Goal: Task Accomplishment & Management: Manage account settings

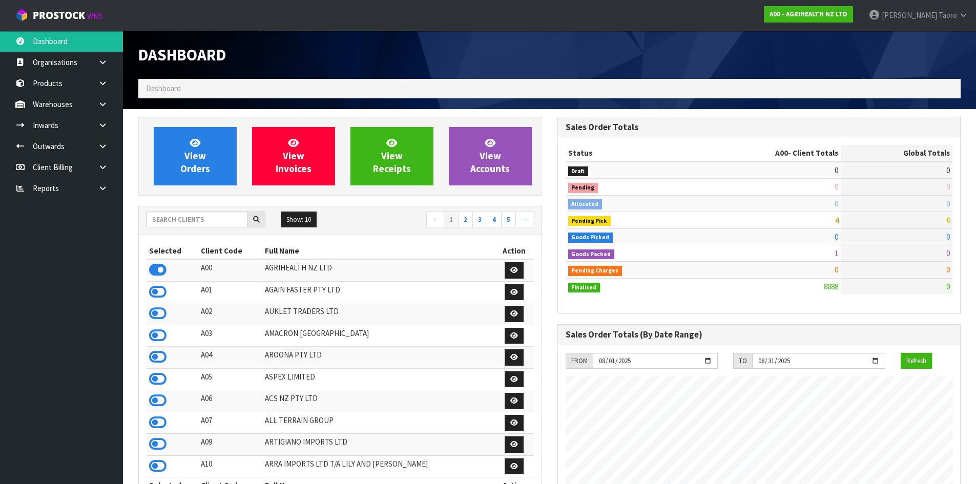
scroll to position [776, 418]
click at [722, 56] on div "Dashboard" at bounding box center [549, 55] width 837 height 48
click at [232, 215] on input "text" at bounding box center [196, 220] width 101 height 16
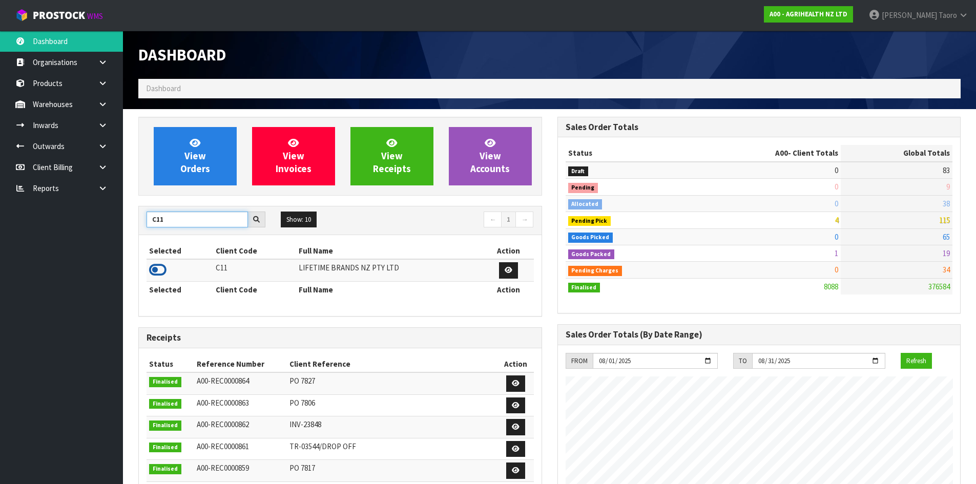
type input "C11"
click at [153, 269] on icon at bounding box center [157, 269] width 17 height 15
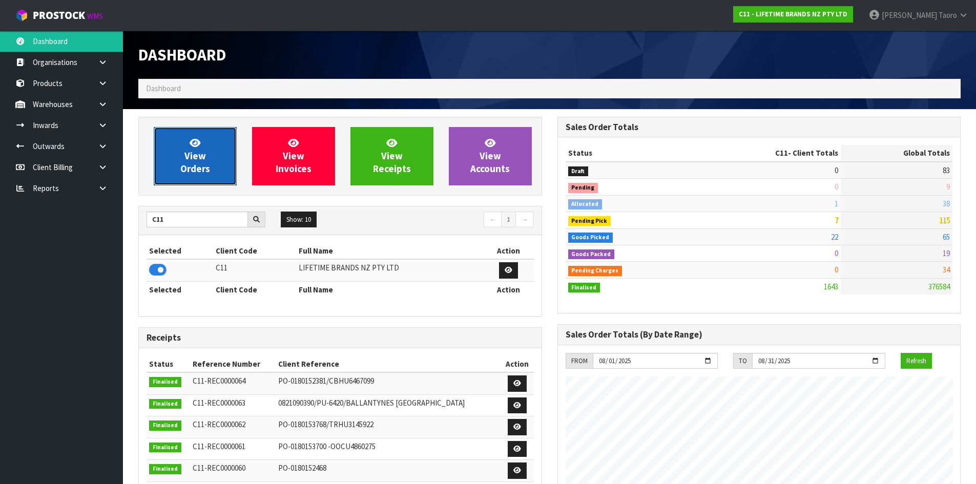
click at [197, 159] on span "View Orders" at bounding box center [195, 156] width 30 height 38
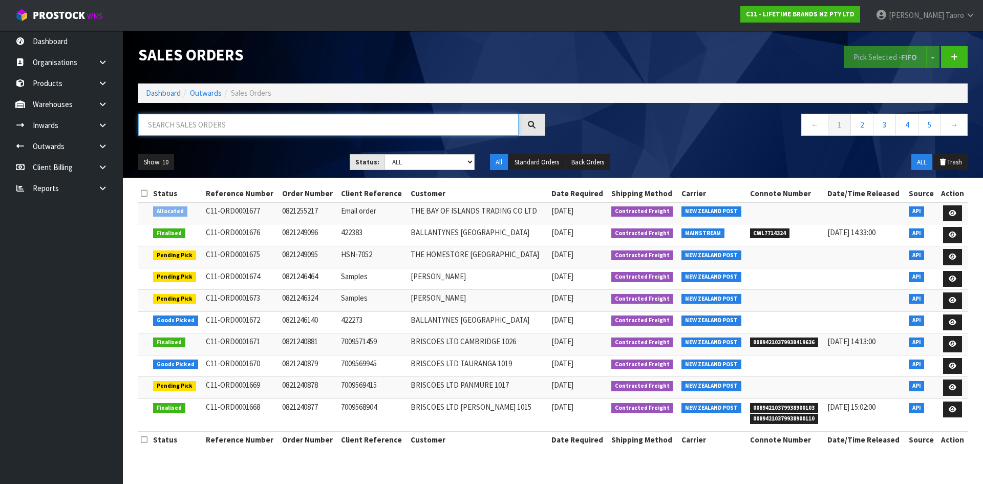
click at [256, 123] on input "text" at bounding box center [328, 125] width 381 height 22
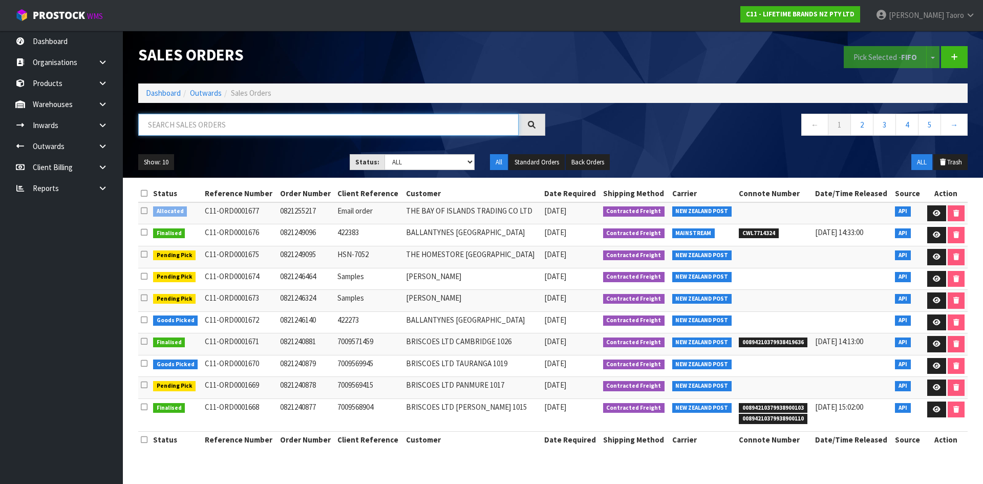
click at [227, 124] on input "text" at bounding box center [328, 125] width 381 height 22
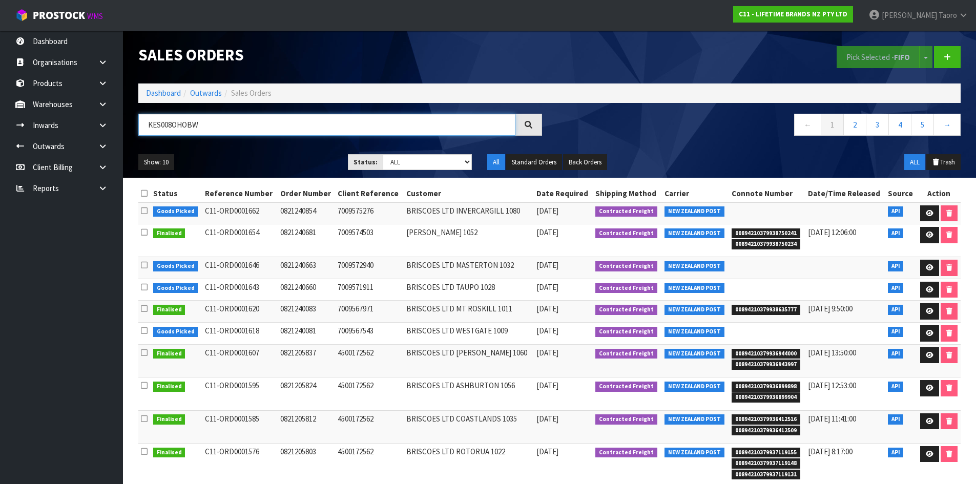
type input "KES008OHOBW"
click at [420, 163] on select "Draft Pending Allocated Pending Pick Goods Picked Goods Packed Pending Charges …" at bounding box center [427, 162] width 89 height 16
select select "string:4"
click at [383, 154] on select "Draft Pending Allocated Pending Pick Goods Picked Goods Packed Pending Charges …" at bounding box center [427, 162] width 89 height 16
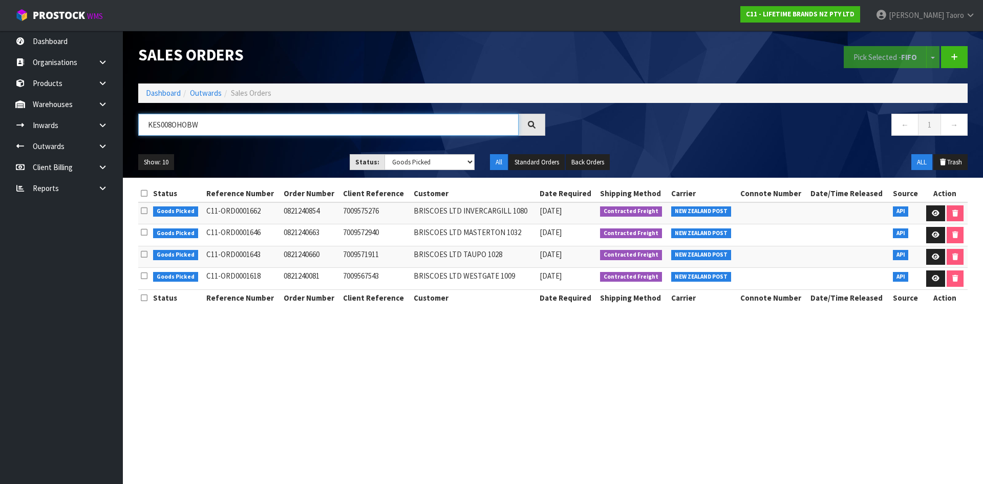
click at [242, 120] on input "KES008OHOBW" at bounding box center [328, 125] width 381 height 22
click at [167, 92] on link "Dashboard" at bounding box center [163, 93] width 35 height 10
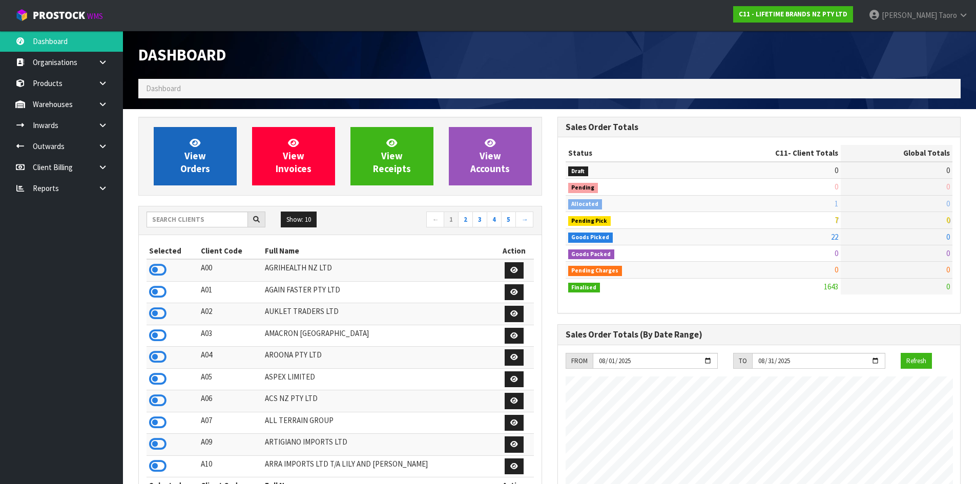
scroll to position [776, 418]
click at [193, 165] on span "View Orders" at bounding box center [195, 156] width 30 height 38
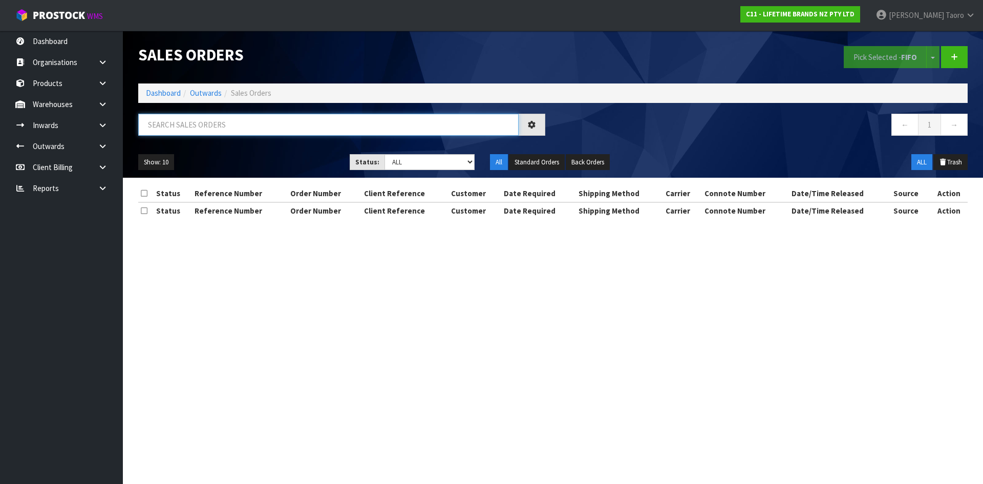
click at [227, 128] on input "text" at bounding box center [328, 125] width 381 height 22
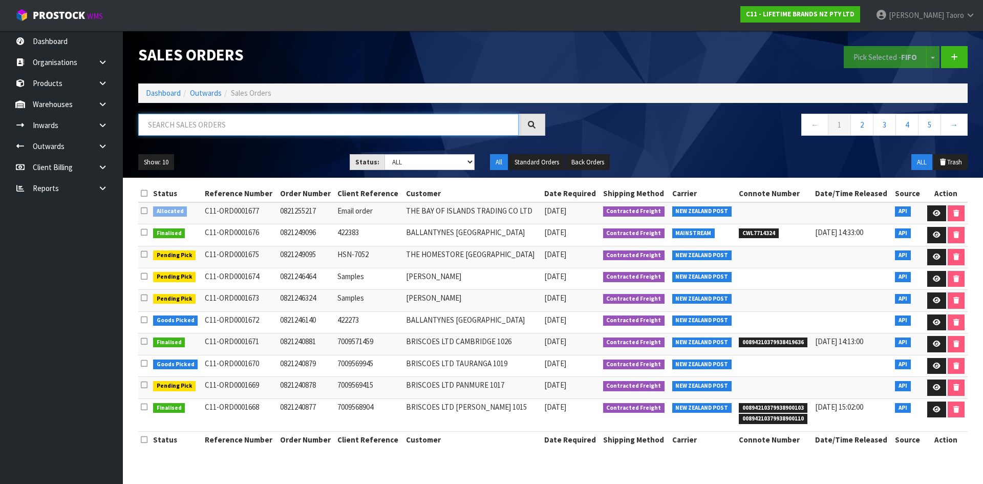
paste input "KES008OHOBW"
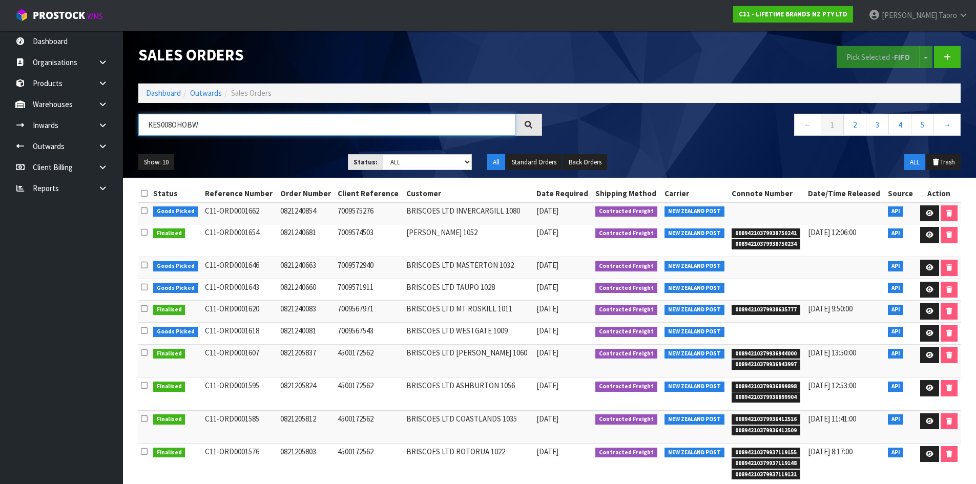
type input "KES008OHOBW"
click at [431, 163] on select "Draft Pending Allocated Pending Pick Goods Picked Goods Packed Pending Charges …" at bounding box center [427, 162] width 89 height 16
click at [383, 154] on select "Draft Pending Allocated Pending Pick Goods Picked Goods Packed Pending Charges …" at bounding box center [427, 162] width 89 height 16
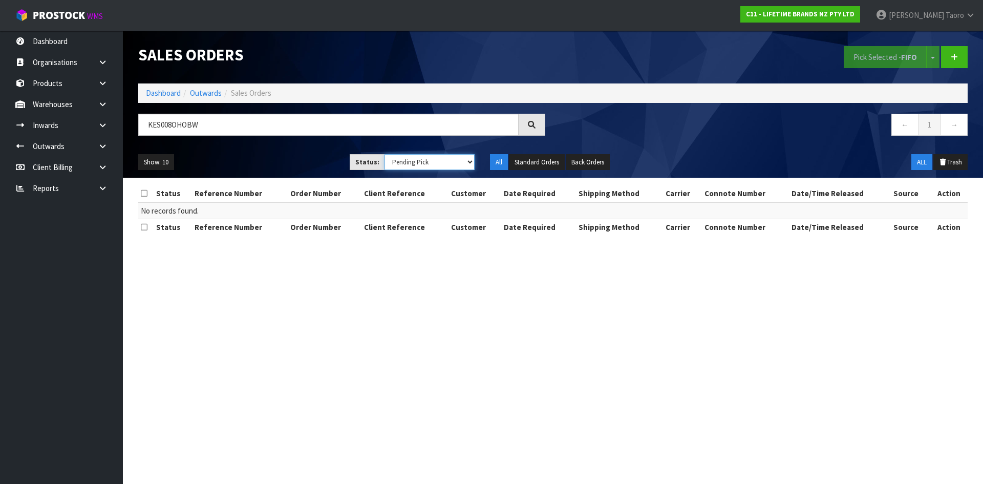
drag, startPoint x: 438, startPoint y: 162, endPoint x: 441, endPoint y: 168, distance: 6.7
click at [438, 162] on select "Draft Pending Allocated Pending Pick Goods Picked Goods Packed Pending Charges …" at bounding box center [430, 162] width 91 height 16
select select "string:4"
click at [385, 154] on select "Draft Pending Allocated Pending Pick Goods Picked Goods Packed Pending Charges …" at bounding box center [430, 162] width 91 height 16
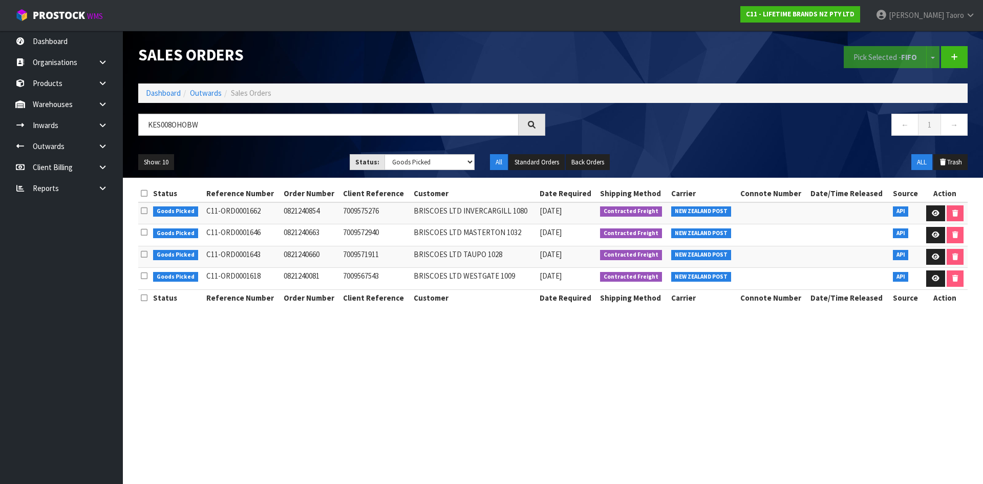
click at [455, 339] on section "Sales Orders Pick Selected - FIFO Split button! FIFO - First In First Out FEFO …" at bounding box center [491, 242] width 983 height 484
click at [163, 94] on link "Dashboard" at bounding box center [163, 93] width 35 height 10
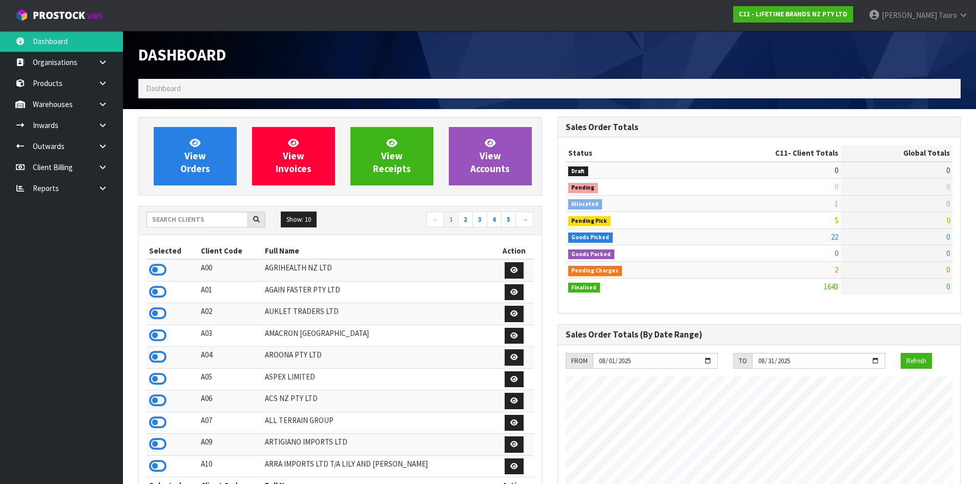
scroll to position [776, 418]
click at [191, 219] on input "text" at bounding box center [196, 220] width 101 height 16
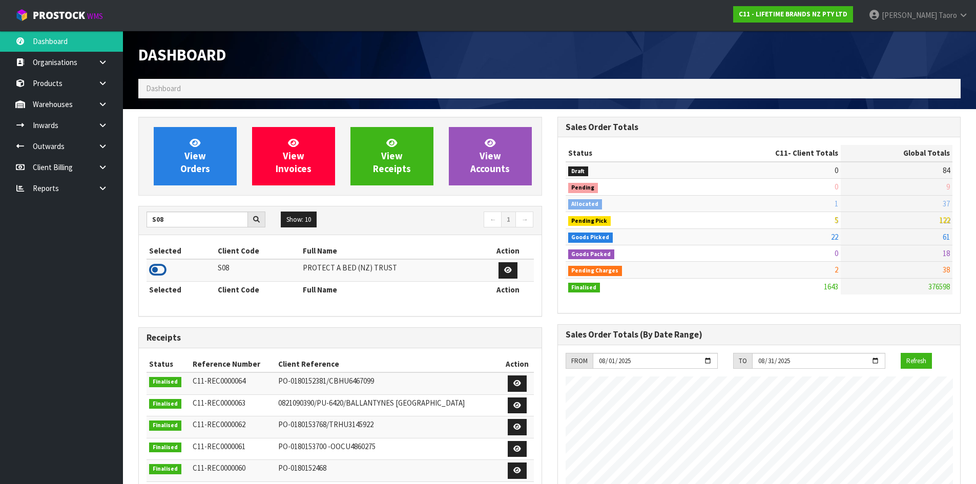
click at [162, 266] on icon at bounding box center [157, 269] width 17 height 15
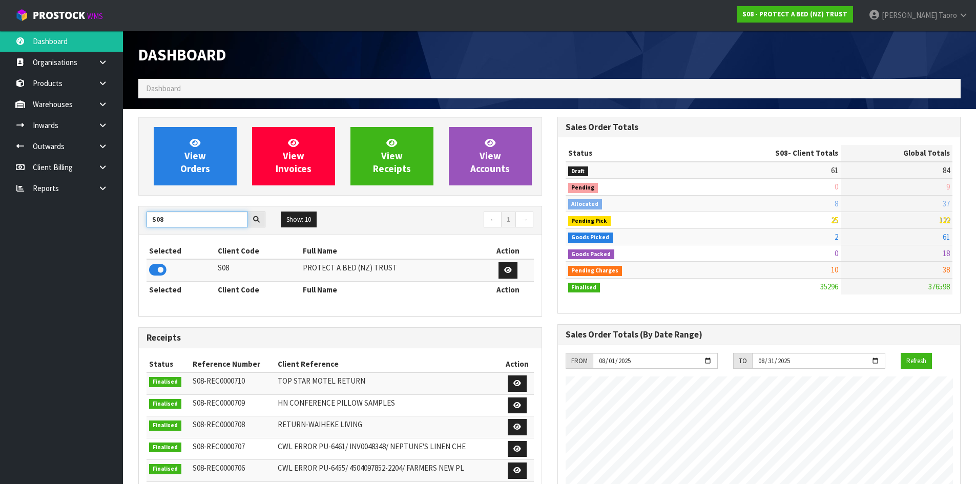
click at [201, 219] on input "S08" at bounding box center [196, 220] width 101 height 16
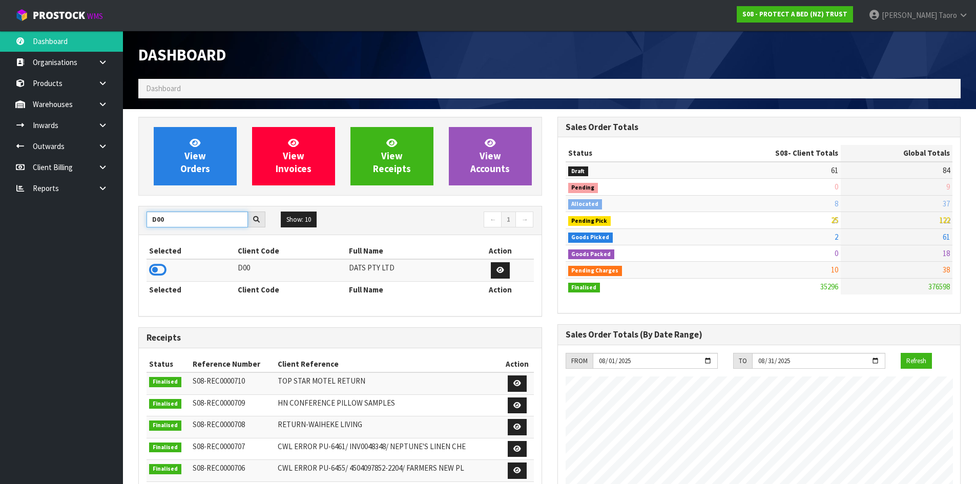
type input "D00"
click at [162, 268] on icon at bounding box center [157, 269] width 17 height 15
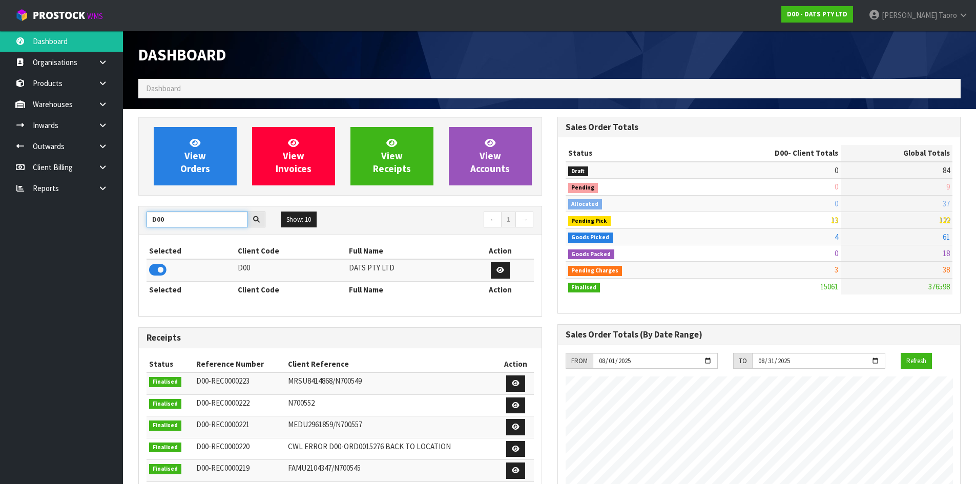
click at [204, 217] on input "D00" at bounding box center [196, 220] width 101 height 16
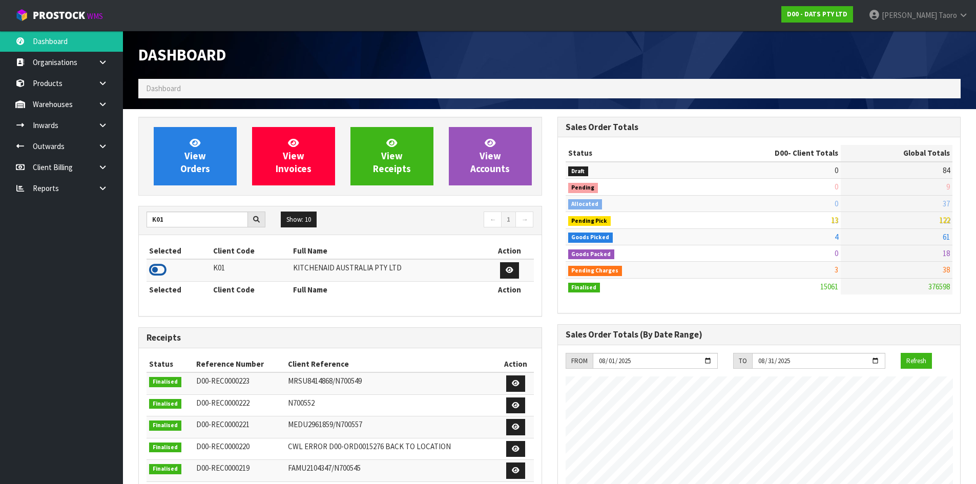
click at [162, 271] on icon at bounding box center [157, 269] width 17 height 15
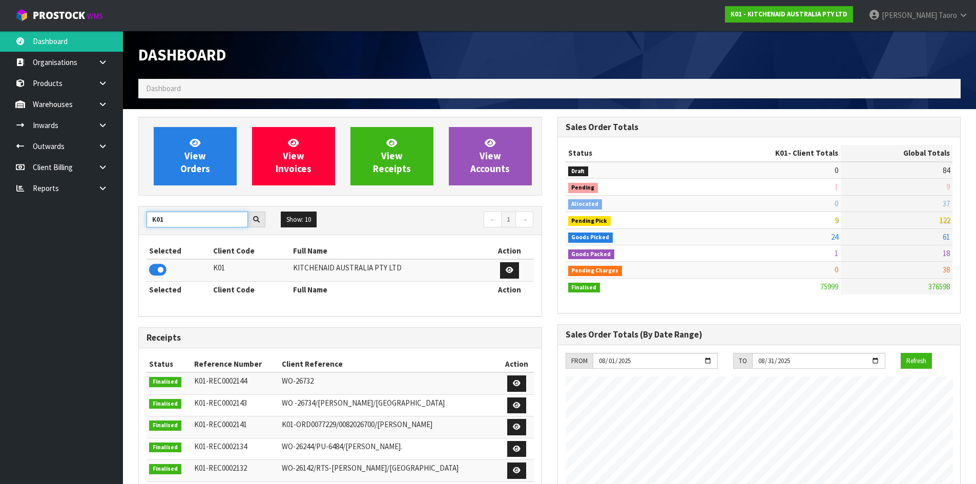
click at [194, 219] on input "K01" at bounding box center [196, 220] width 101 height 16
type input "C11"
drag, startPoint x: 160, startPoint y: 268, endPoint x: 183, endPoint y: 214, distance: 58.8
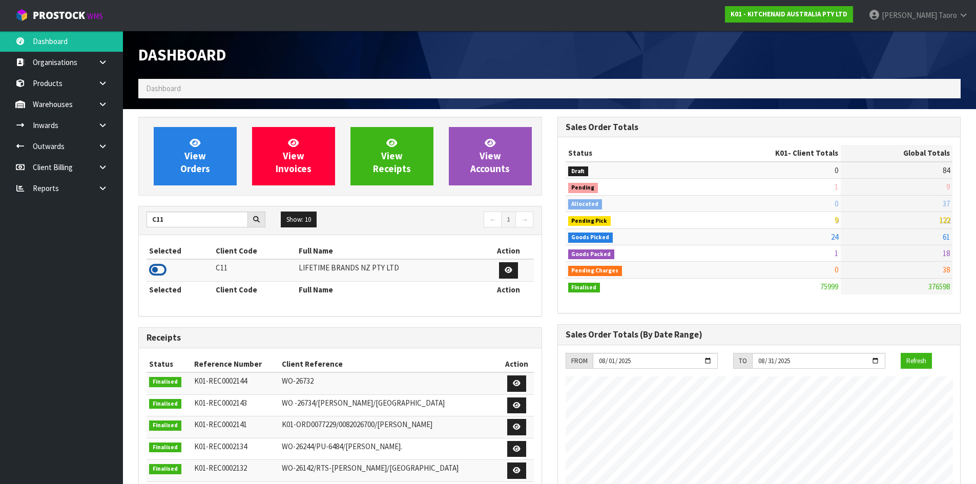
click at [161, 268] on icon at bounding box center [157, 269] width 17 height 15
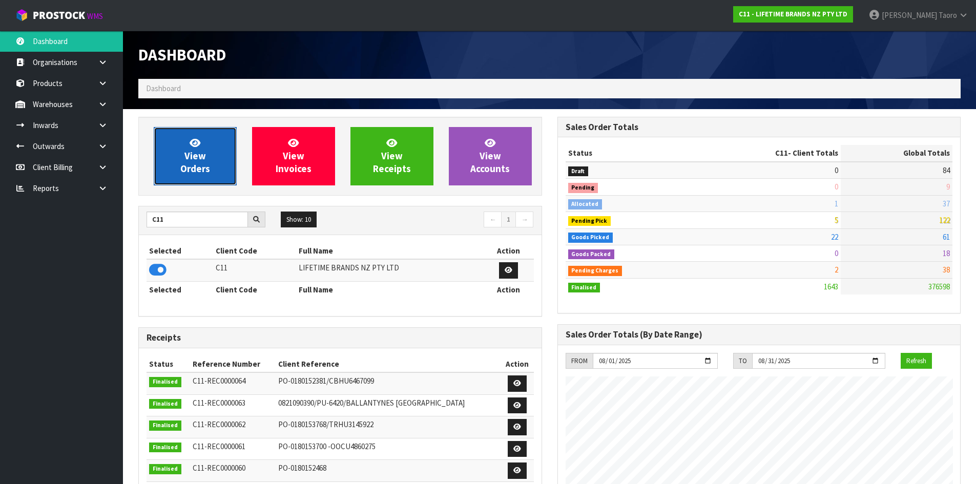
click at [205, 158] on link "View Orders" at bounding box center [195, 156] width 83 height 58
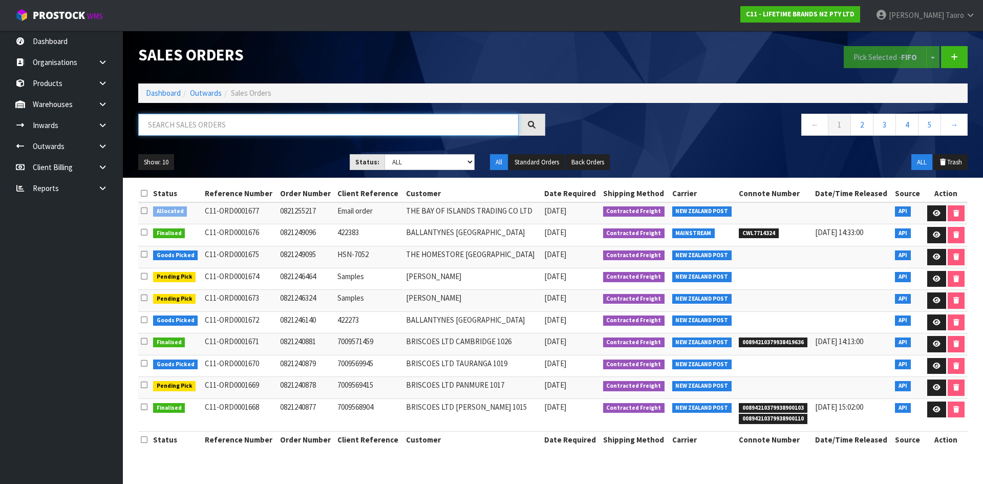
click at [215, 122] on input "text" at bounding box center [328, 125] width 381 height 22
click at [434, 165] on select "Draft Pending Allocated Pending Pick Goods Picked Goods Packed Pending Charges …" at bounding box center [430, 162] width 91 height 16
select select "string:3"
click at [385, 154] on select "Draft Pending Allocated Pending Pick Goods Picked Goods Packed Pending Charges …" at bounding box center [430, 162] width 91 height 16
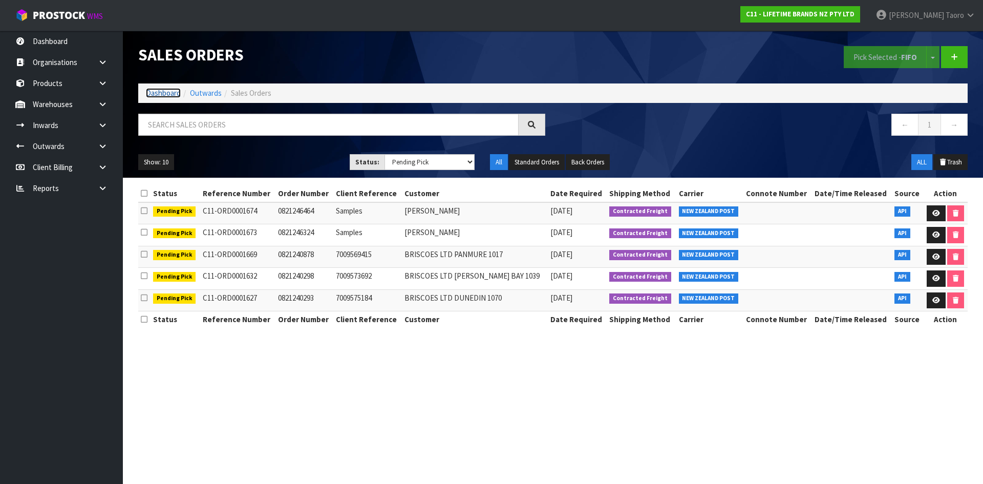
click at [159, 95] on link "Dashboard" at bounding box center [163, 93] width 35 height 10
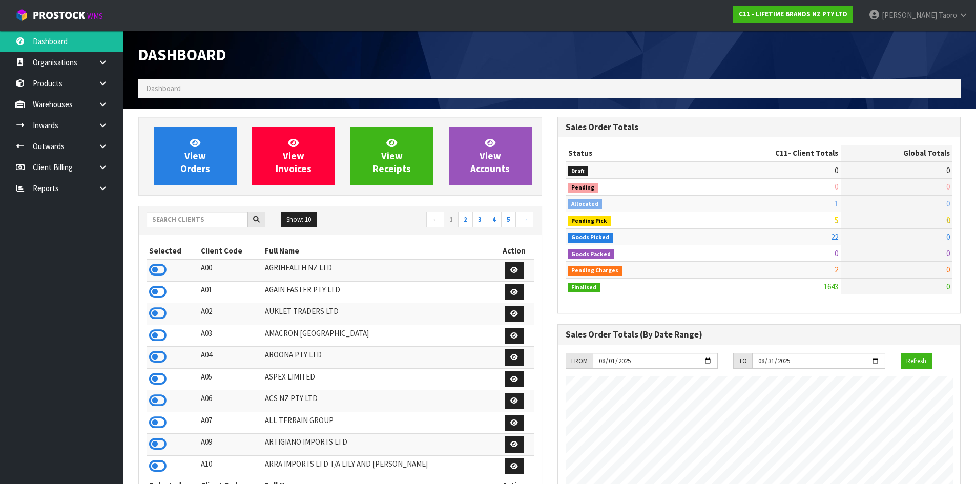
scroll to position [776, 418]
click at [210, 172] on link "View Orders" at bounding box center [195, 156] width 83 height 58
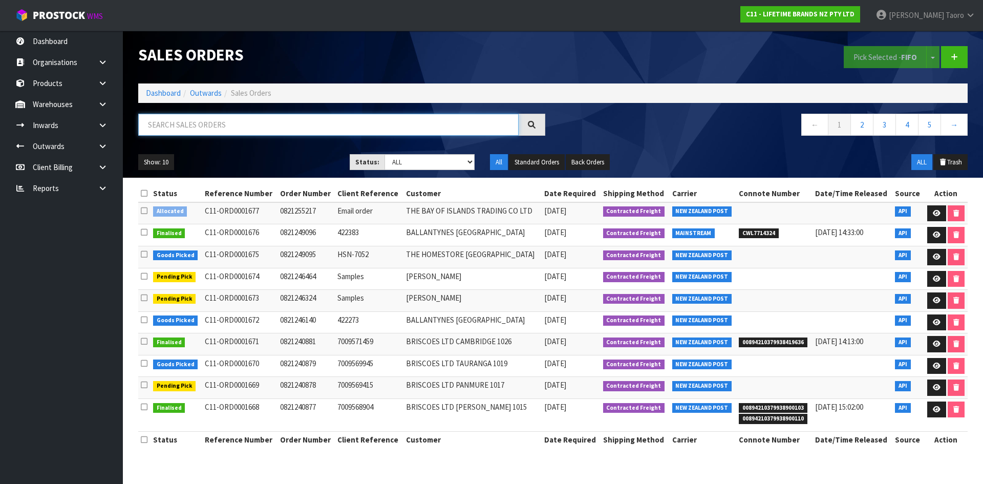
click at [207, 128] on input "text" at bounding box center [328, 125] width 381 height 22
type input "JOB-0407196"
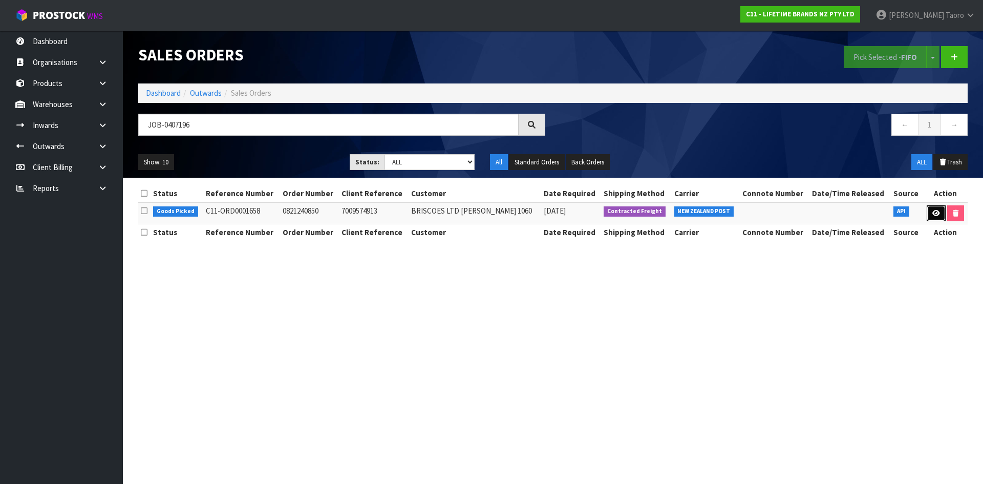
click at [933, 214] on icon at bounding box center [937, 213] width 8 height 7
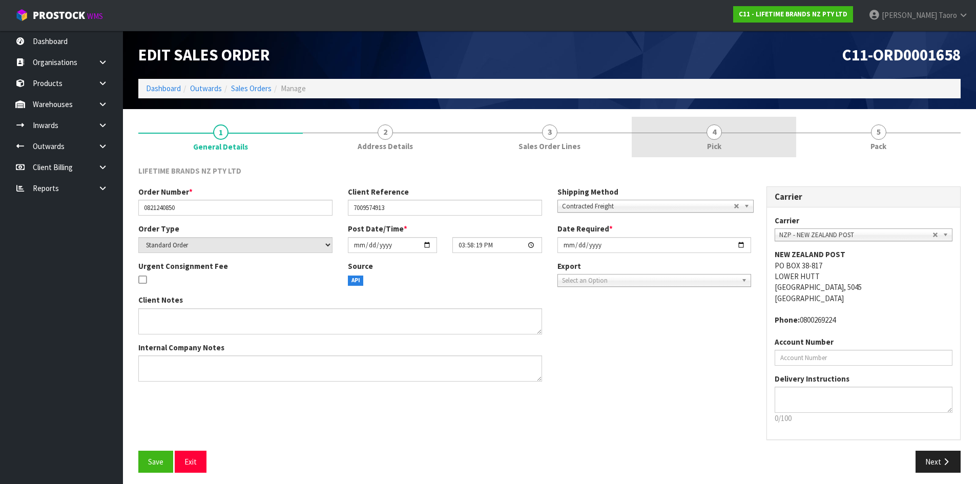
click at [702, 129] on link "4 Pick" at bounding box center [714, 137] width 164 height 40
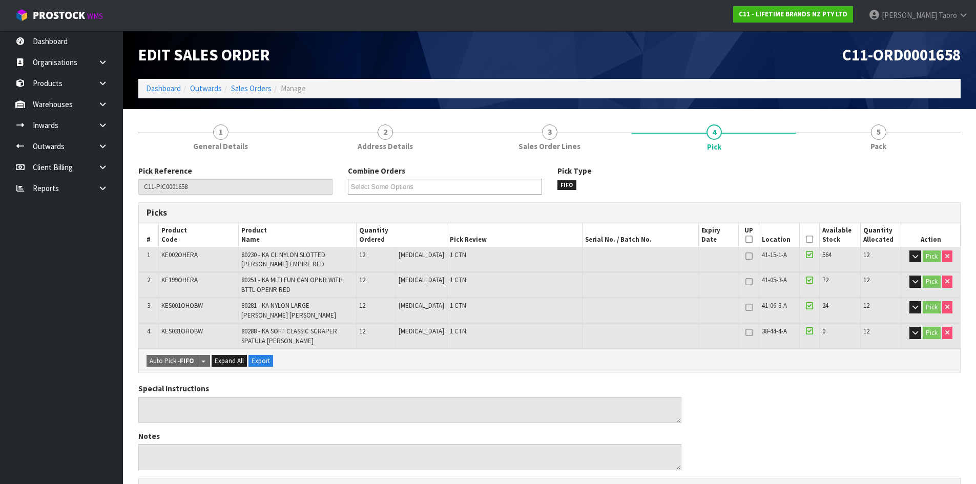
click at [190, 306] on span "KES001OHOBW" at bounding box center [181, 305] width 41 height 9
copy tr "KES001OHOBW"
drag, startPoint x: 98, startPoint y: 106, endPoint x: 93, endPoint y: 118, distance: 13.3
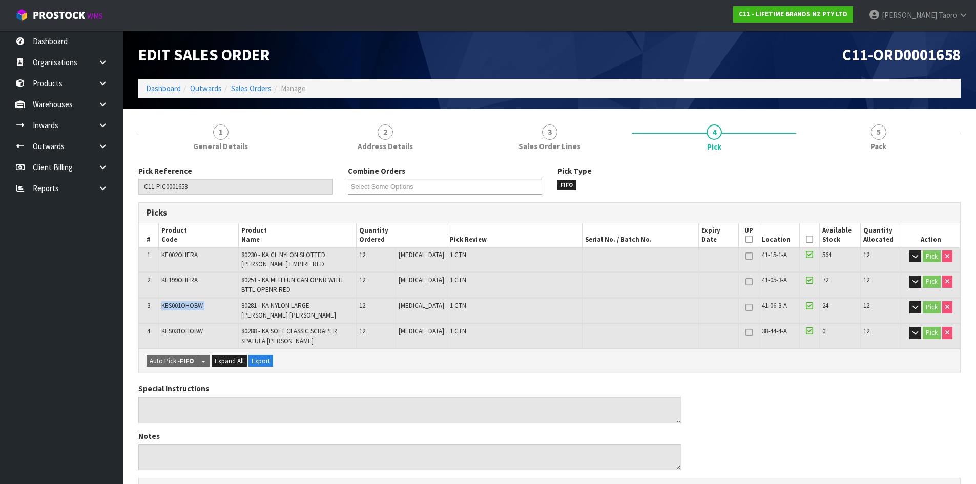
click at [98, 106] on icon at bounding box center [103, 104] width 10 height 8
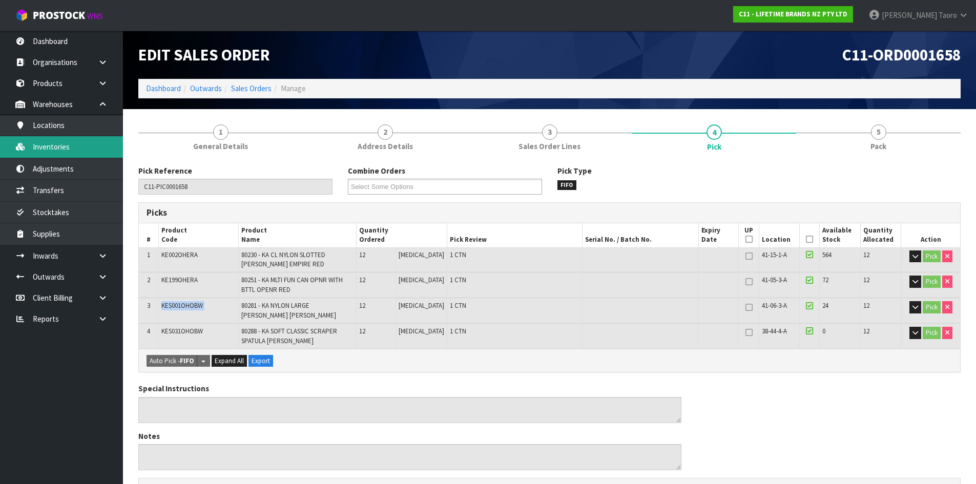
click at [69, 150] on link "Inventories" at bounding box center [61, 146] width 123 height 21
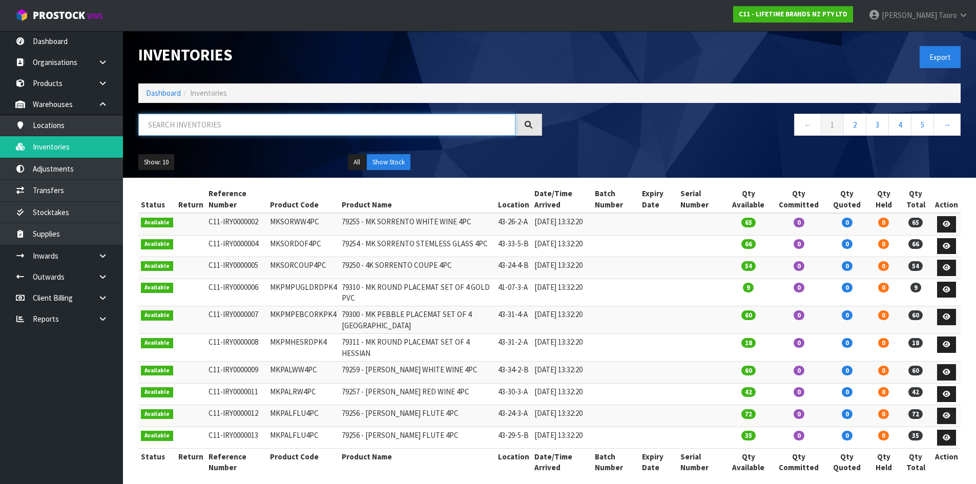
click at [223, 121] on input "text" at bounding box center [326, 125] width 377 height 22
paste input "KES001OHOBW"
type input "KES001OHOBW"
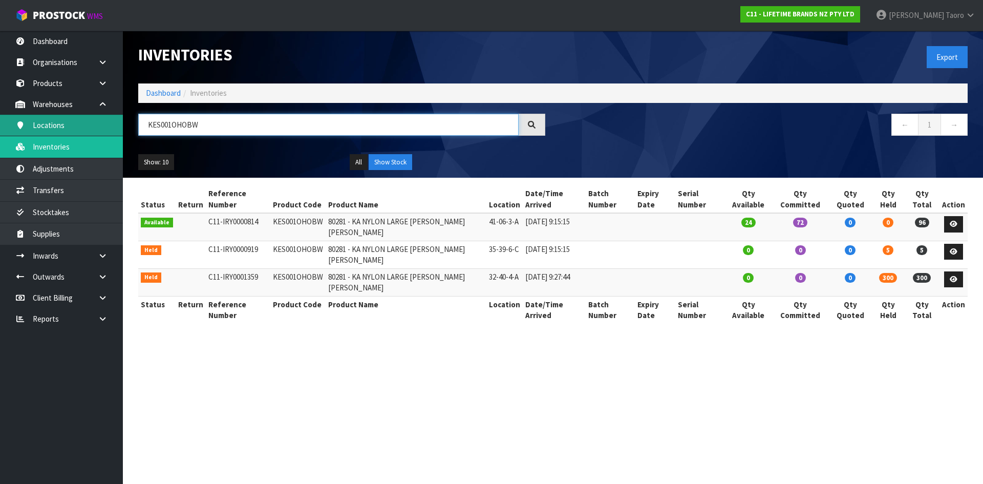
drag, startPoint x: 214, startPoint y: 121, endPoint x: 56, endPoint y: 131, distance: 158.1
click at [56, 131] on body "Toggle navigation ProStock WMS C11 - LIFETIME BRANDS NZ PTY LTD Harriet Taoro L…" at bounding box center [491, 242] width 983 height 484
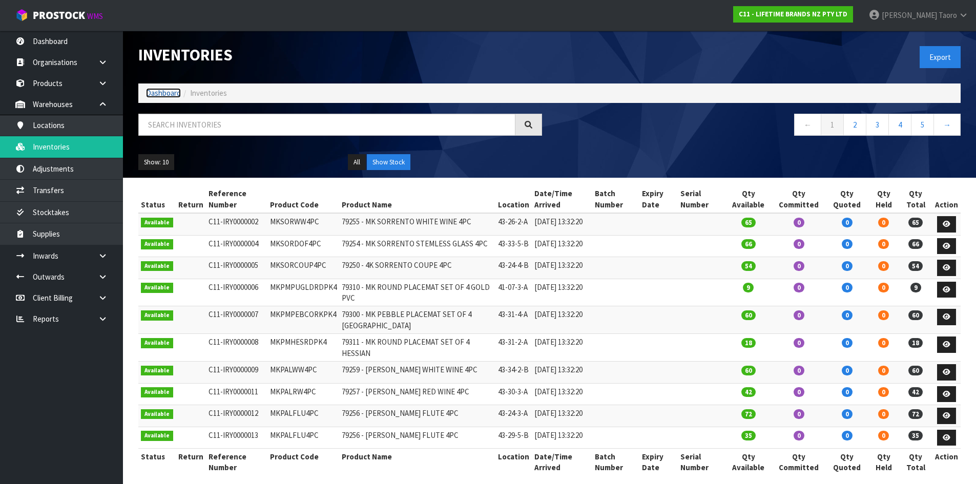
click at [172, 90] on link "Dashboard" at bounding box center [163, 93] width 35 height 10
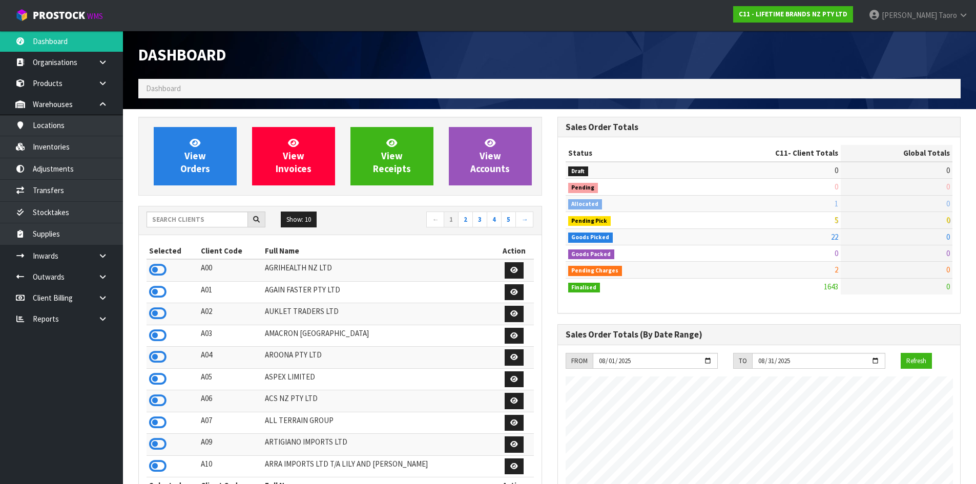
scroll to position [776, 418]
click at [208, 153] on link "View Orders" at bounding box center [195, 156] width 83 height 58
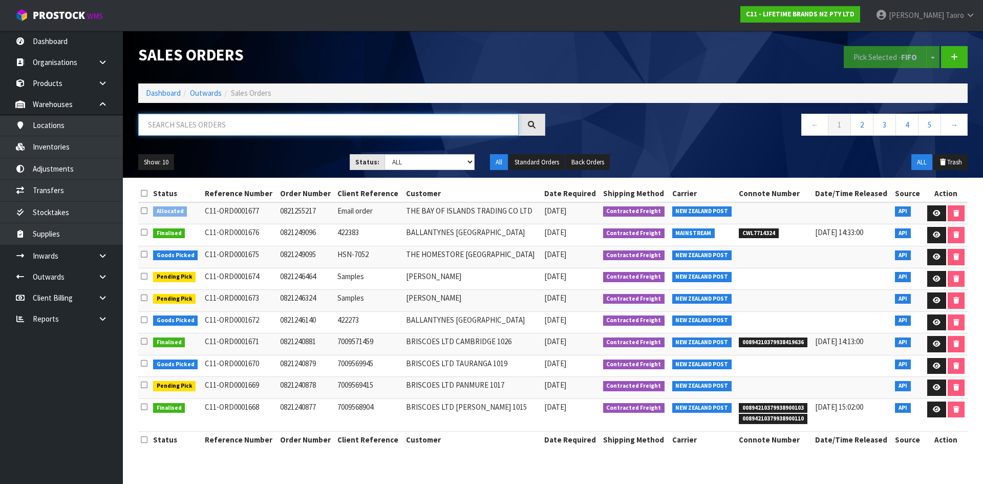
click at [230, 125] on input "text" at bounding box center [328, 125] width 381 height 22
paste input "KES001OHOBW"
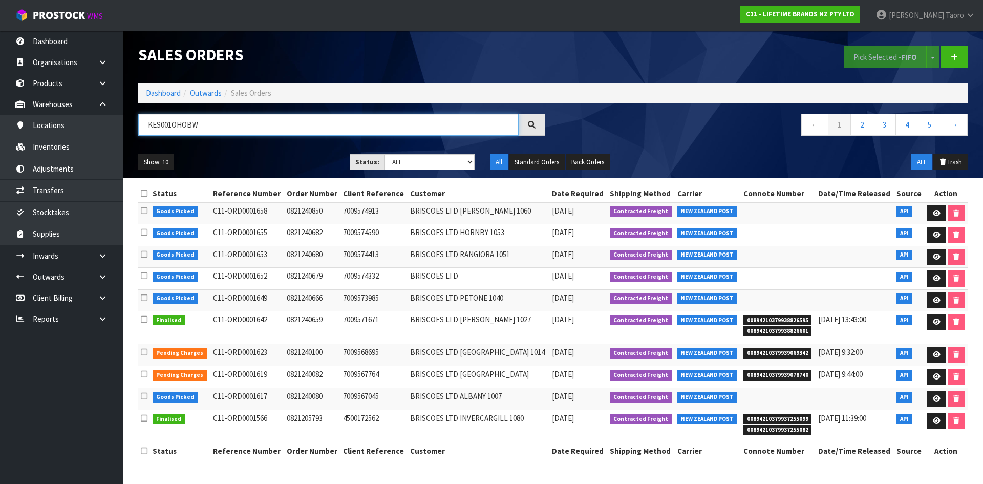
type input "KES001OHOBW"
click at [415, 165] on select "Draft Pending Allocated Pending Pick Goods Picked Goods Packed Pending Charges …" at bounding box center [430, 162] width 91 height 16
click at [385, 154] on select "Draft Pending Allocated Pending Pick Goods Picked Goods Packed Pending Charges …" at bounding box center [430, 162] width 91 height 16
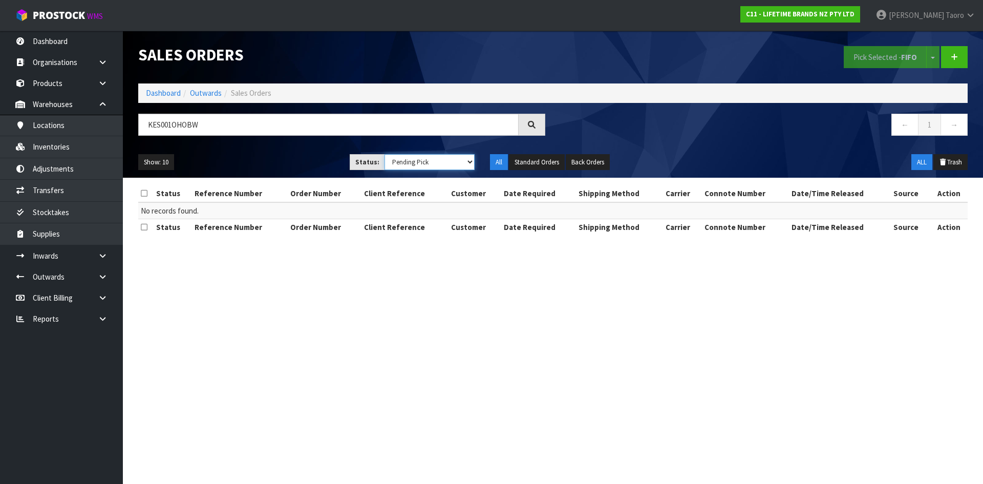
click at [421, 162] on select "Draft Pending Allocated Pending Pick Goods Picked Goods Packed Pending Charges …" at bounding box center [430, 162] width 91 height 16
select select "string:4"
click at [385, 154] on select "Draft Pending Allocated Pending Pick Goods Picked Goods Packed Pending Charges …" at bounding box center [430, 162] width 91 height 16
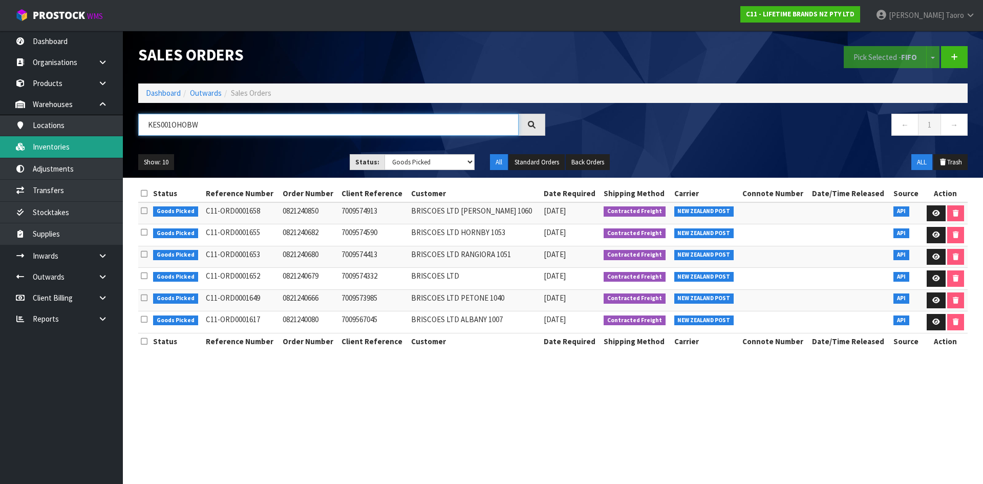
drag, startPoint x: 212, startPoint y: 124, endPoint x: 67, endPoint y: 149, distance: 147.1
click at [67, 149] on body "Toggle navigation ProStock WMS C11 - LIFETIME BRANDS NZ PTY LTD Harriet Taoro L…" at bounding box center [491, 242] width 983 height 484
click at [75, 150] on link "Inventories" at bounding box center [61, 146] width 123 height 21
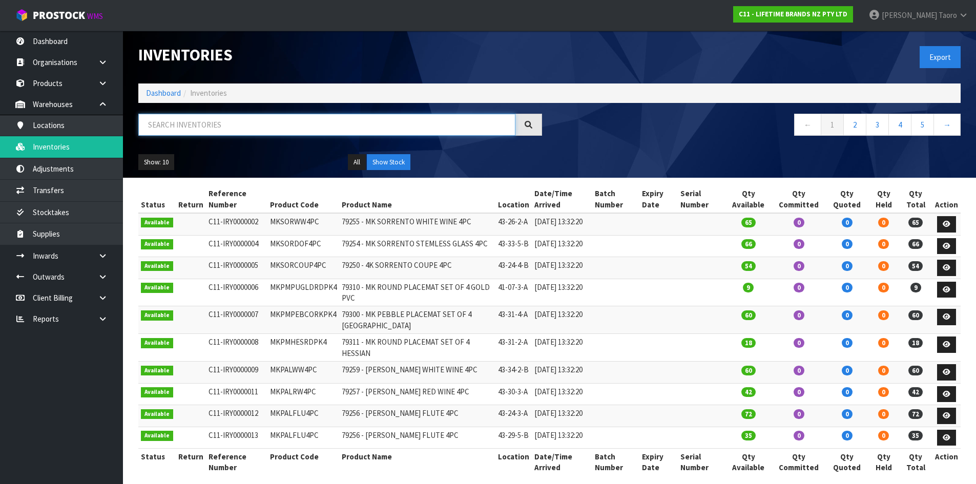
click at [209, 122] on input "text" at bounding box center [326, 125] width 377 height 22
paste input "KES001OHOBW"
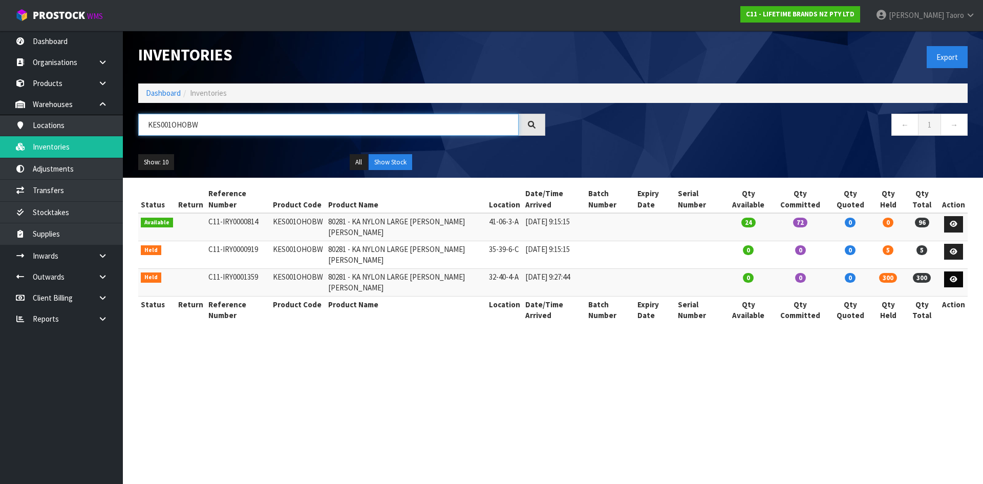
type input "KES001OHOBW"
click at [954, 278] on icon at bounding box center [954, 279] width 8 height 7
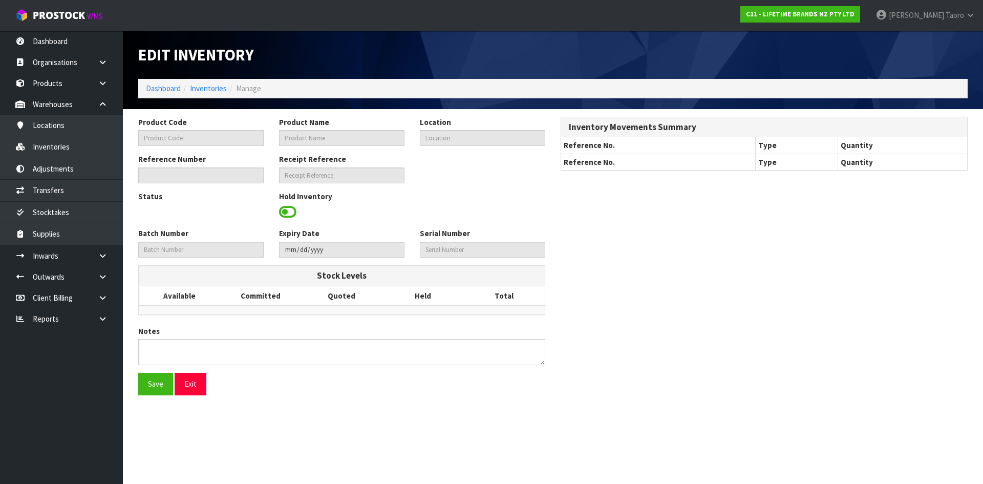
type input "KES001OHOBW"
type input "80281 - KA NYLON LARGE [PERSON_NAME] [PERSON_NAME]"
type input "32-40-4-A"
type input "C11-IRY0001359"
type input "C11-REC0000044"
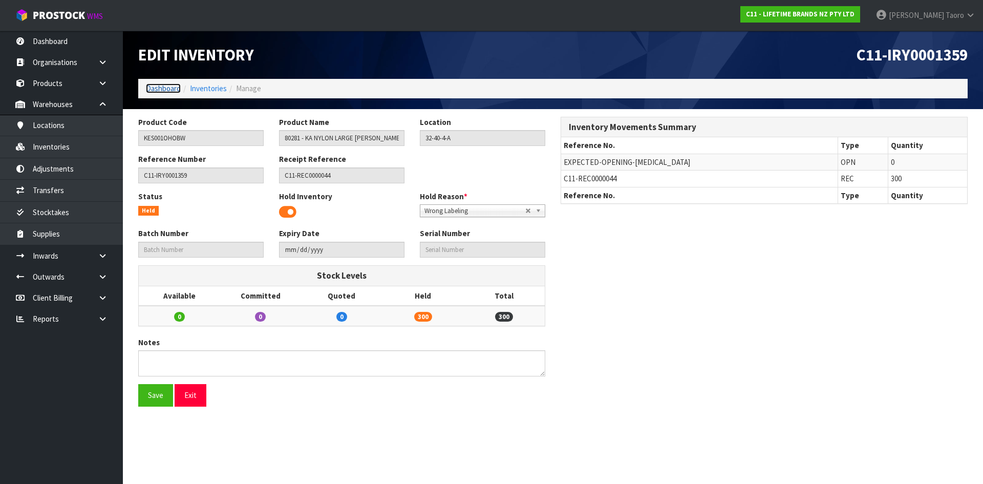
click at [170, 90] on link "Dashboard" at bounding box center [163, 88] width 35 height 10
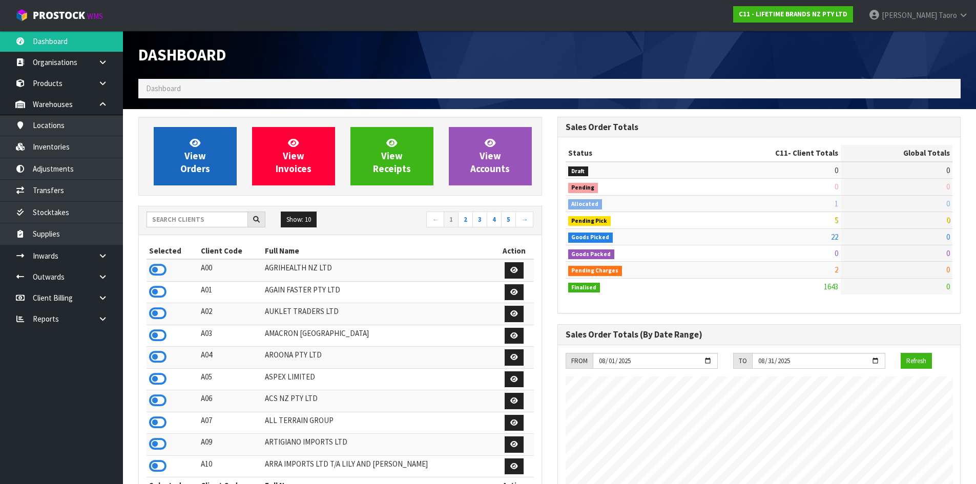
scroll to position [776, 418]
click at [195, 161] on span "View Orders" at bounding box center [195, 156] width 30 height 38
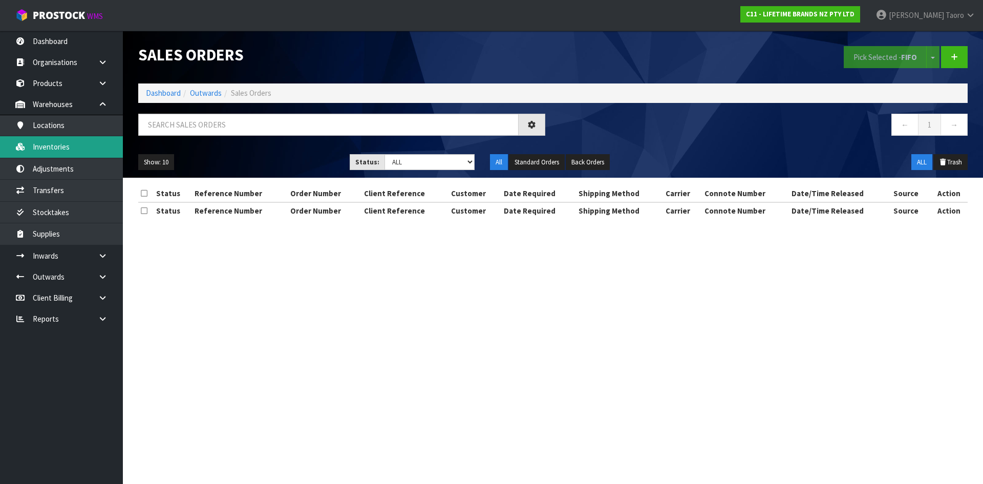
click at [85, 142] on link "Inventories" at bounding box center [61, 146] width 123 height 21
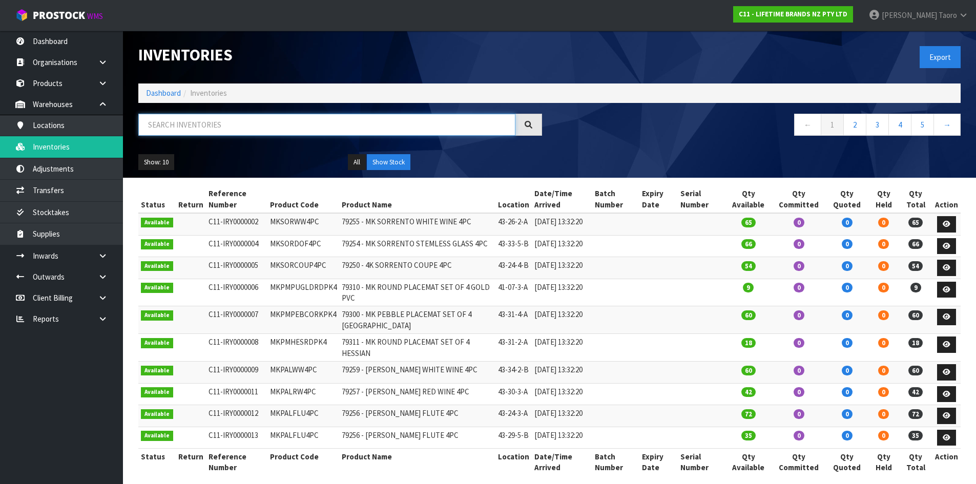
click at [190, 120] on input "text" at bounding box center [326, 125] width 377 height 22
click at [197, 130] on input "text" at bounding box center [326, 125] width 377 height 22
paste input "KES001OHOBW"
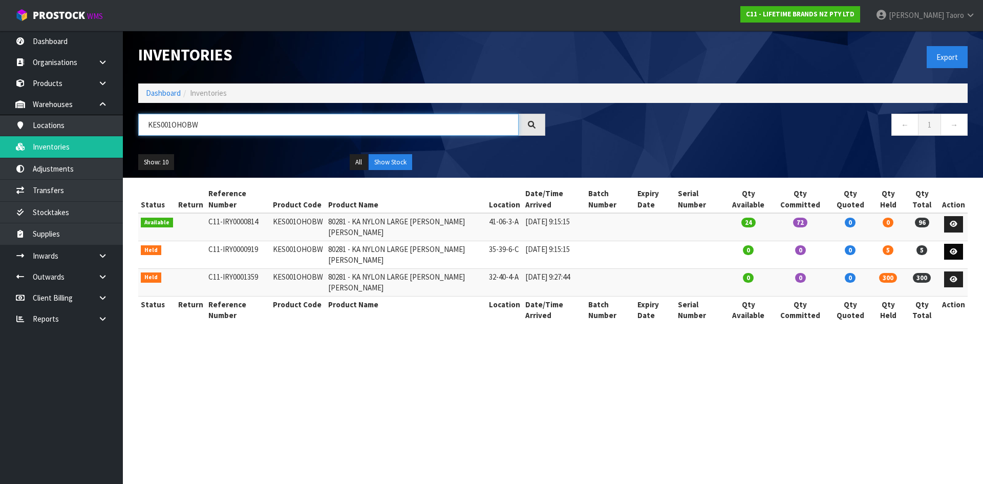
type input "KES001OHOBW"
click at [955, 254] on icon at bounding box center [954, 251] width 8 height 7
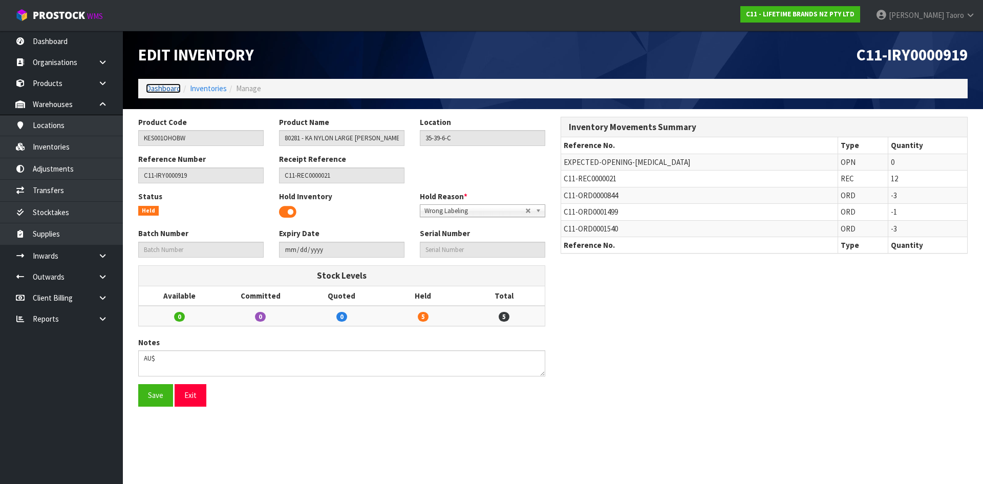
click at [161, 90] on link "Dashboard" at bounding box center [163, 88] width 35 height 10
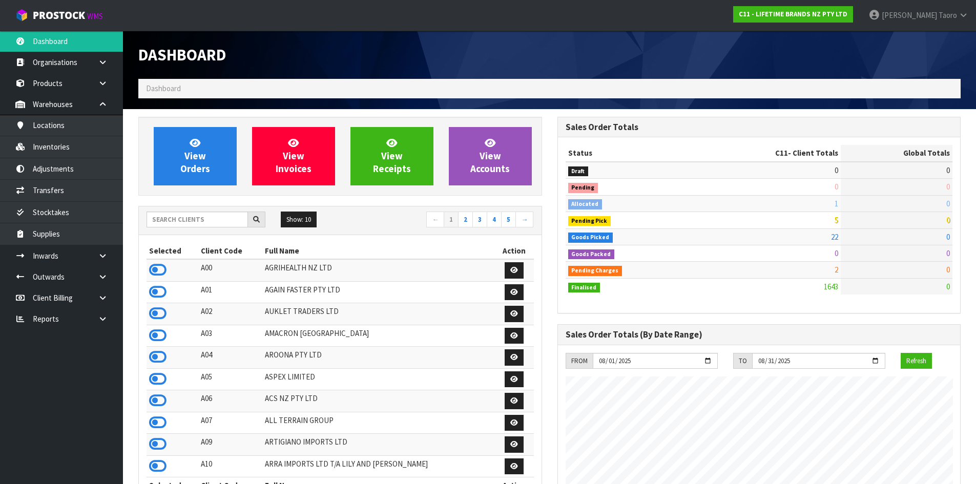
scroll to position [776, 418]
click at [223, 60] on span "Dashboard" at bounding box center [182, 55] width 88 height 20
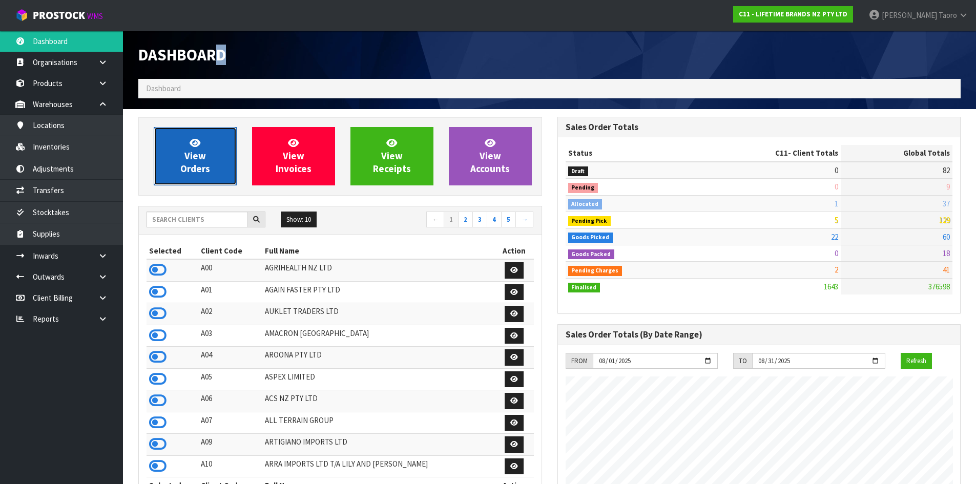
click at [201, 166] on span "View Orders" at bounding box center [195, 156] width 30 height 38
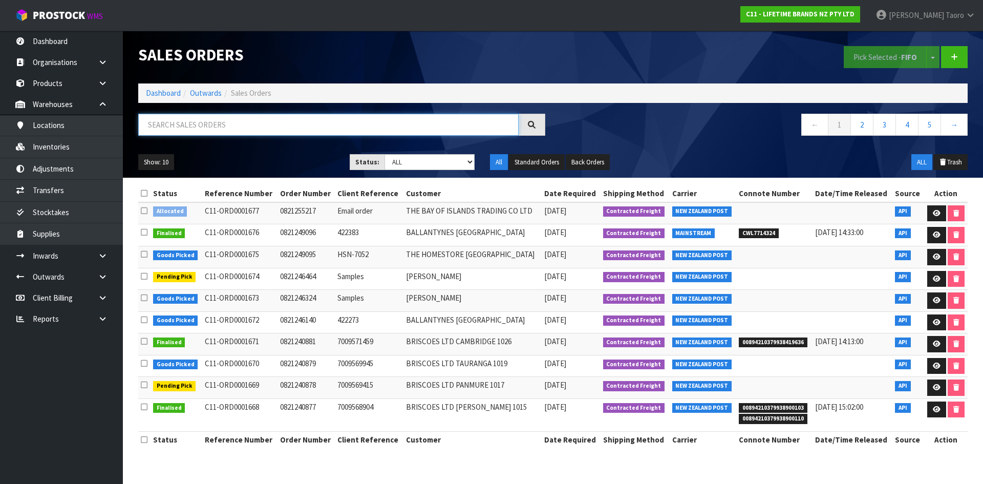
click at [214, 122] on input "text" at bounding box center [328, 125] width 381 height 22
paste input "KES001OHOBW"
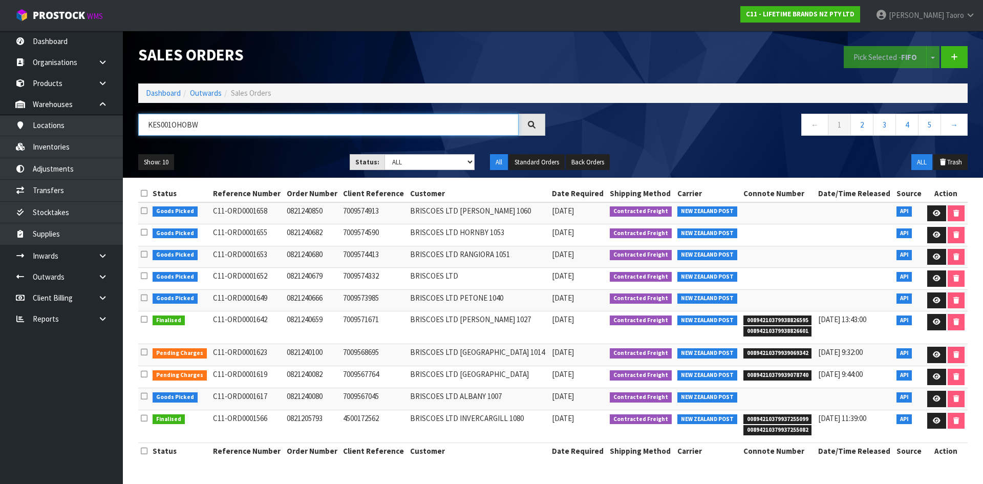
type input "KES001OHOBW"
click at [402, 167] on select "Draft Pending Allocated Pending Pick Goods Picked Goods Packed Pending Charges …" at bounding box center [430, 162] width 91 height 16
select select "string:4"
click at [385, 154] on select "Draft Pending Allocated Pending Pick Goods Picked Goods Packed Pending Charges …" at bounding box center [430, 162] width 91 height 16
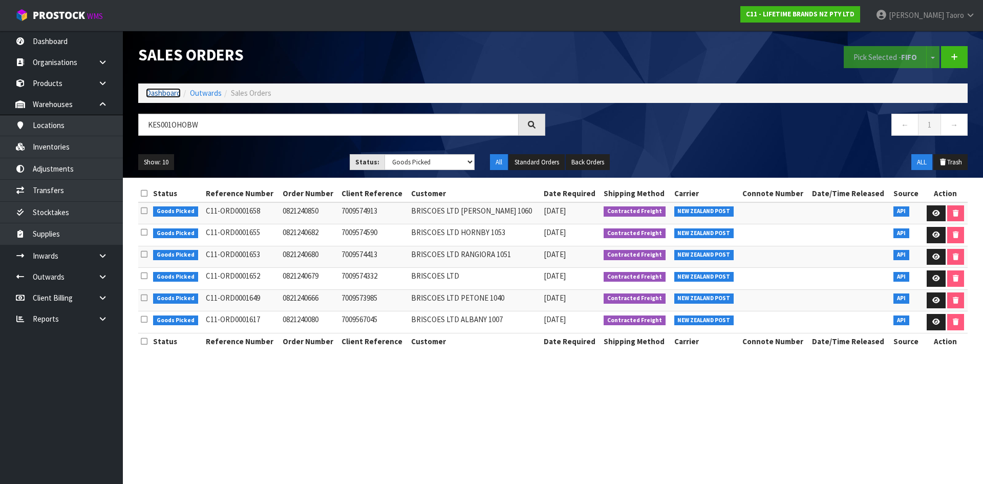
click at [161, 92] on link "Dashboard" at bounding box center [163, 93] width 35 height 10
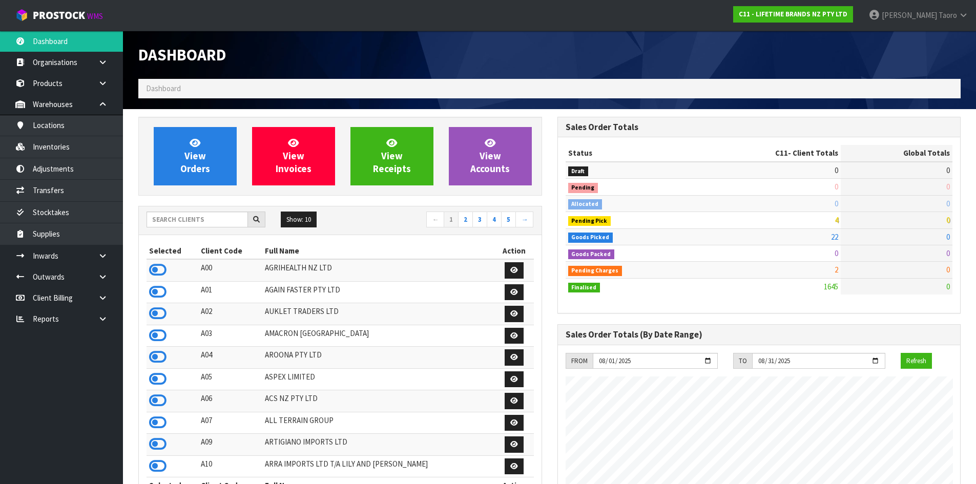
scroll to position [776, 418]
click at [106, 103] on icon at bounding box center [103, 104] width 10 height 8
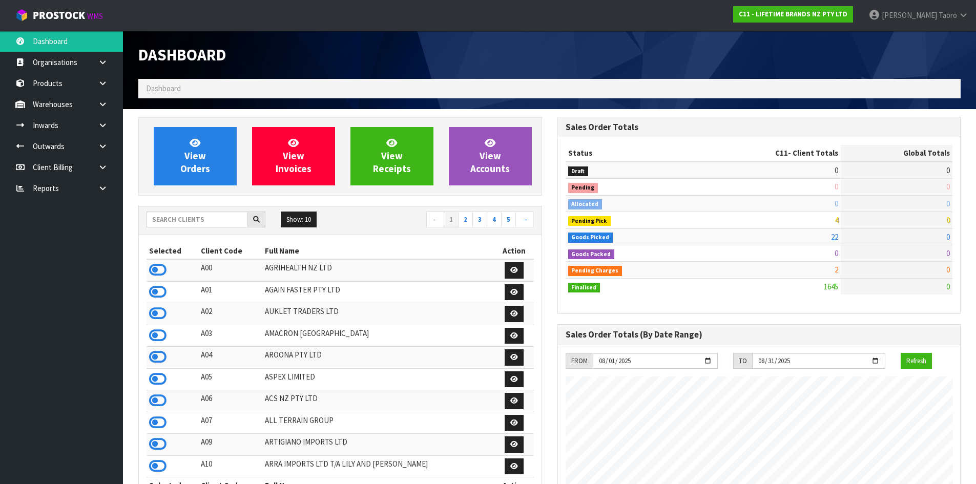
scroll to position [776, 418]
click at [209, 151] on link "View Orders" at bounding box center [195, 156] width 83 height 58
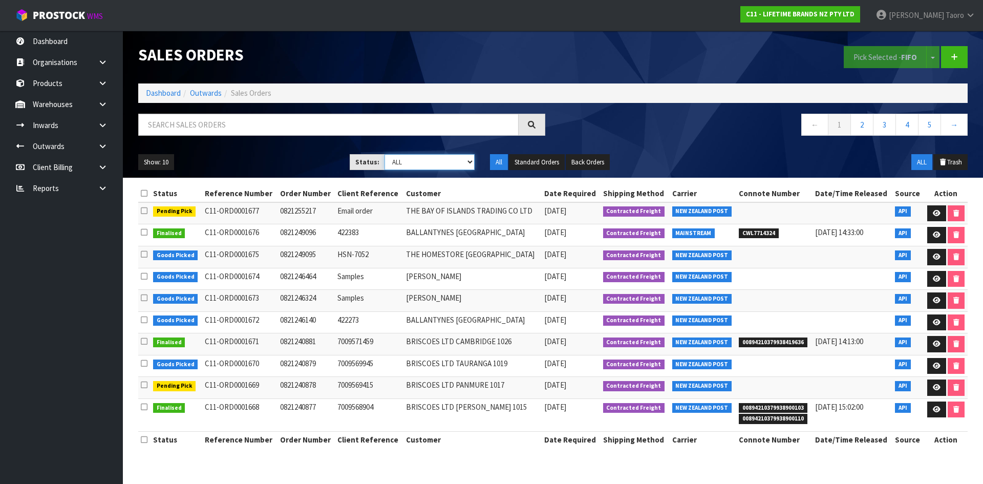
click at [442, 160] on select "Draft Pending Allocated Pending Pick Goods Picked Goods Packed Pending Charges …" at bounding box center [430, 162] width 91 height 16
click at [436, 116] on input "text" at bounding box center [328, 125] width 381 height 22
click at [411, 142] on div at bounding box center [342, 129] width 423 height 30
click at [259, 130] on input "text" at bounding box center [328, 125] width 381 height 22
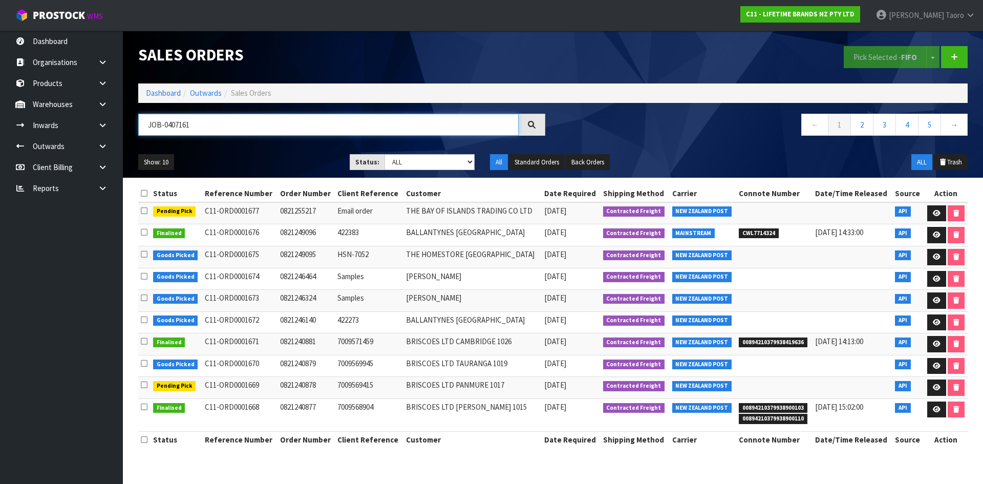
type input "JOB-0407161"
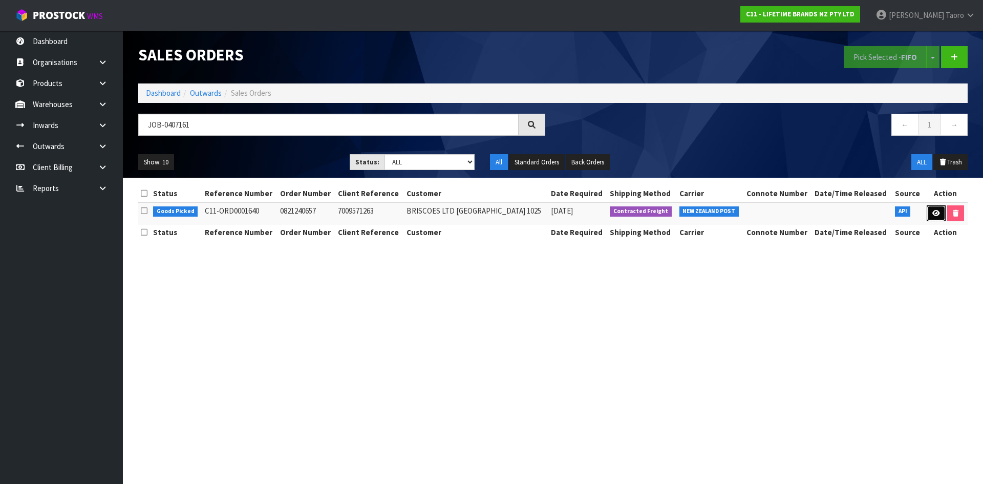
click at [937, 213] on icon at bounding box center [937, 213] width 8 height 7
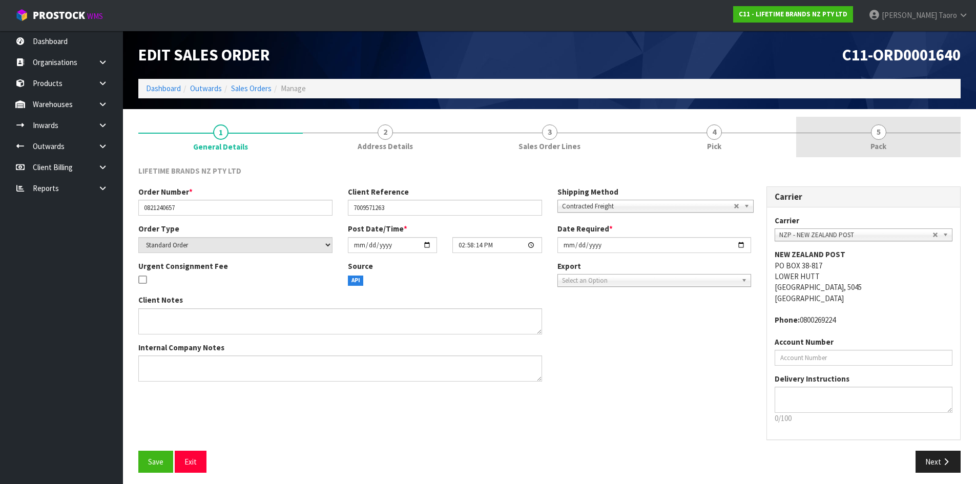
click at [889, 137] on link "5 Pack" at bounding box center [878, 137] width 164 height 40
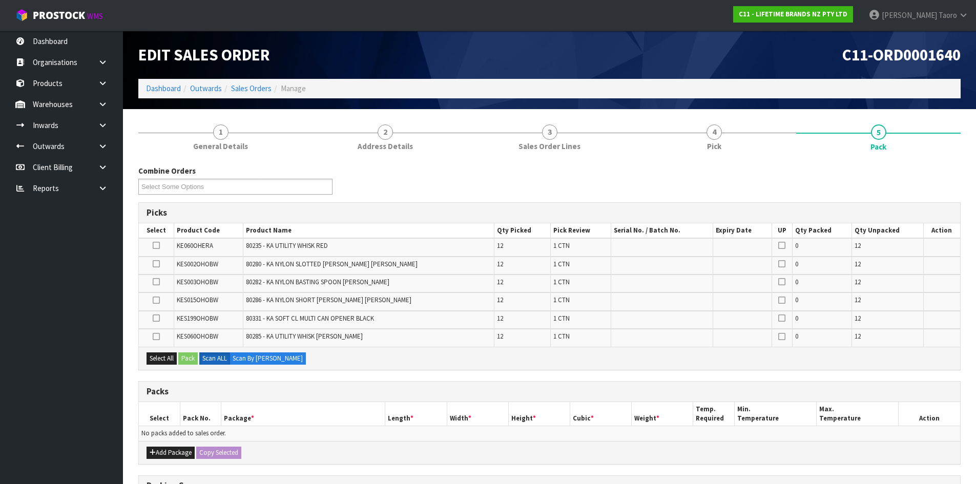
scroll to position [170, 0]
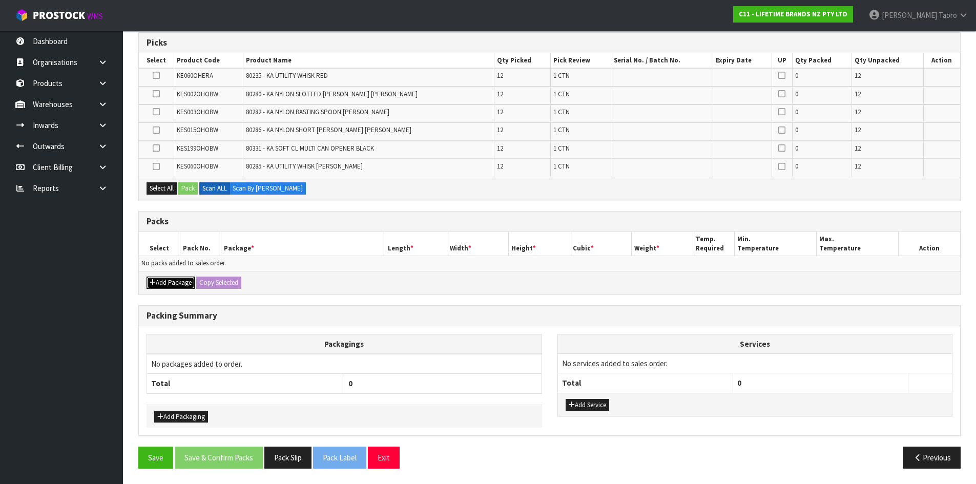
click at [165, 285] on button "Add Package" at bounding box center [170, 283] width 48 height 12
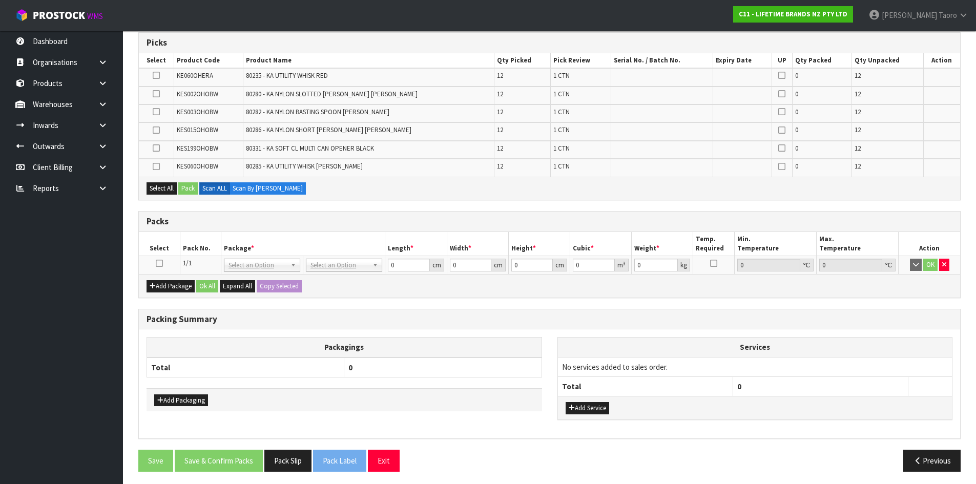
click at [160, 263] on icon at bounding box center [159, 263] width 7 height 1
click at [199, 220] on h3 "Packs" at bounding box center [549, 222] width 806 height 10
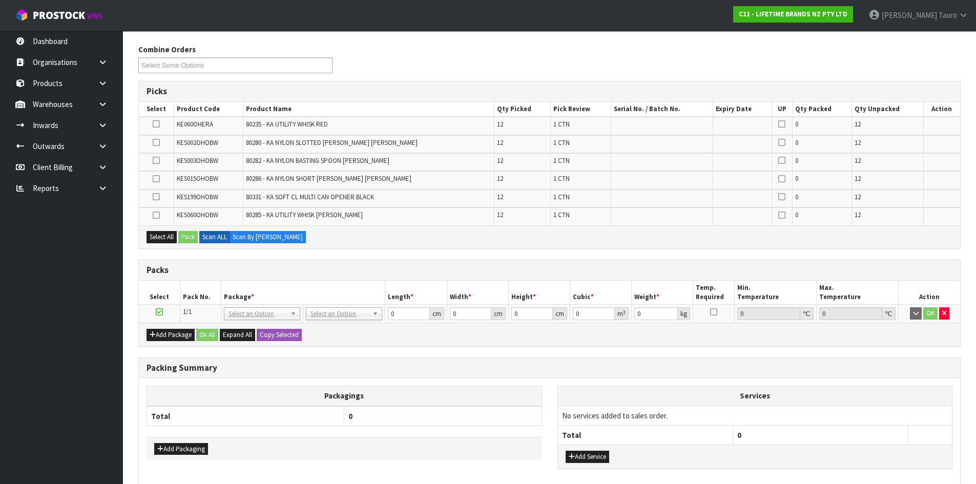
scroll to position [119, 0]
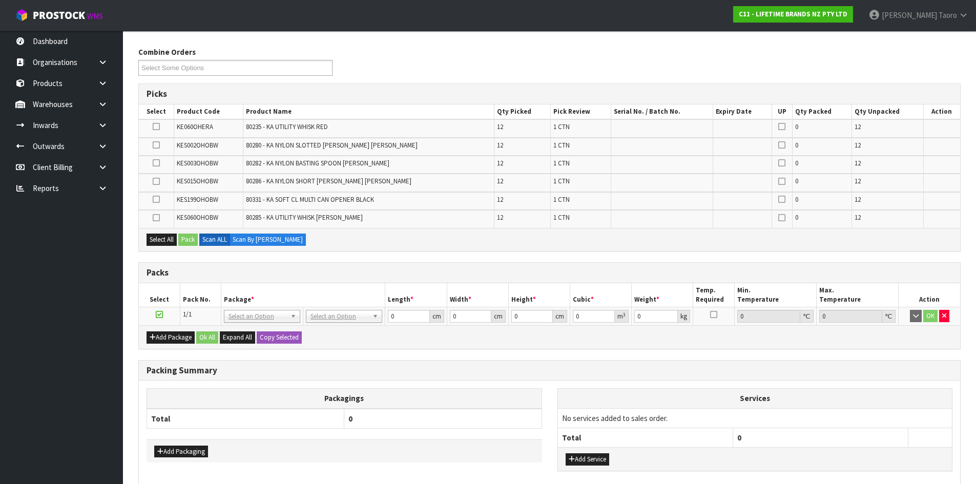
click at [527, 63] on div "Combine Orders C11-ORD0001616 C11-ORD0001617 C11-ORD0001618 C11-ORD0001624 C11-…" at bounding box center [549, 65] width 837 height 37
click at [392, 61] on div "Combine Orders C11-ORD0001616 C11-ORD0001617 C11-ORD0001618 C11-ORD0001624 C11-…" at bounding box center [549, 65] width 837 height 37
click at [357, 269] on h3 "Packs" at bounding box center [549, 273] width 806 height 10
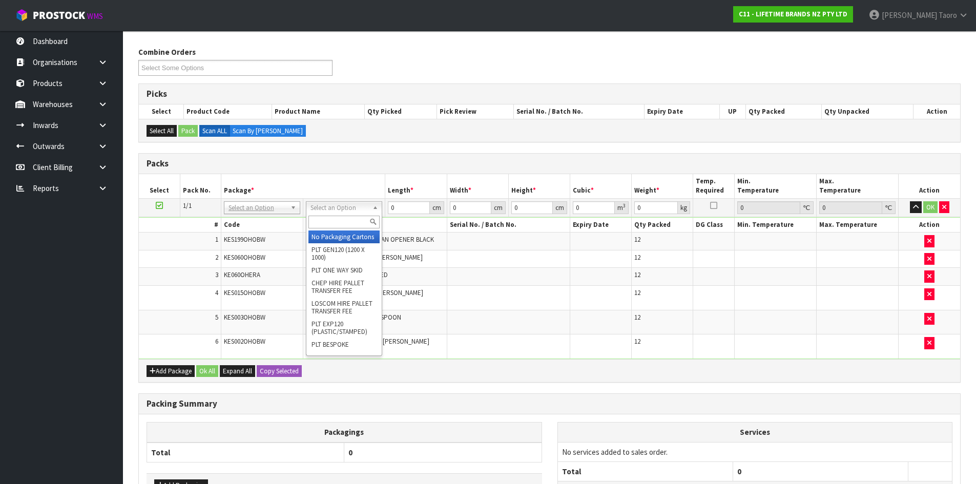
click at [348, 219] on input "text" at bounding box center [343, 222] width 71 height 13
type input "CTN9"
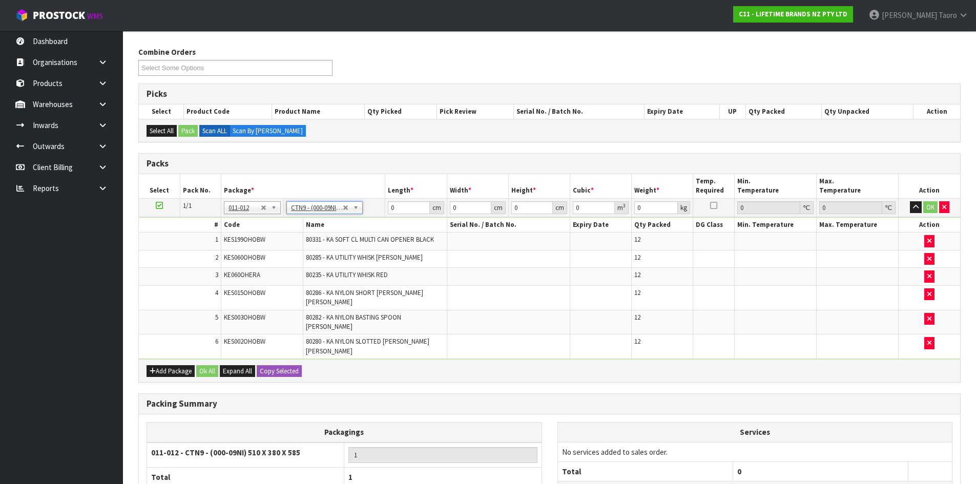
type input "51"
type input "38"
type input "58.5"
type input "0.113373"
click at [931, 261] on icon "button" at bounding box center [929, 259] width 4 height 7
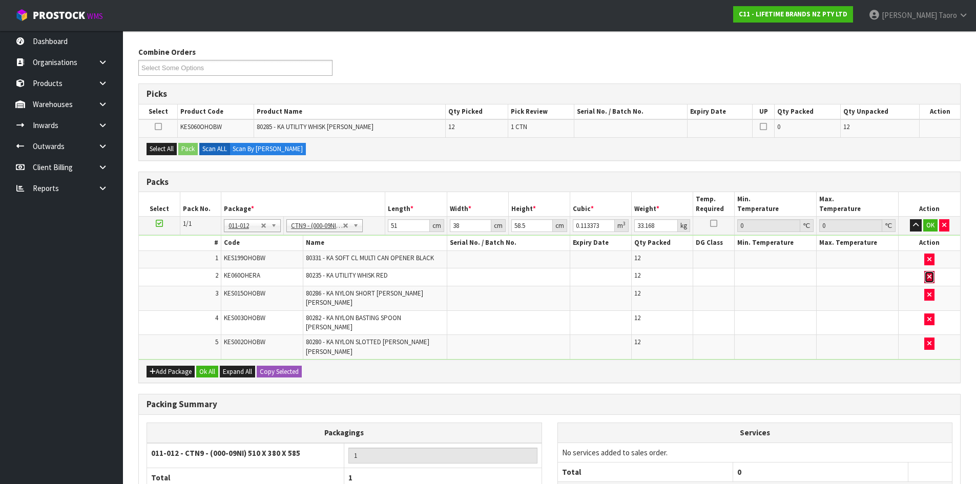
click at [930, 280] on icon "button" at bounding box center [929, 277] width 4 height 7
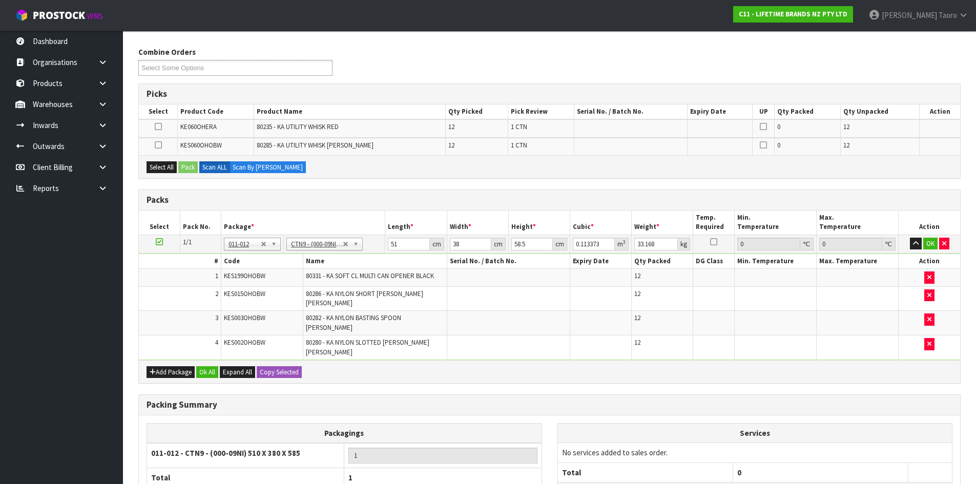
type input "14.544"
click at [173, 366] on button "Add Package" at bounding box center [170, 372] width 48 height 12
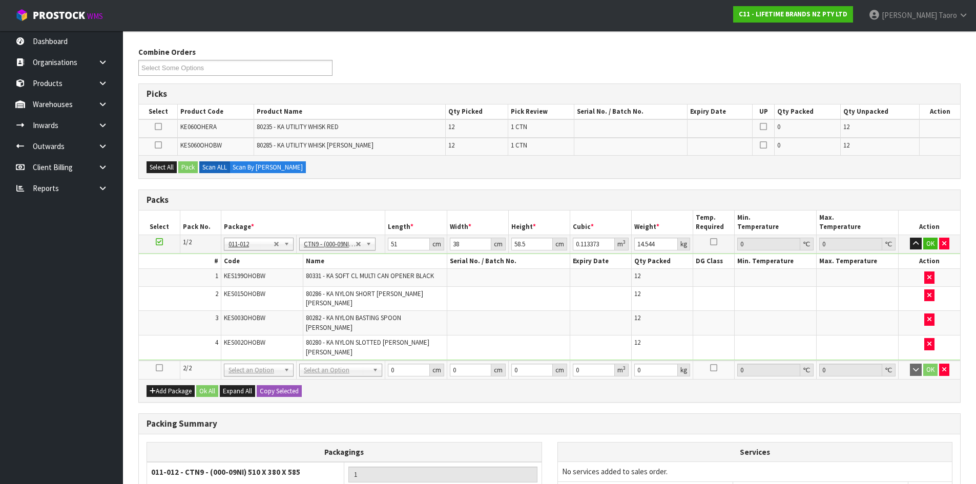
click at [160, 368] on icon at bounding box center [159, 368] width 7 height 1
click at [178, 320] on td "3" at bounding box center [180, 323] width 82 height 25
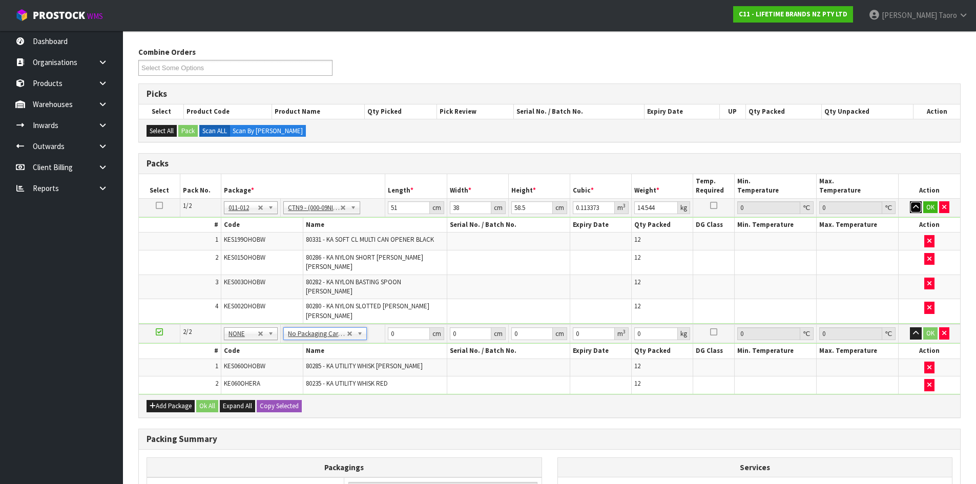
click at [917, 208] on icon "button" at bounding box center [916, 207] width 6 height 7
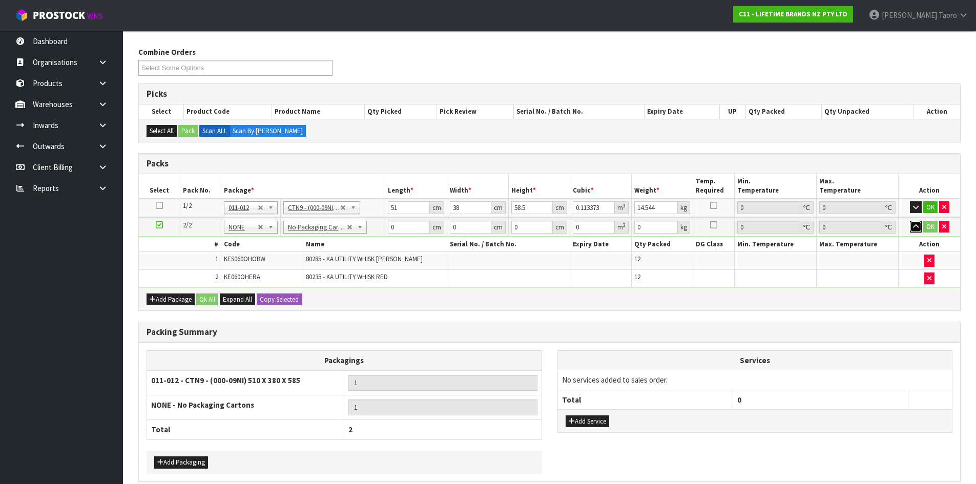
click at [916, 228] on icon "button" at bounding box center [916, 226] width 6 height 7
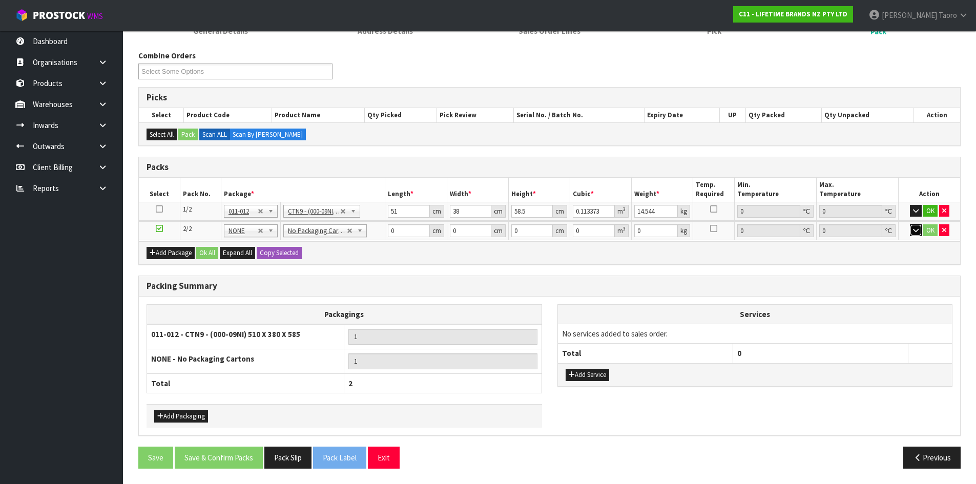
scroll to position [114, 0]
click at [406, 212] on input "51" at bounding box center [408, 212] width 41 height 13
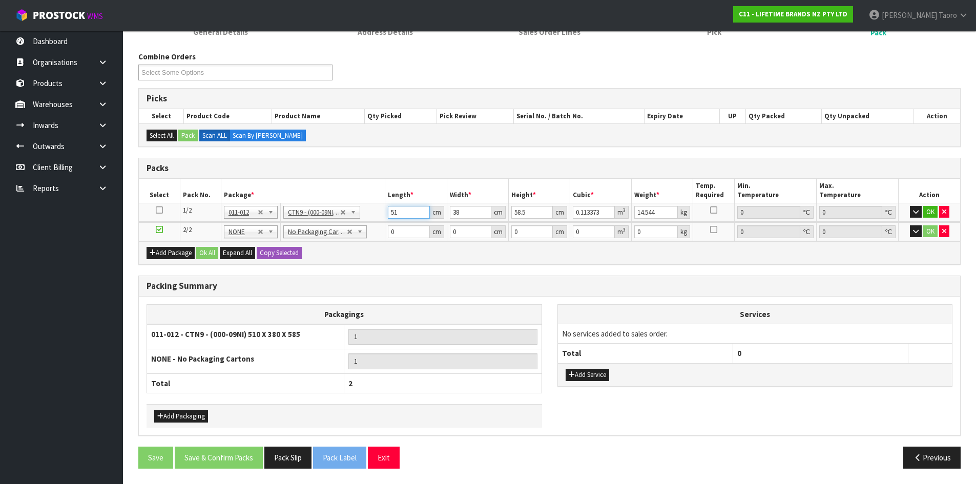
type input "5"
type input "0.011115"
type input "52"
type input "0.115596"
type input "52"
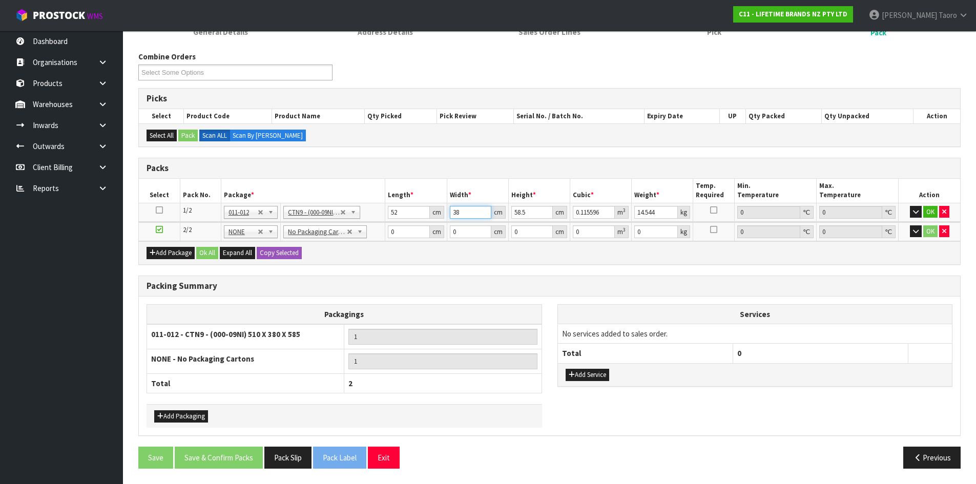
type input "4"
type input "0.012168"
type input "40"
type input "0.12168"
type input "40"
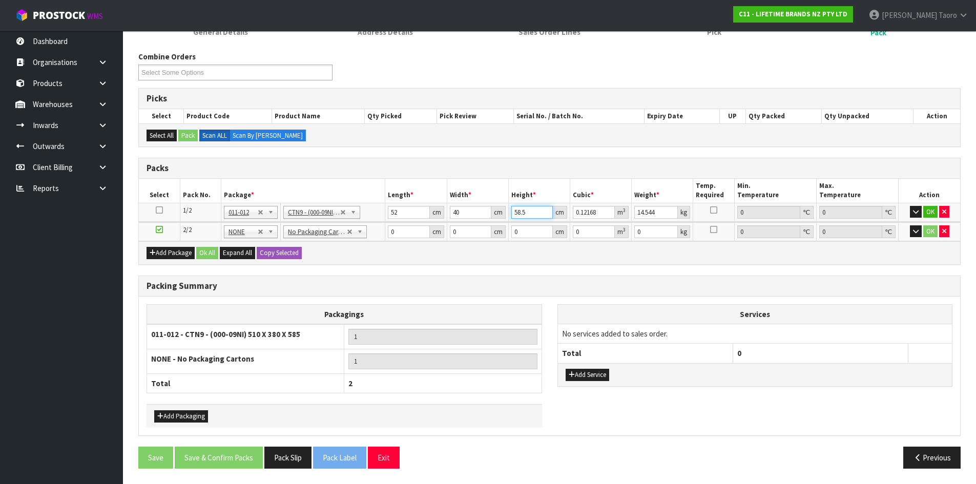
type input "5"
type input "0.0104"
type input "56"
type input "0.11648"
type input "56"
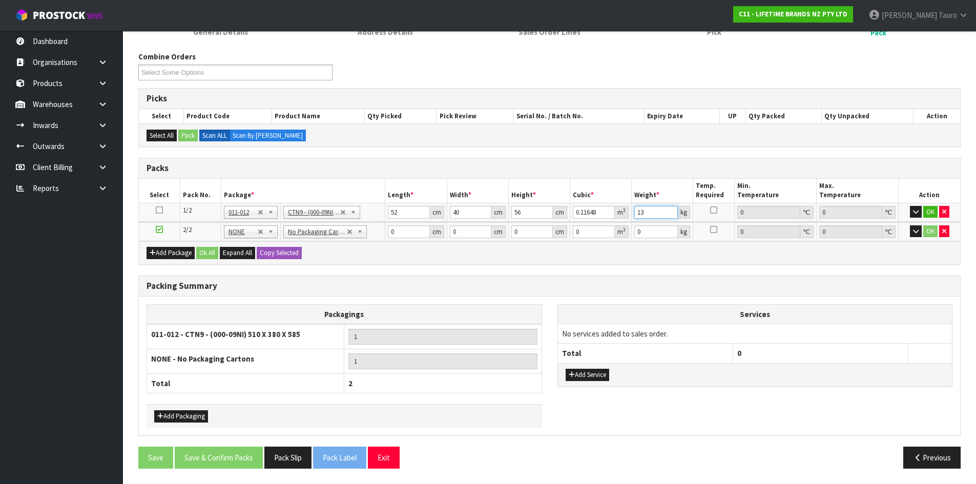
type input "13"
type input "34"
type input "32"
type input "3"
type input "0.003264"
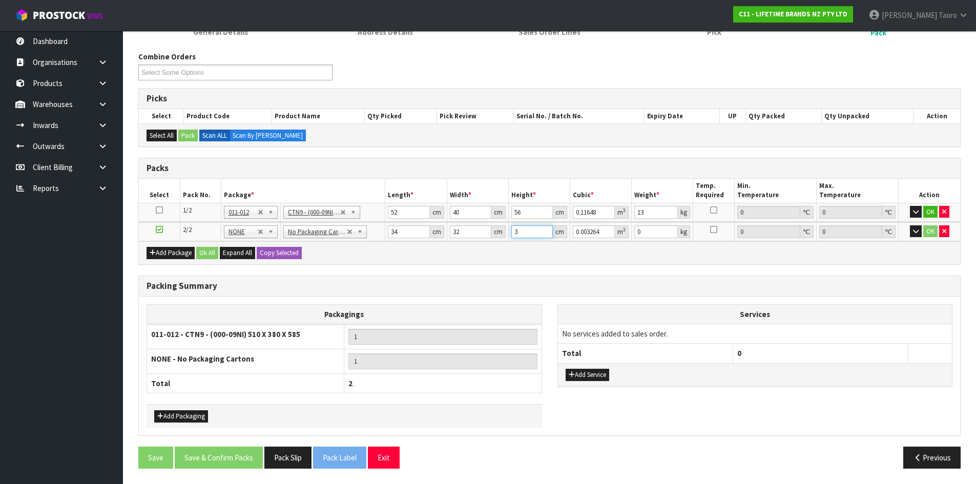
type input "34"
type input "0.036992"
type input "34"
type input "5"
click at [596, 376] on button "Add Service" at bounding box center [587, 375] width 44 height 12
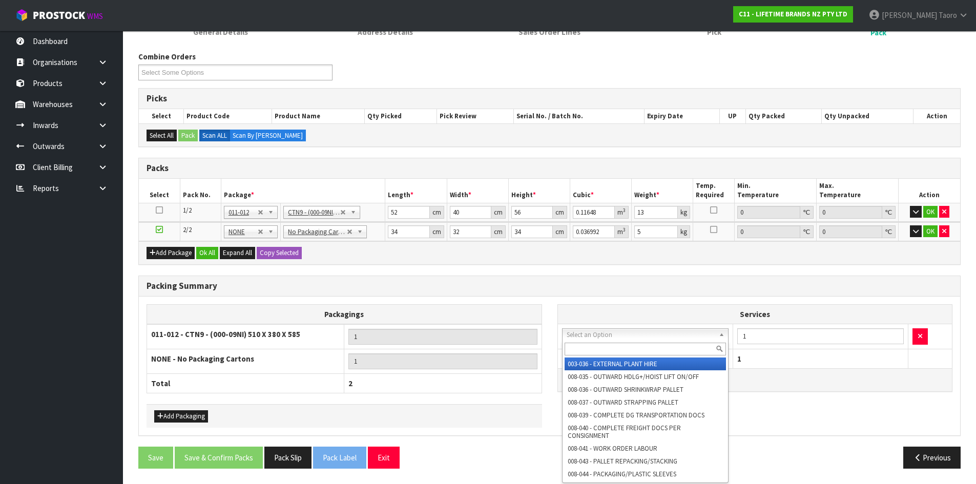
drag, startPoint x: 616, startPoint y: 330, endPoint x: 621, endPoint y: 345, distance: 16.2
click at [621, 349] on input "text" at bounding box center [645, 349] width 162 height 13
type input "148"
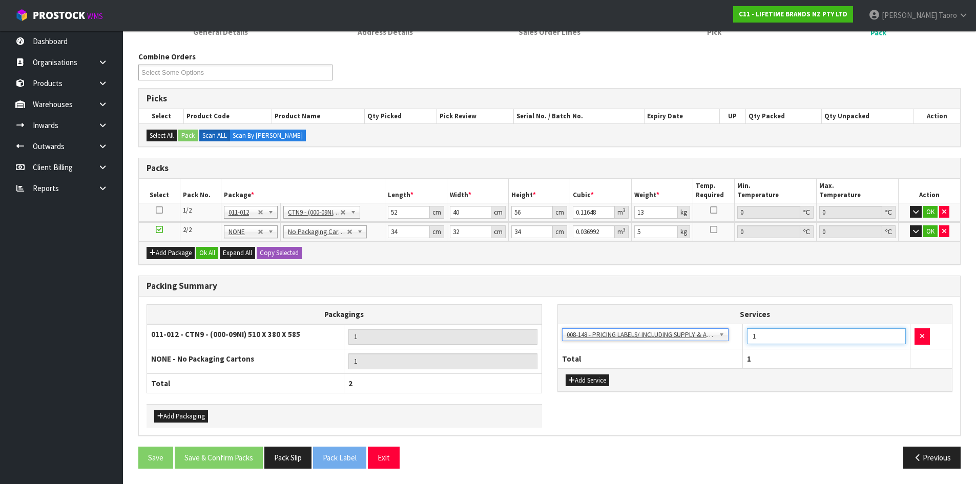
click at [799, 333] on input "1" at bounding box center [826, 336] width 159 height 16
type input "36"
click at [214, 253] on button "Ok All" at bounding box center [207, 253] width 22 height 12
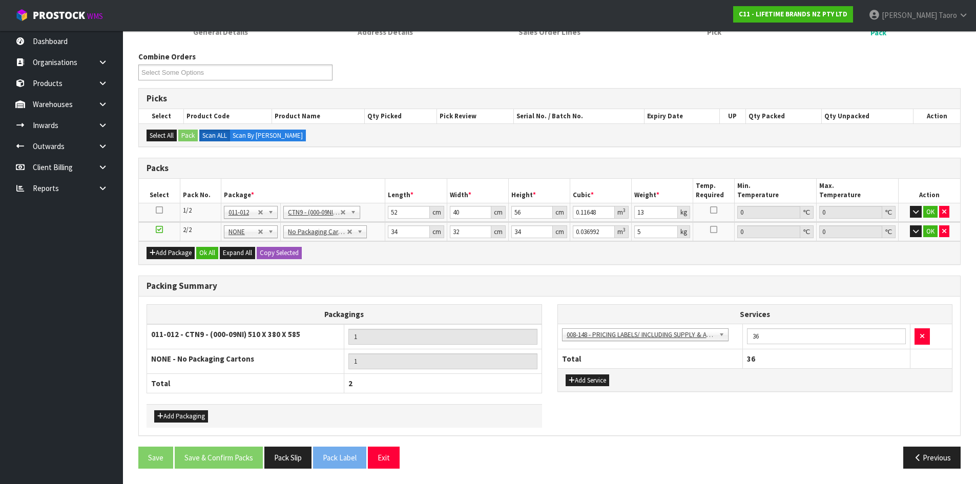
scroll to position [113, 0]
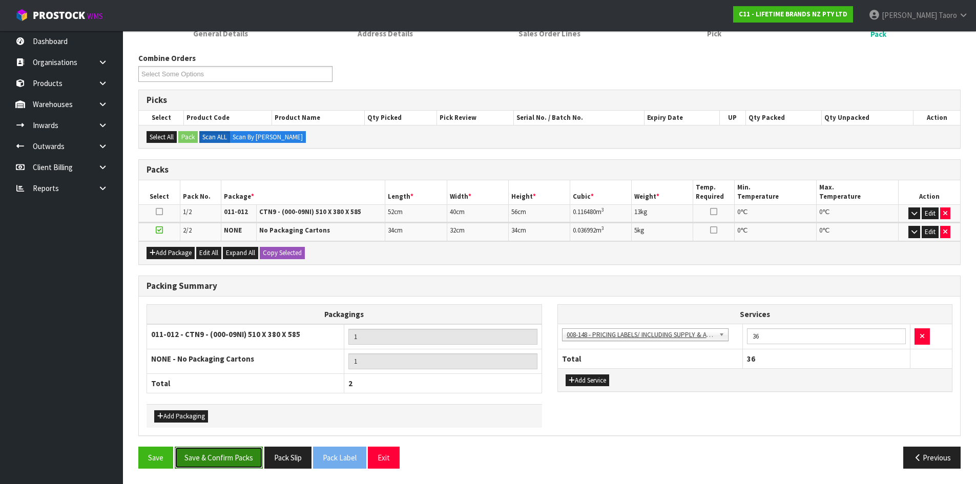
click at [232, 462] on button "Save & Confirm Packs" at bounding box center [219, 458] width 88 height 22
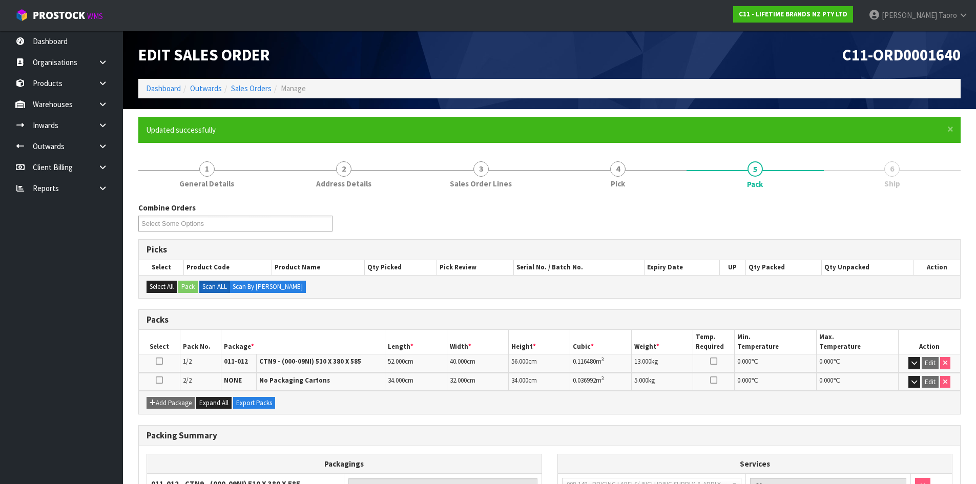
scroll to position [127, 0]
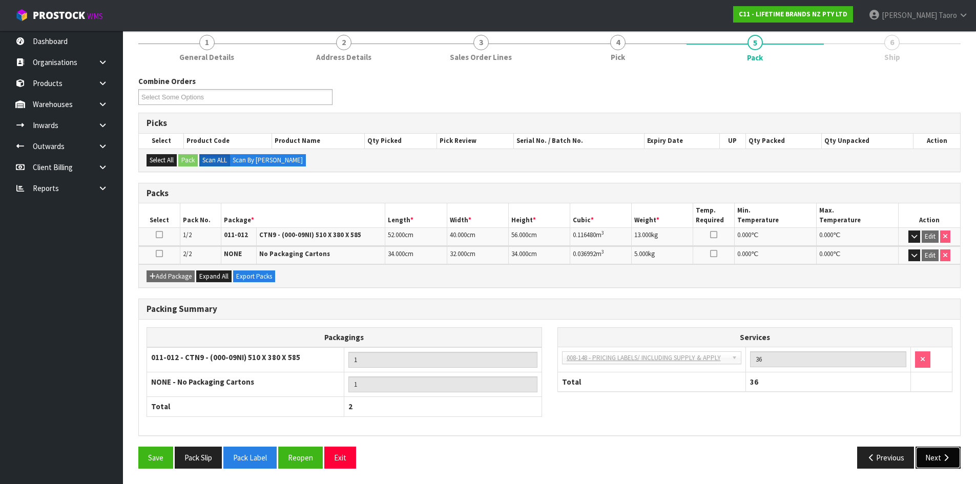
drag, startPoint x: 932, startPoint y: 453, endPoint x: 672, endPoint y: 448, distance: 260.3
click at [932, 453] on button "Next" at bounding box center [937, 458] width 45 height 22
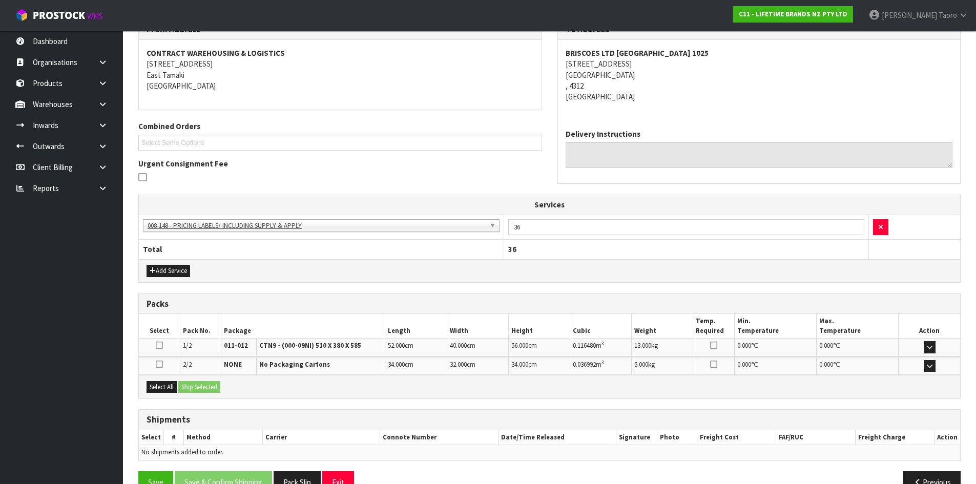
scroll to position [208, 0]
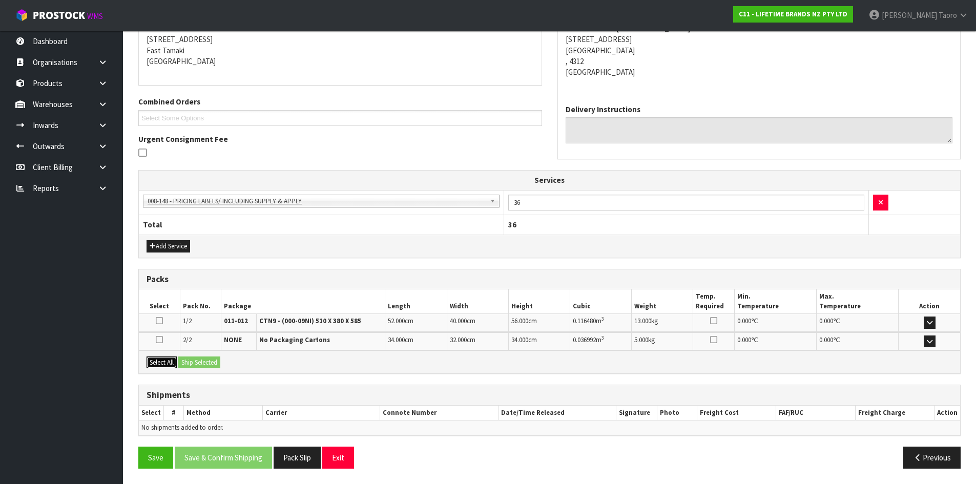
drag, startPoint x: 161, startPoint y: 366, endPoint x: 169, endPoint y: 367, distance: 7.2
click at [169, 367] on button "Select All" at bounding box center [161, 363] width 30 height 12
drag, startPoint x: 195, startPoint y: 365, endPoint x: 218, endPoint y: 374, distance: 24.6
click at [195, 365] on button "Ship Selected" at bounding box center [199, 363] width 42 height 12
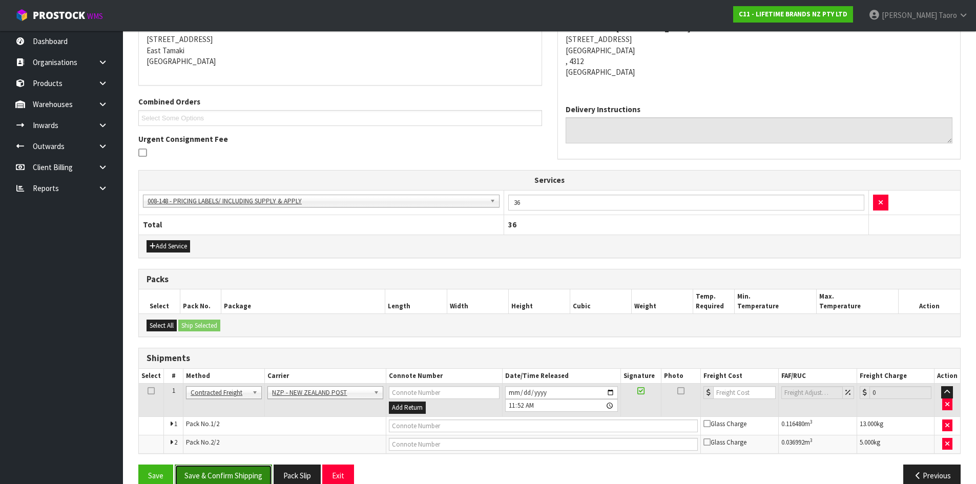
click at [261, 468] on button "Save & Confirm Shipping" at bounding box center [223, 476] width 97 height 22
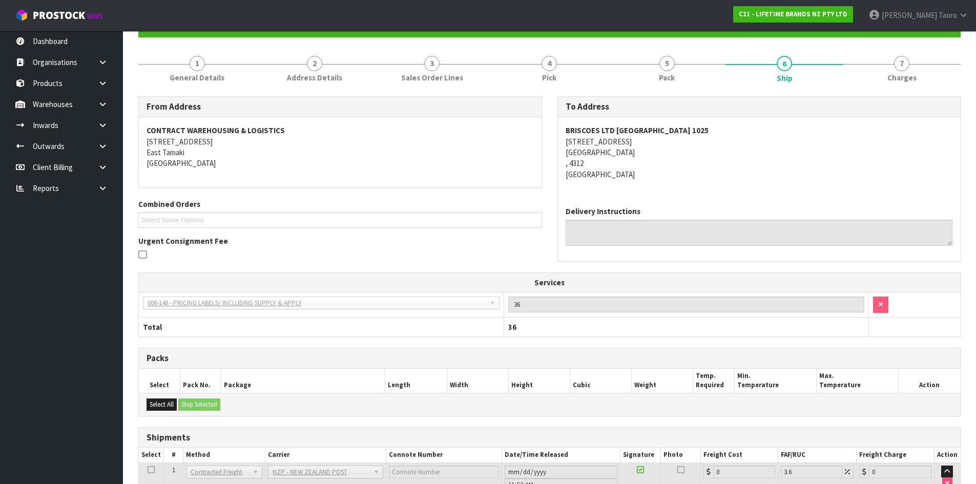
scroll to position [211, 0]
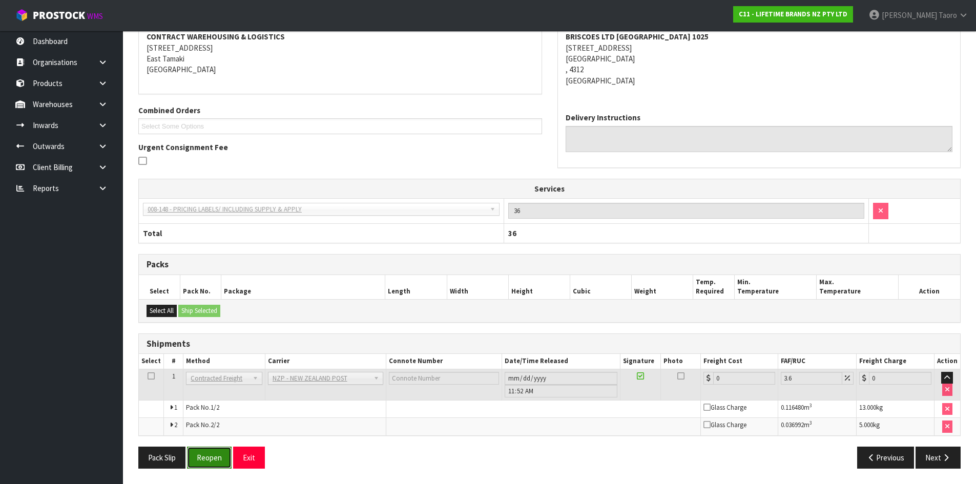
click at [209, 450] on button "Reopen" at bounding box center [209, 458] width 45 height 22
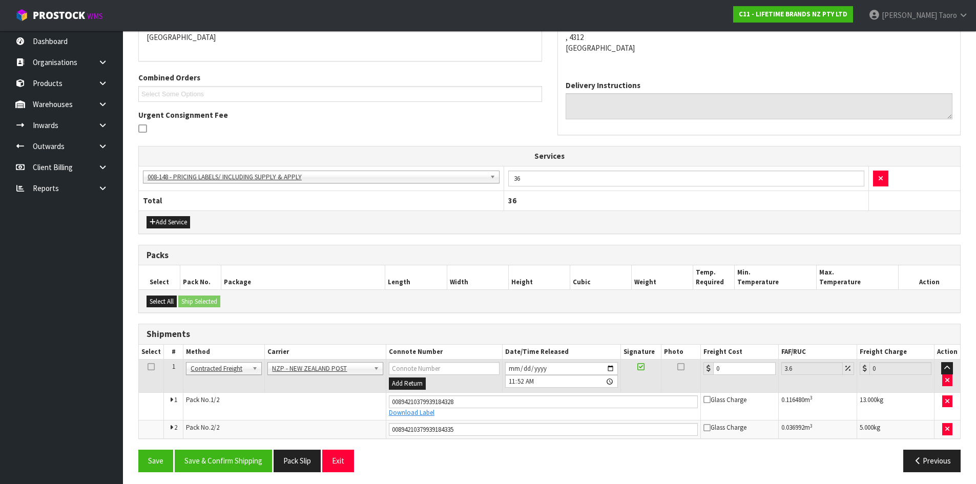
scroll to position [236, 0]
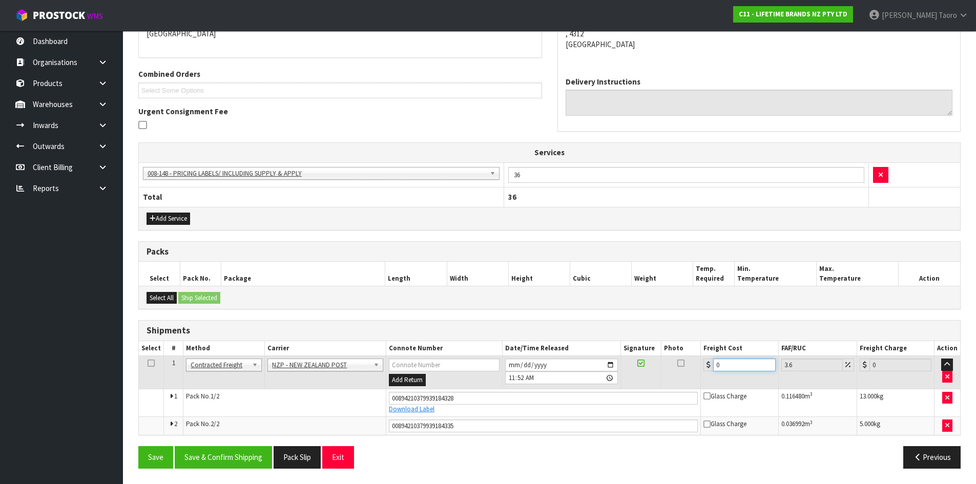
click at [731, 364] on input "0" at bounding box center [744, 365] width 62 height 13
type input "2"
type input "2.07"
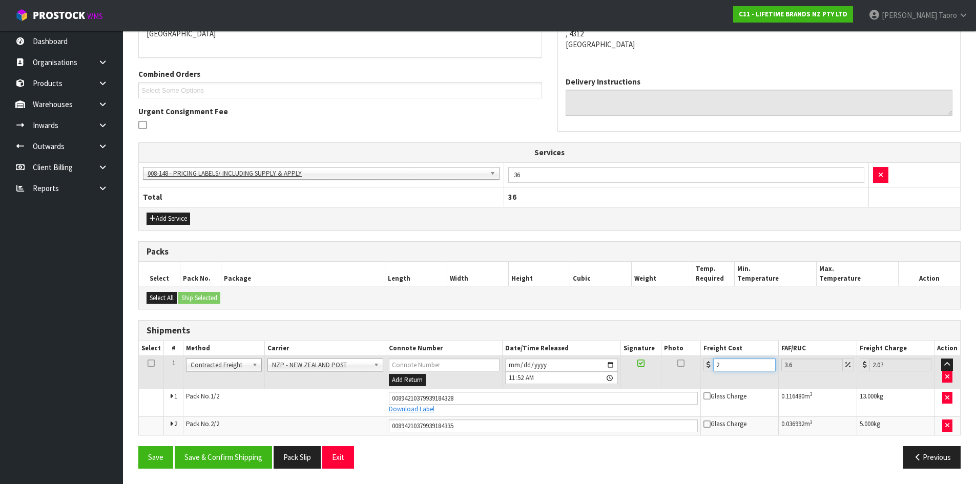
type input "28"
type input "29.01"
type input "28.2"
type input "29.22"
type input "28.28"
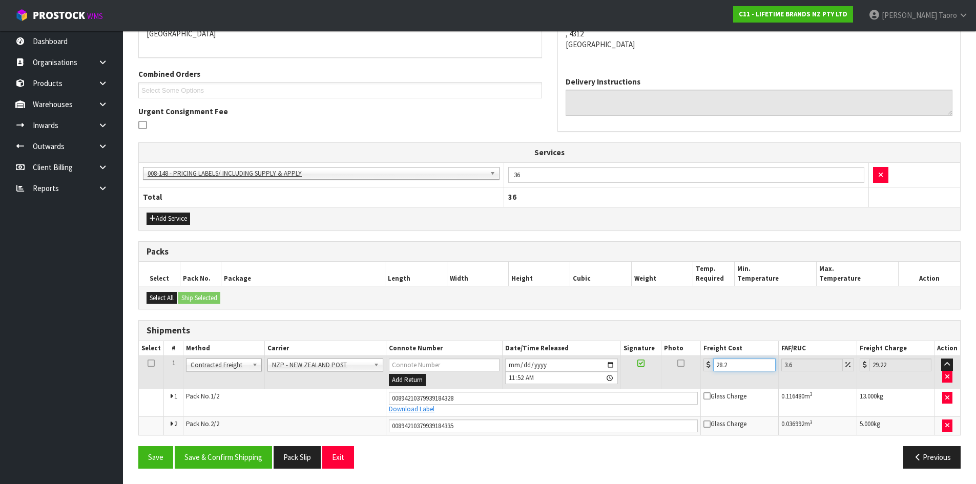
type input "29.3"
type input "28.28"
click at [222, 452] on button "Save & Confirm Shipping" at bounding box center [223, 457] width 97 height 22
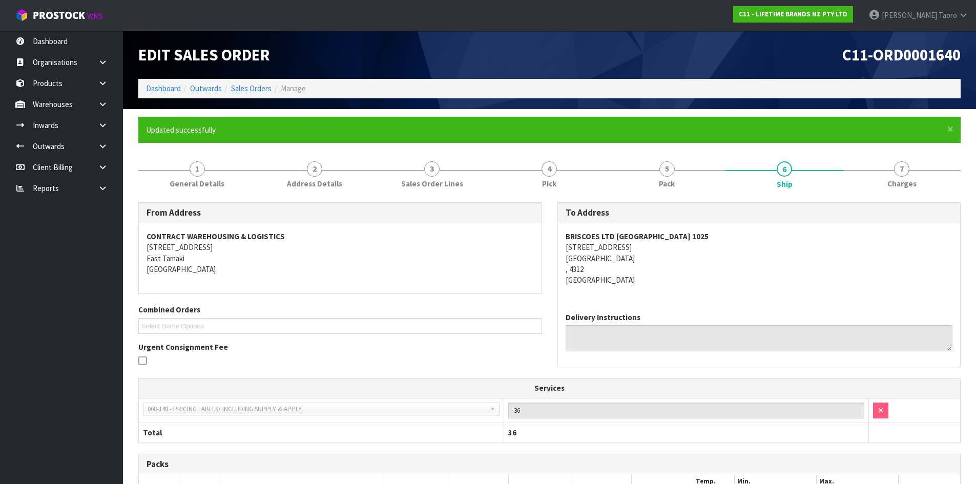
scroll to position [206, 0]
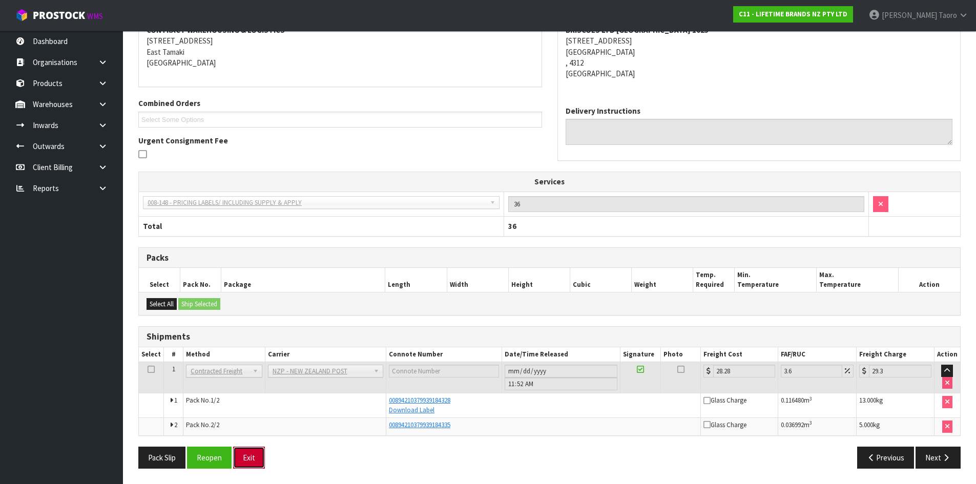
click at [240, 458] on button "Exit" at bounding box center [249, 458] width 32 height 22
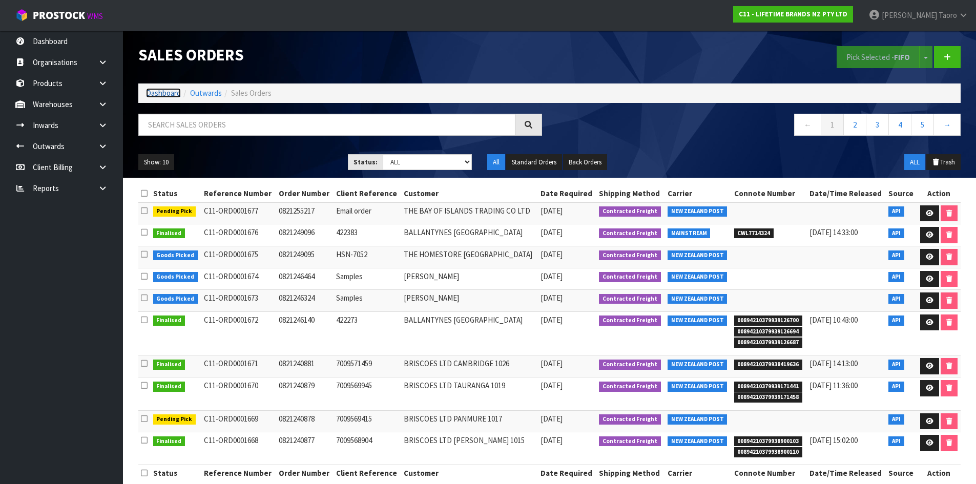
click at [162, 91] on link "Dashboard" at bounding box center [163, 93] width 35 height 10
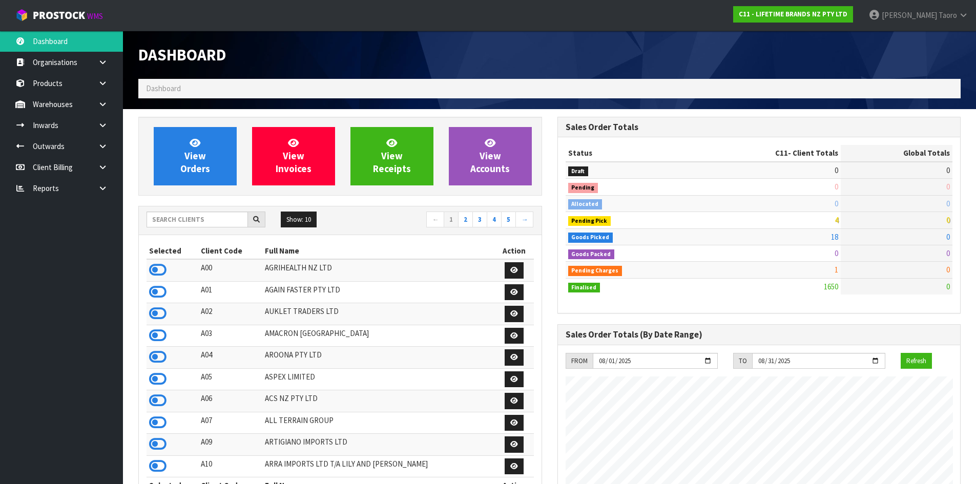
scroll to position [776, 418]
click at [197, 156] on span "View Orders" at bounding box center [195, 156] width 30 height 38
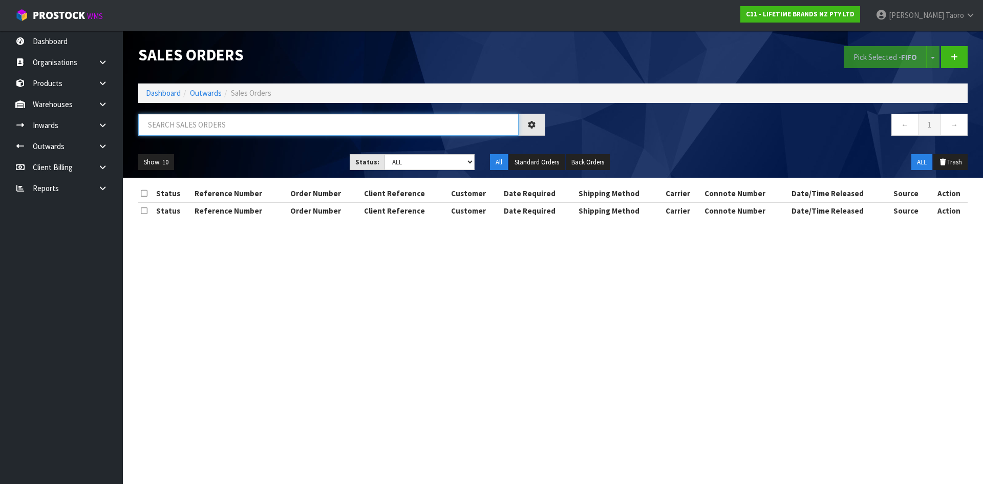
click at [197, 128] on input "text" at bounding box center [328, 125] width 381 height 22
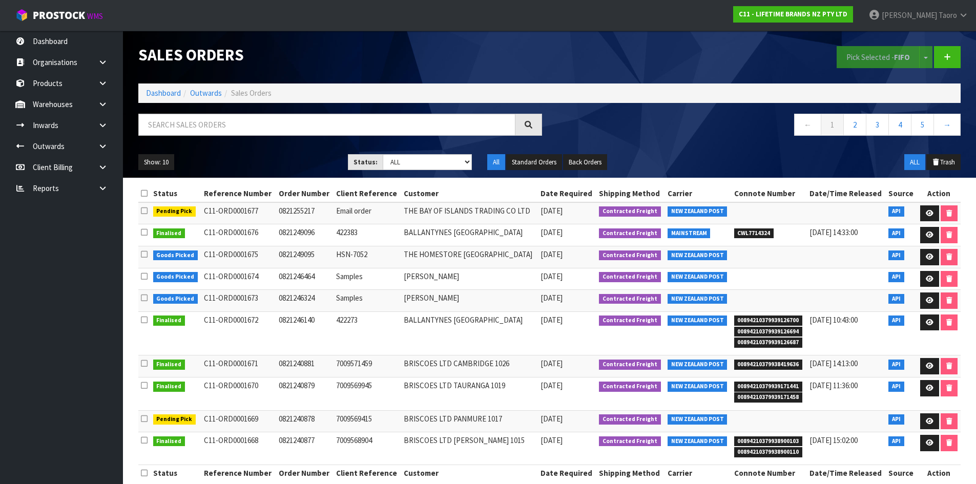
click at [293, 63] on h1 "Sales Orders" at bounding box center [340, 54] width 404 height 17
click at [417, 128] on input "text" at bounding box center [326, 125] width 377 height 22
type input "JOB-0407101"
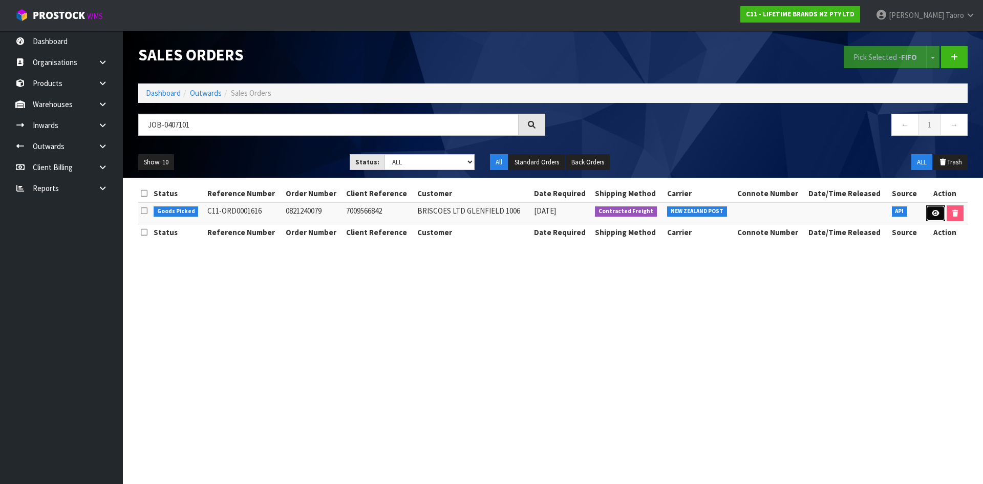
click at [935, 212] on icon at bounding box center [936, 213] width 8 height 7
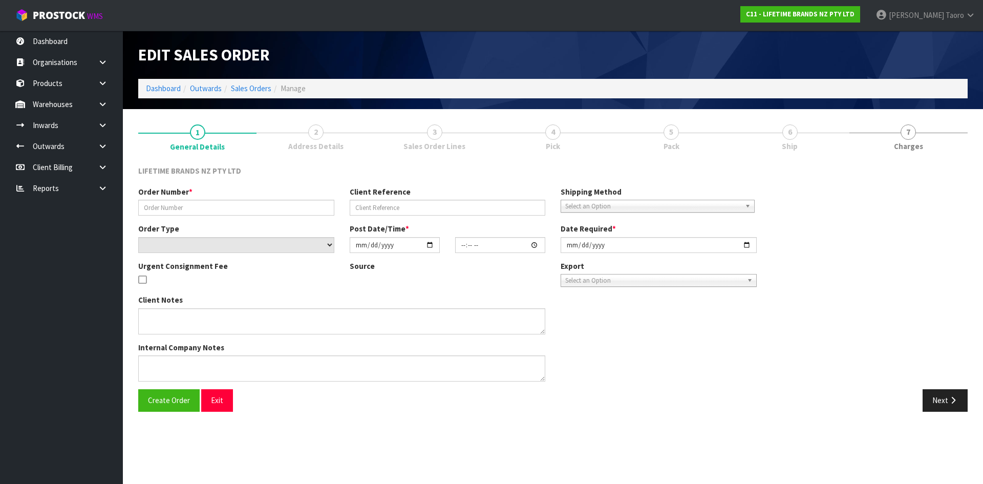
type input "0821240079"
type input "7009566842"
select select "number:0"
type input "2025-08-11"
type input "13:03:17.000"
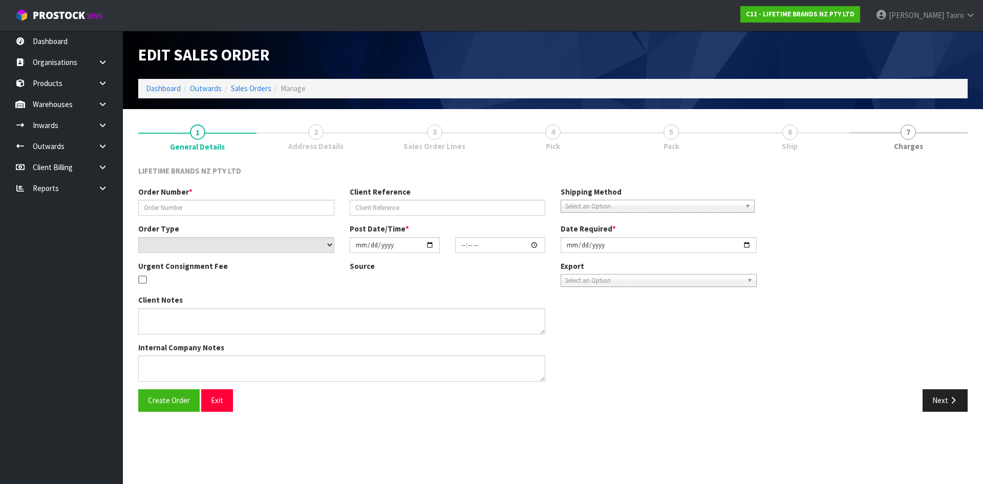
type input "2025-08-12"
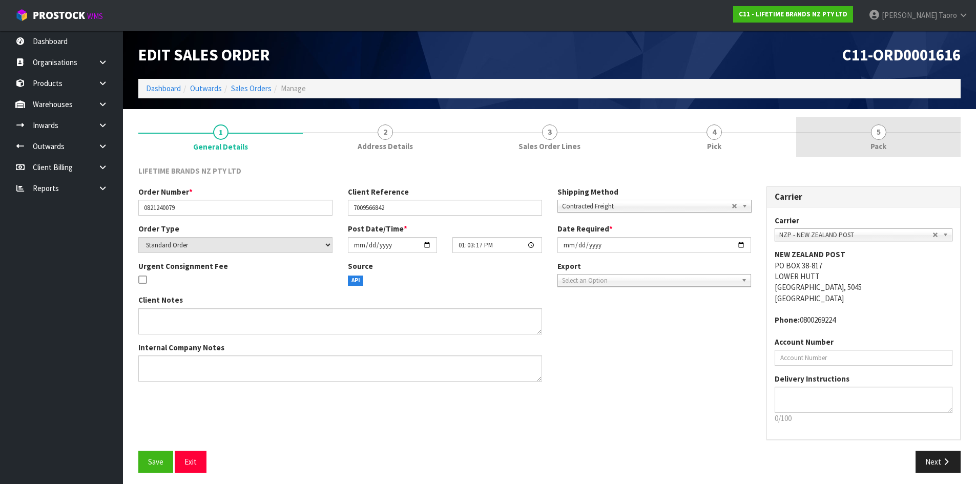
drag, startPoint x: 909, startPoint y: 139, endPoint x: 804, endPoint y: 101, distance: 111.6
click at [909, 139] on link "5 Pack" at bounding box center [878, 137] width 164 height 40
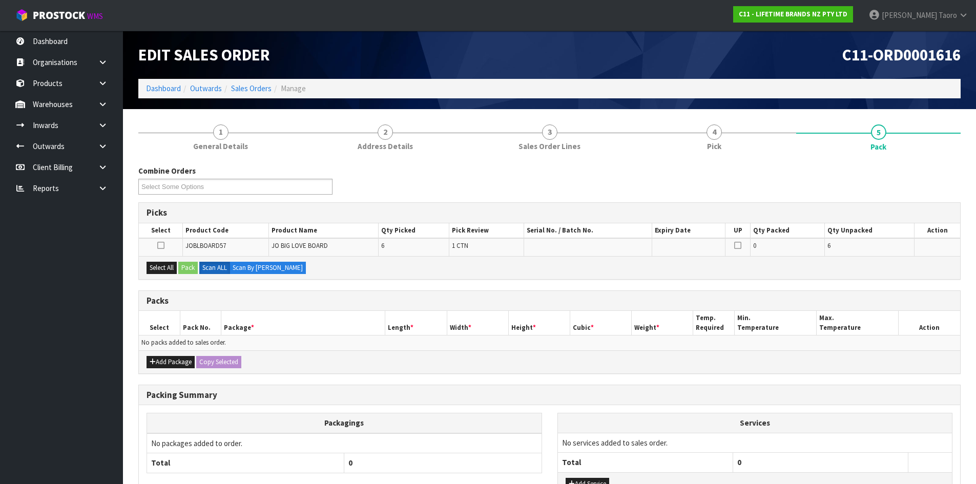
click at [781, 66] on div "C11-ORD0001616" at bounding box center [759, 55] width 419 height 48
drag, startPoint x: 162, startPoint y: 265, endPoint x: 169, endPoint y: 265, distance: 6.2
click at [164, 265] on button "Select All" at bounding box center [161, 268] width 30 height 12
click at [183, 266] on button "Pack" at bounding box center [187, 268] width 19 height 12
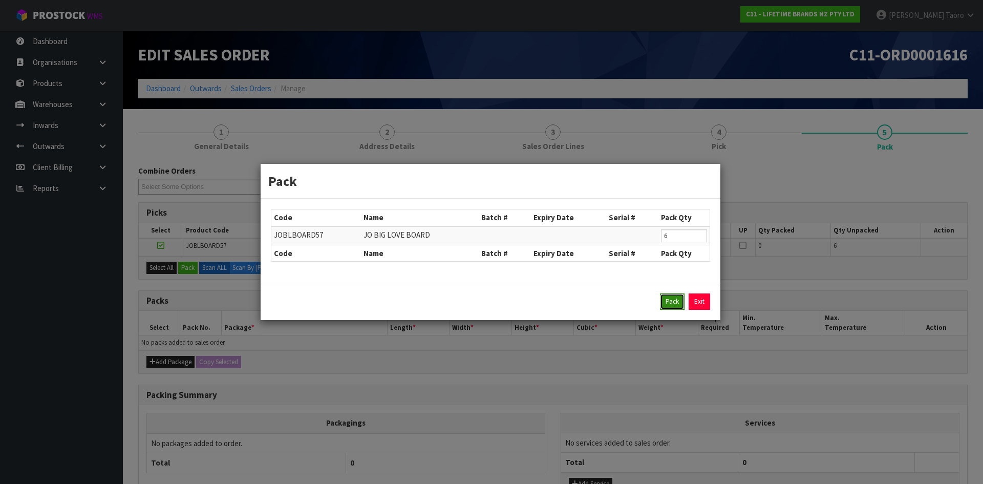
click at [664, 304] on button "Pack" at bounding box center [672, 302] width 25 height 16
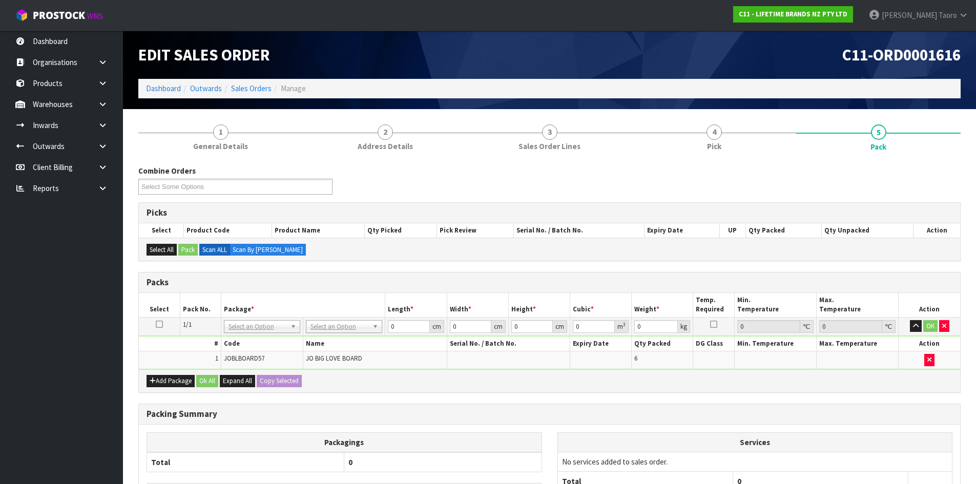
click at [636, 312] on th "Weight *" at bounding box center [662, 305] width 61 height 24
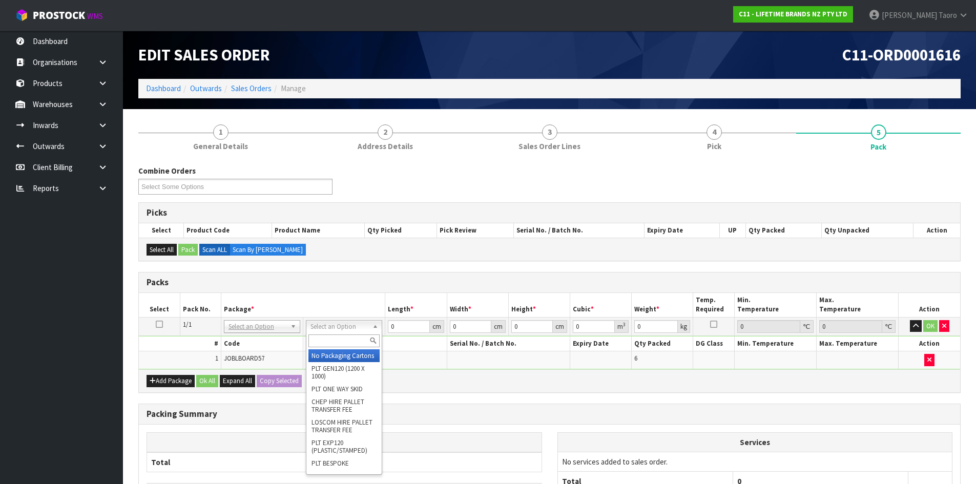
drag, startPoint x: 366, startPoint y: 356, endPoint x: 393, endPoint y: 344, distance: 29.8
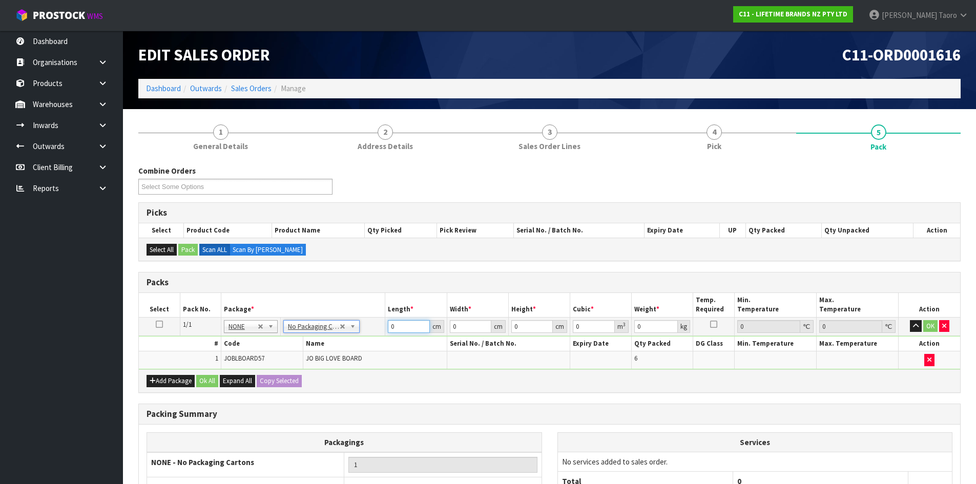
click at [405, 329] on input "0" at bounding box center [408, 326] width 41 height 13
type input "64"
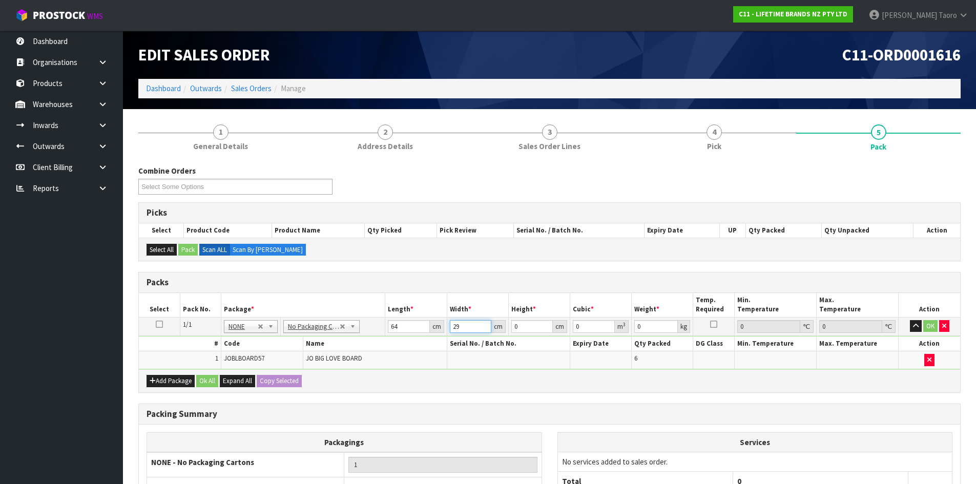
type input "29"
type input "1"
type input "0.001856"
type input "18"
type input "0.033408"
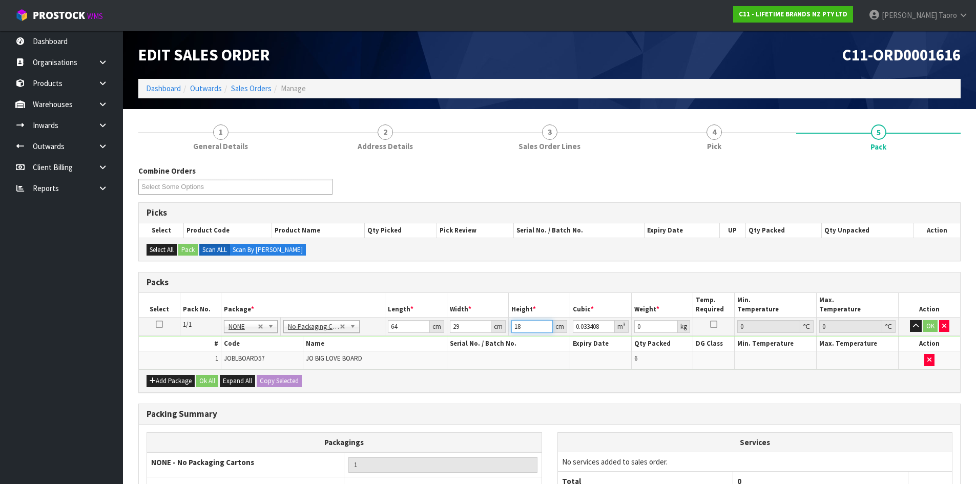
type input "18"
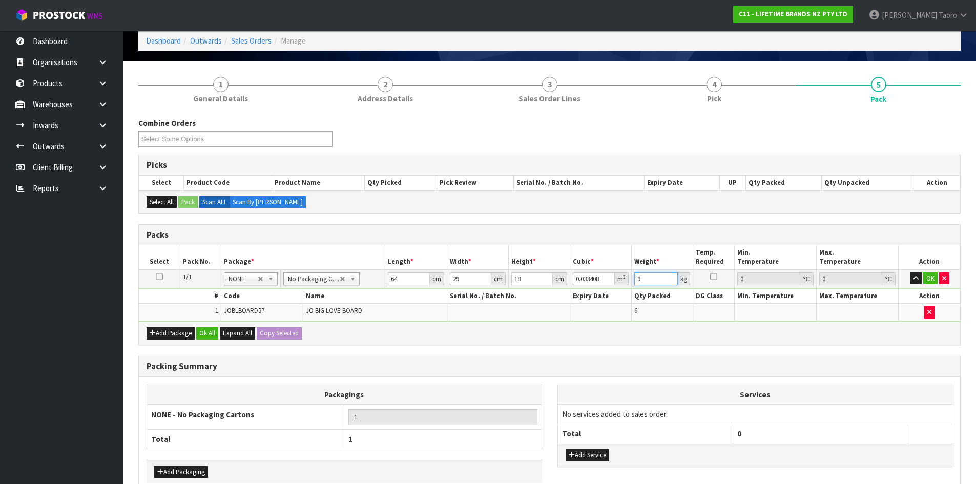
scroll to position [103, 0]
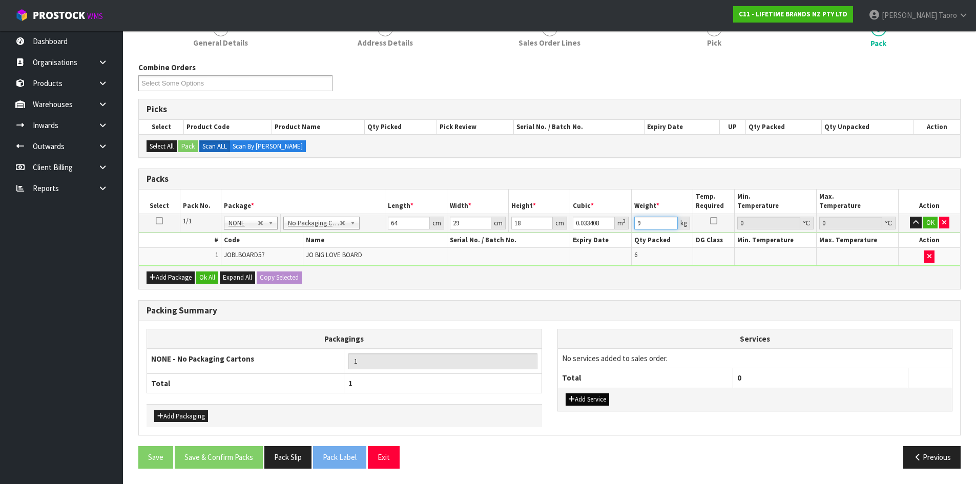
type input "9"
click at [578, 396] on button "Add Service" at bounding box center [587, 399] width 44 height 12
drag, startPoint x: 580, startPoint y: 376, endPoint x: 583, endPoint y: 368, distance: 8.6
click at [582, 366] on td "003-036 - EXTERNAL PLANT HIRE 008-035 - OUTWARD HDLG+/HOIST LIFT ON/OFF 008-036…" at bounding box center [645, 360] width 175 height 25
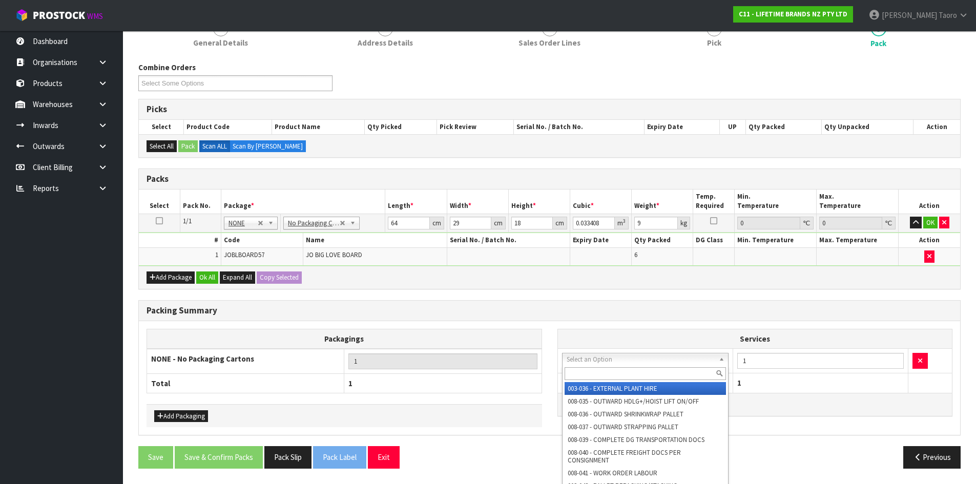
click at [588, 369] on input "text" at bounding box center [645, 373] width 162 height 13
type input "148"
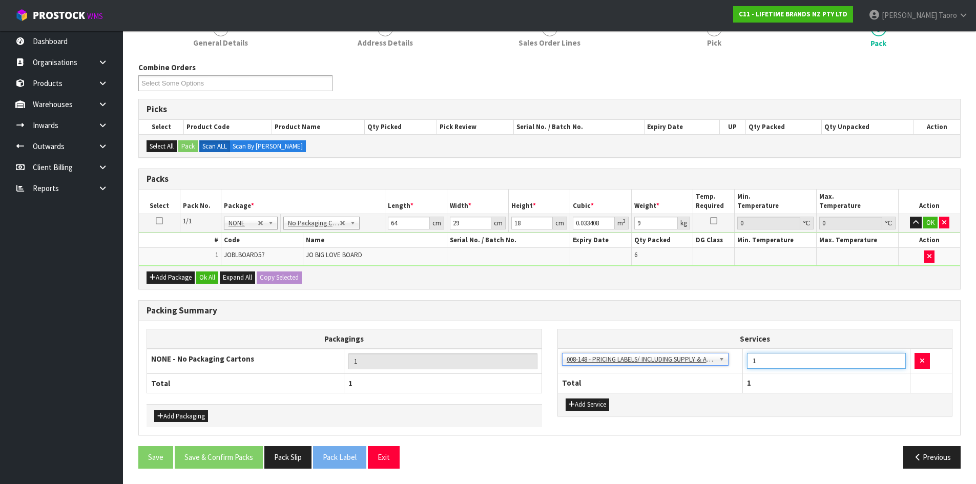
drag, startPoint x: 746, startPoint y: 366, endPoint x: 740, endPoint y: 362, distance: 7.4
click at [740, 367] on tr "003-036 - EXTERNAL PLANT HIRE 008-035 - OUTWARD HDLG+/HOIST LIFT ON/OFF 008-036…" at bounding box center [755, 360] width 394 height 25
type input "6"
click at [212, 278] on button "Ok All" at bounding box center [207, 277] width 22 height 12
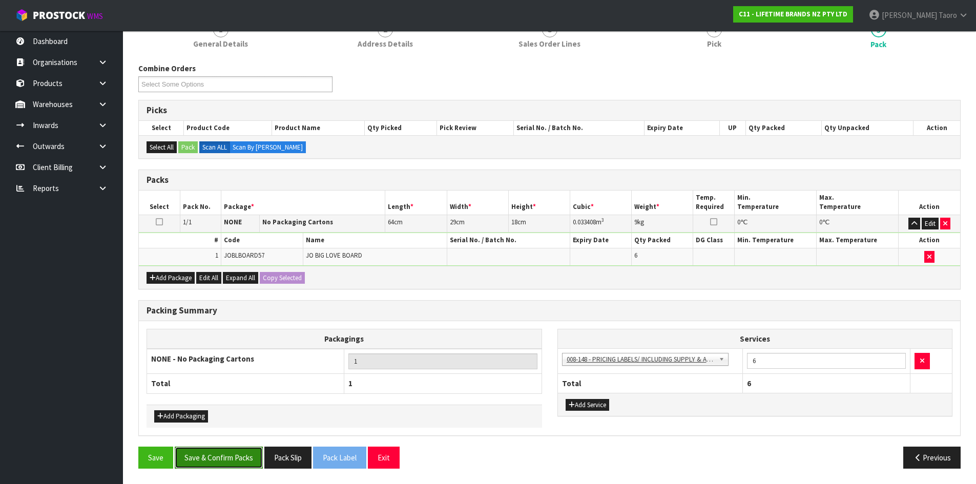
click at [234, 453] on button "Save & Confirm Packs" at bounding box center [219, 458] width 88 height 22
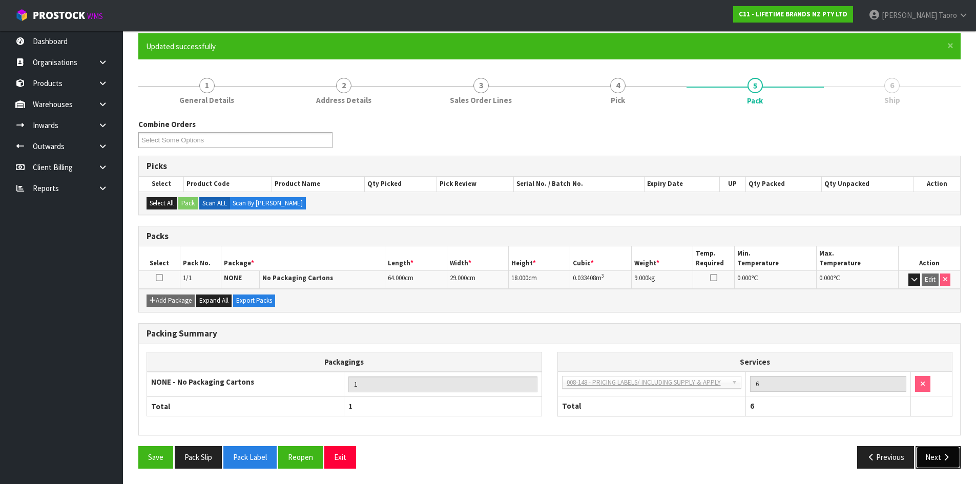
click at [941, 451] on button "Next" at bounding box center [937, 457] width 45 height 22
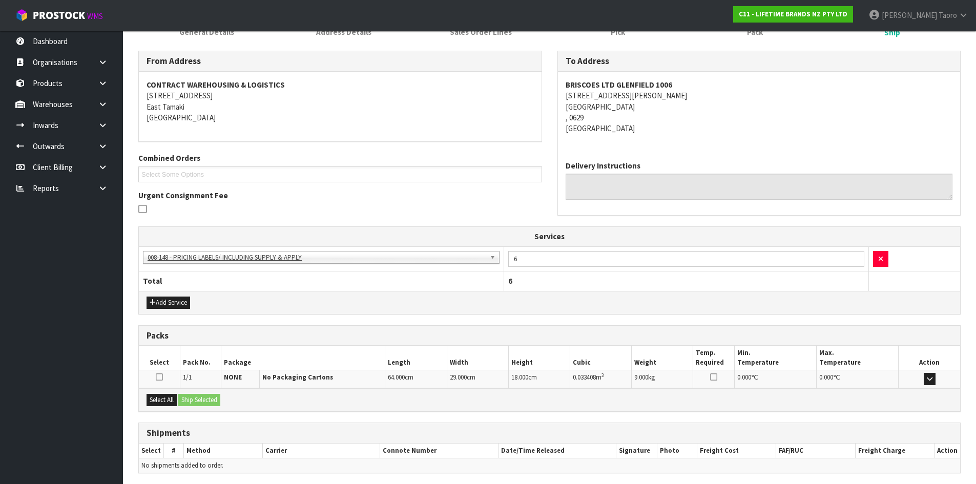
scroll to position [190, 0]
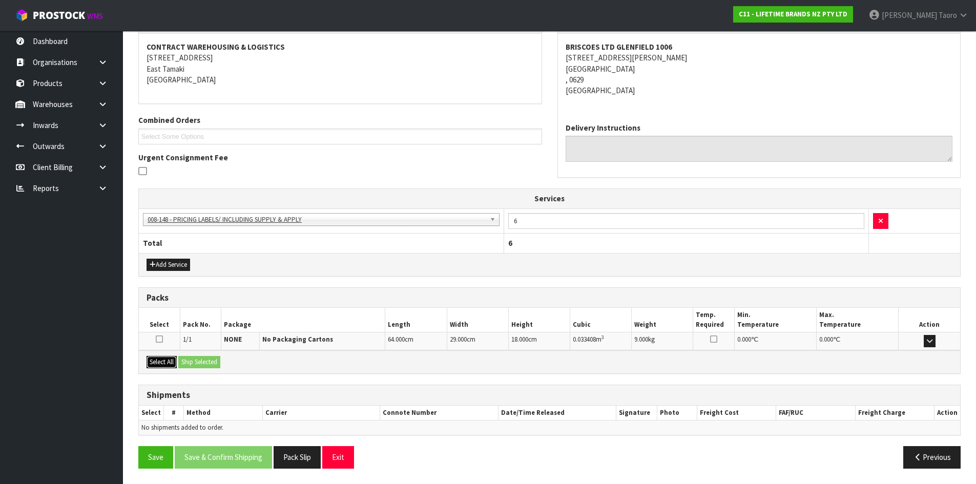
drag, startPoint x: 158, startPoint y: 362, endPoint x: 172, endPoint y: 364, distance: 14.4
click at [163, 364] on button "Select All" at bounding box center [161, 362] width 30 height 12
click at [193, 362] on button "Ship Selected" at bounding box center [199, 362] width 42 height 12
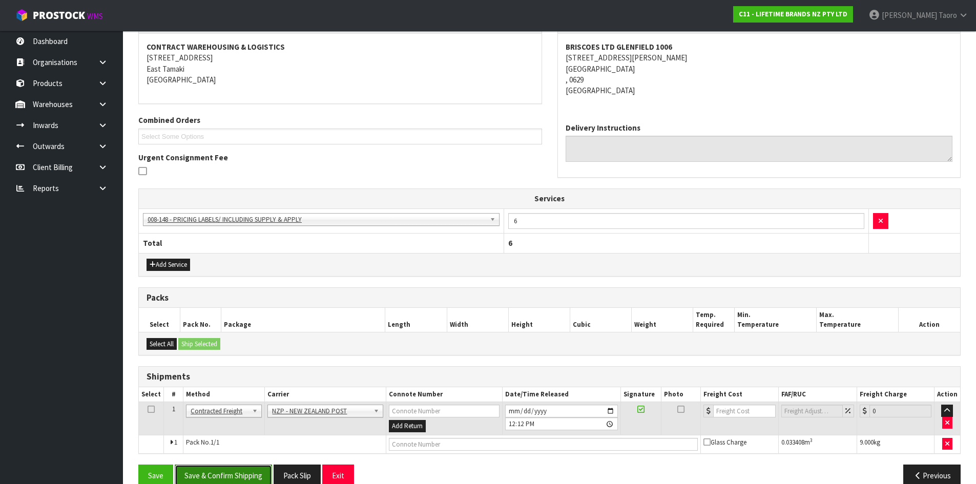
click at [256, 471] on button "Save & Confirm Shipping" at bounding box center [223, 476] width 97 height 22
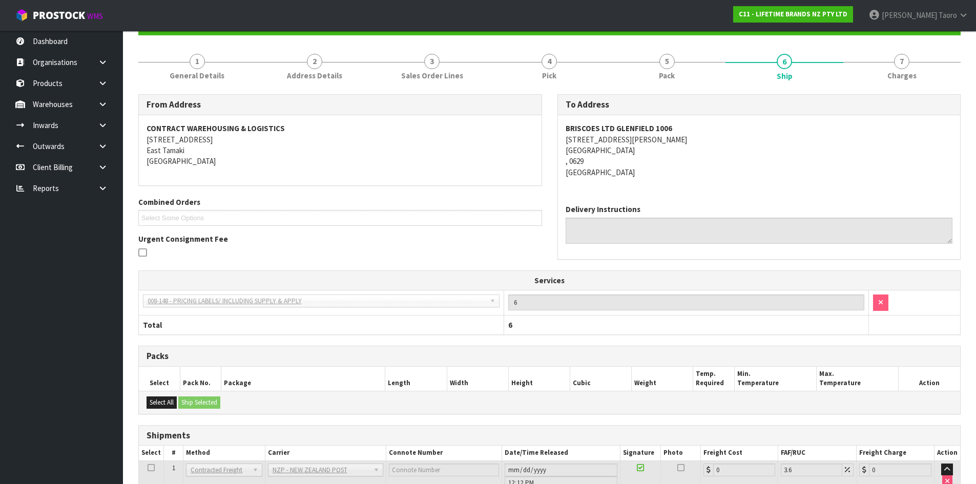
scroll to position [193, 0]
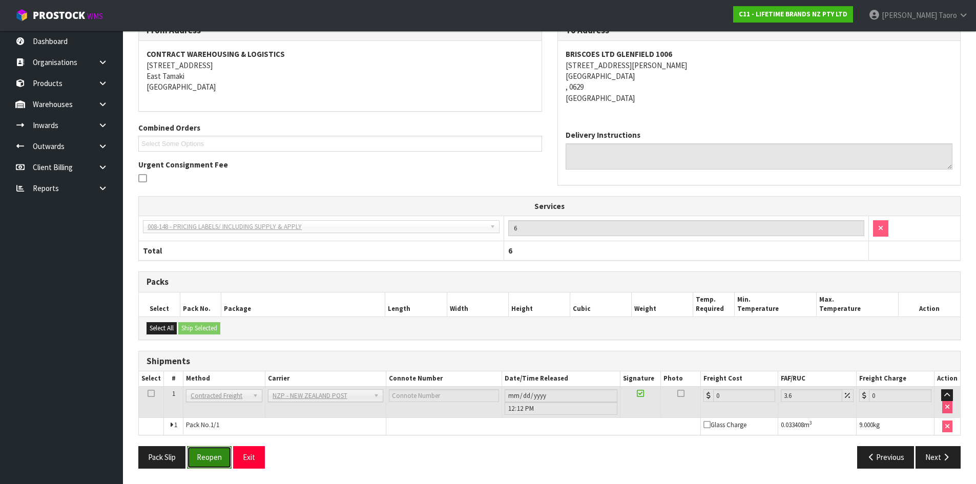
click at [210, 459] on button "Reopen" at bounding box center [209, 457] width 45 height 22
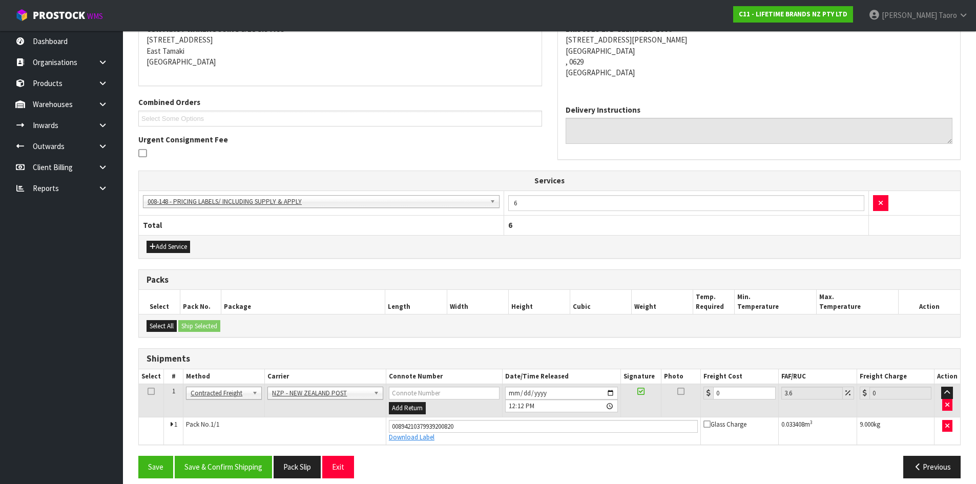
scroll to position [217, 0]
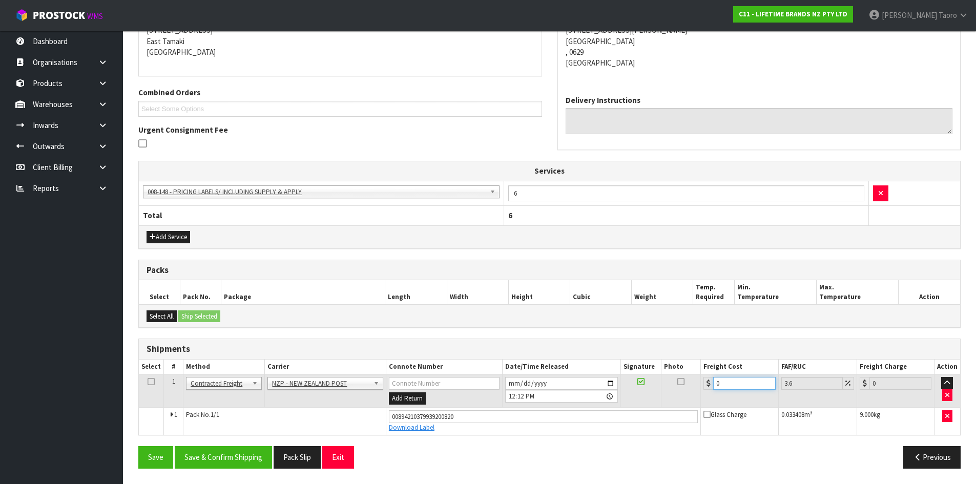
click at [741, 380] on input "0" at bounding box center [744, 383] width 62 height 13
type input "4"
type input "4.14"
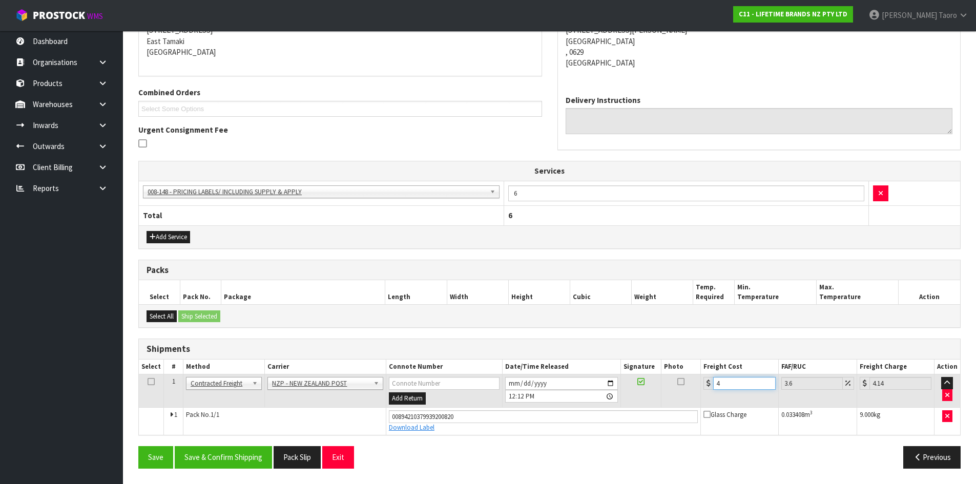
type input "4.3"
type input "4.45"
type input "4.33"
type input "4.49"
type input "4.33"
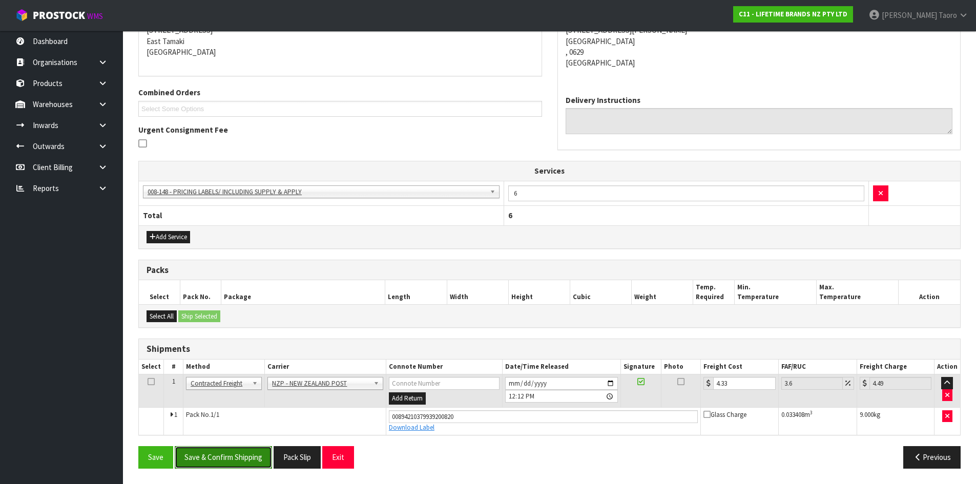
click at [244, 449] on button "Save & Confirm Shipping" at bounding box center [223, 457] width 97 height 22
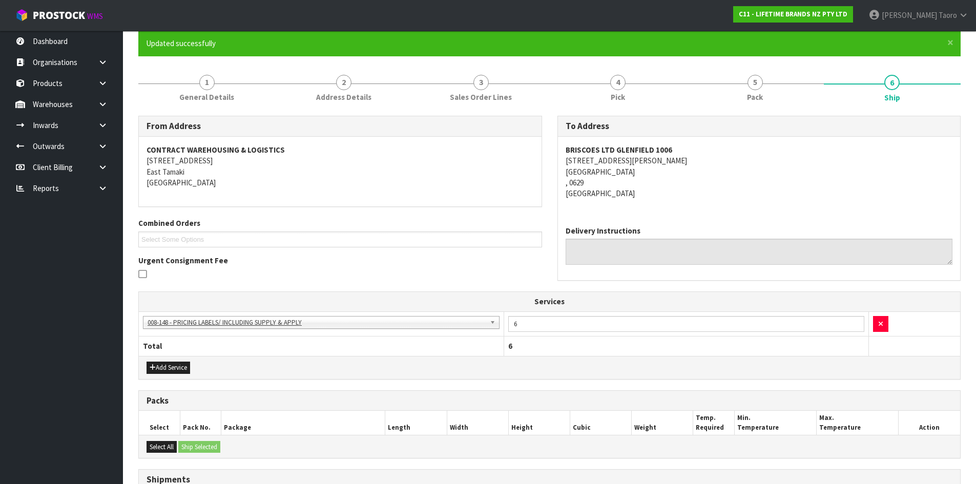
scroll to position [189, 0]
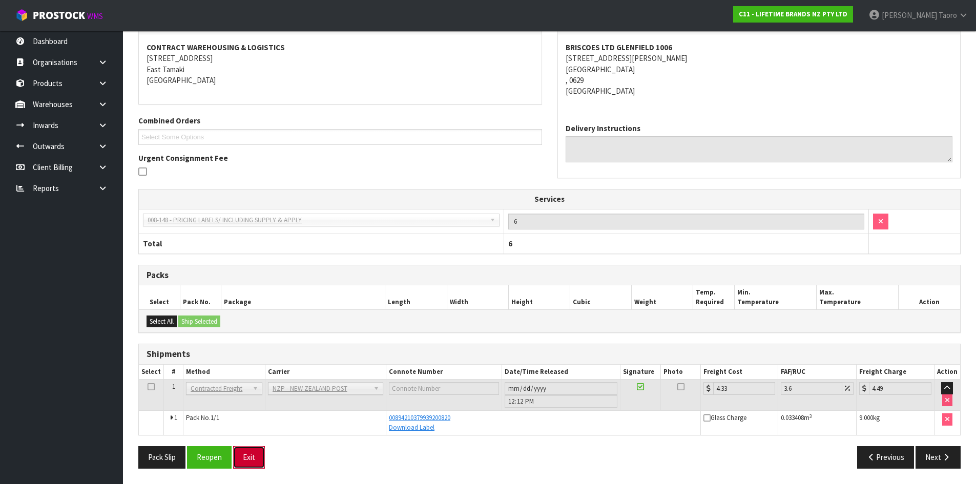
click at [252, 449] on button "Exit" at bounding box center [249, 457] width 32 height 22
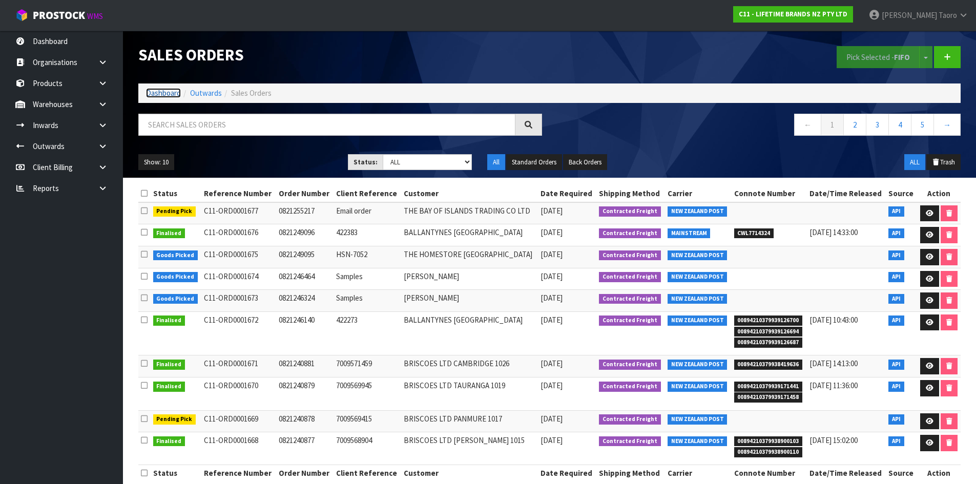
click at [162, 92] on link "Dashboard" at bounding box center [163, 93] width 35 height 10
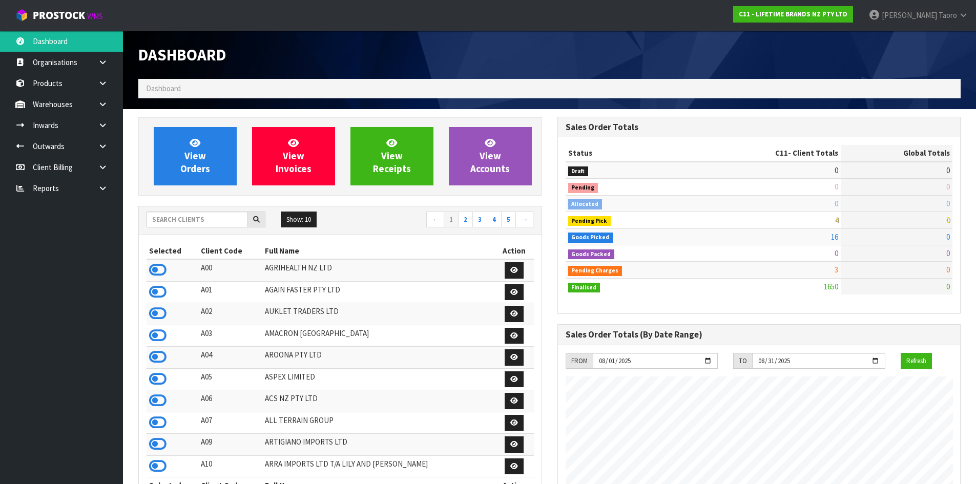
scroll to position [776, 418]
click at [182, 156] on link "View Orders" at bounding box center [195, 156] width 83 height 58
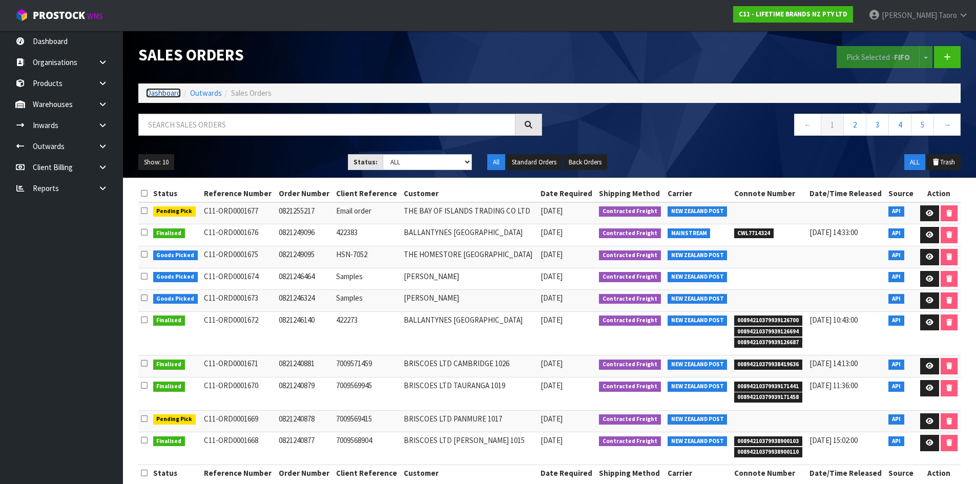
click at [162, 94] on link "Dashboard" at bounding box center [163, 93] width 35 height 10
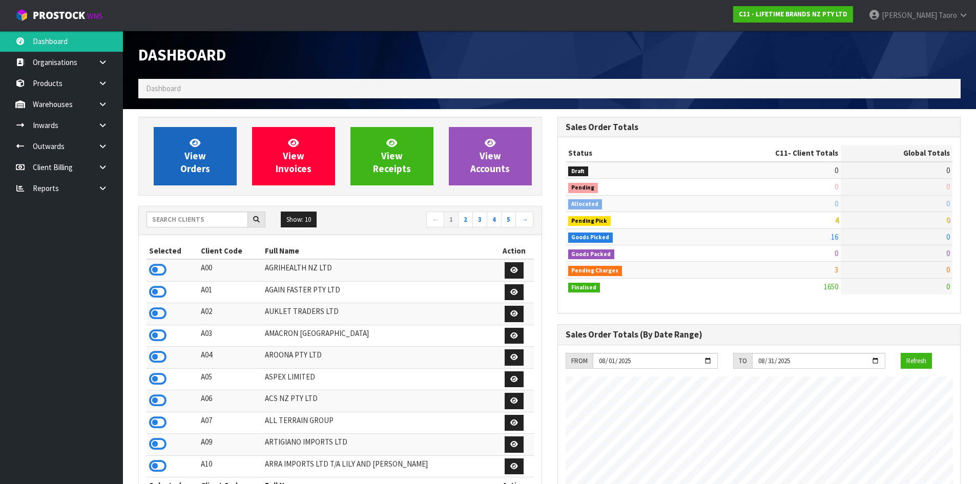
scroll to position [776, 418]
click at [179, 154] on link "View Orders" at bounding box center [195, 156] width 83 height 58
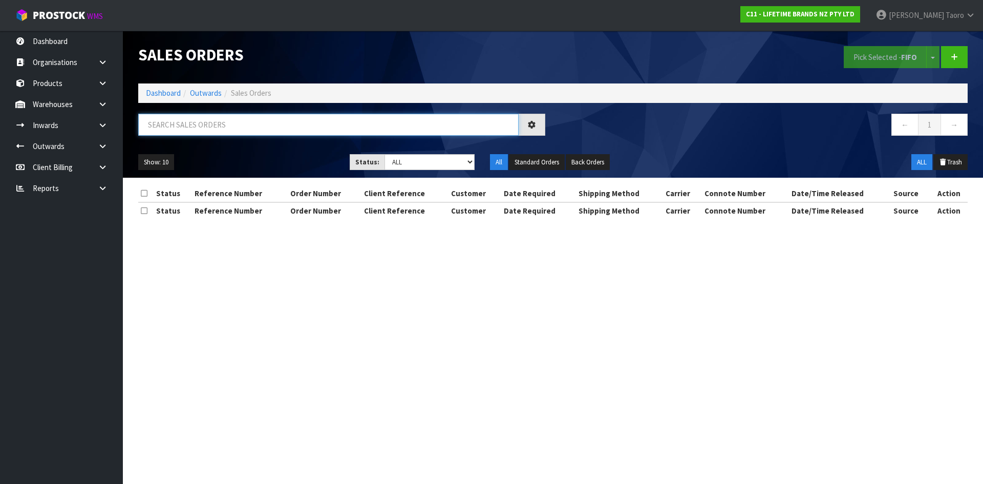
click at [181, 128] on input "text" at bounding box center [328, 125] width 381 height 22
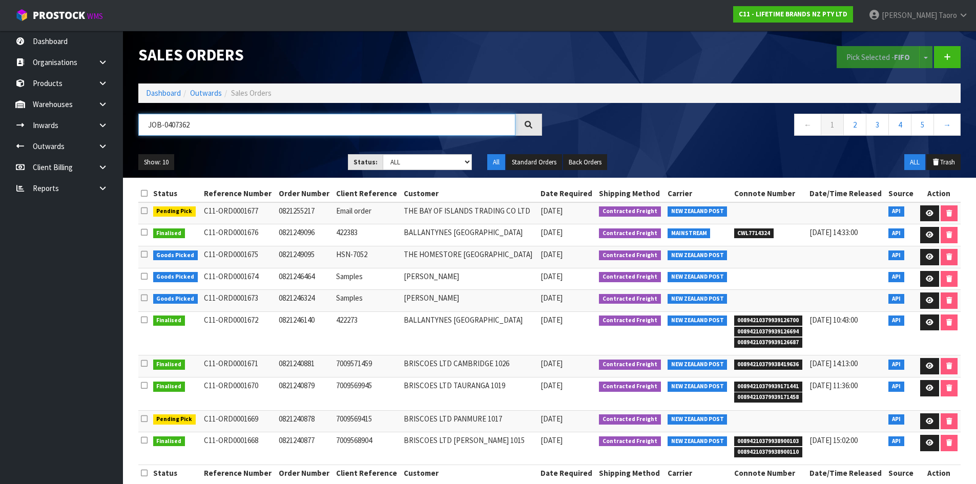
type input "JOB-0407362"
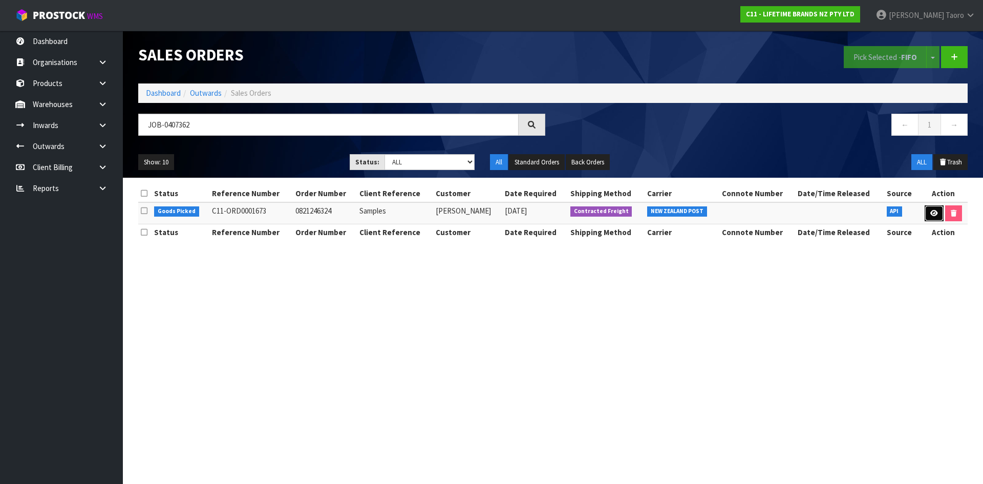
click at [931, 215] on icon at bounding box center [935, 213] width 8 height 7
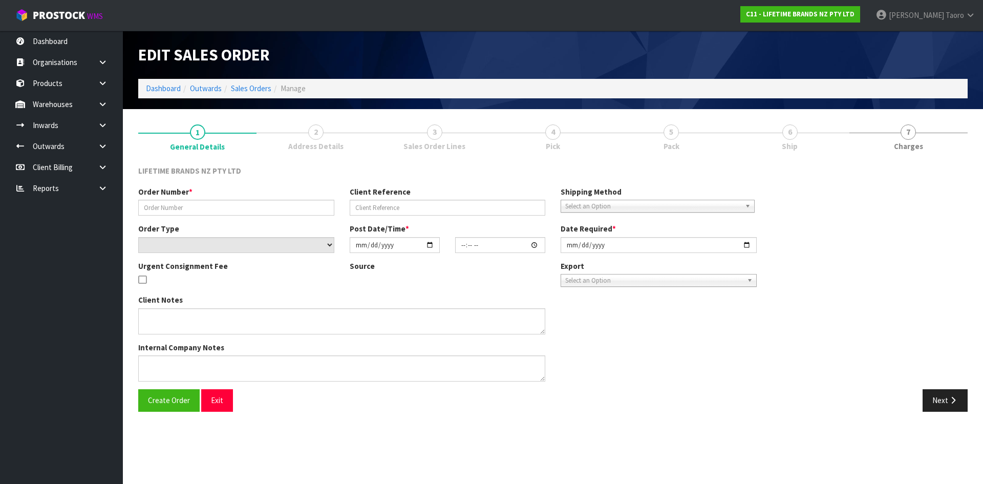
type input "0821246324"
type input "Samples"
select select "number:0"
type input "2025-08-12"
type input "13:03:16.000"
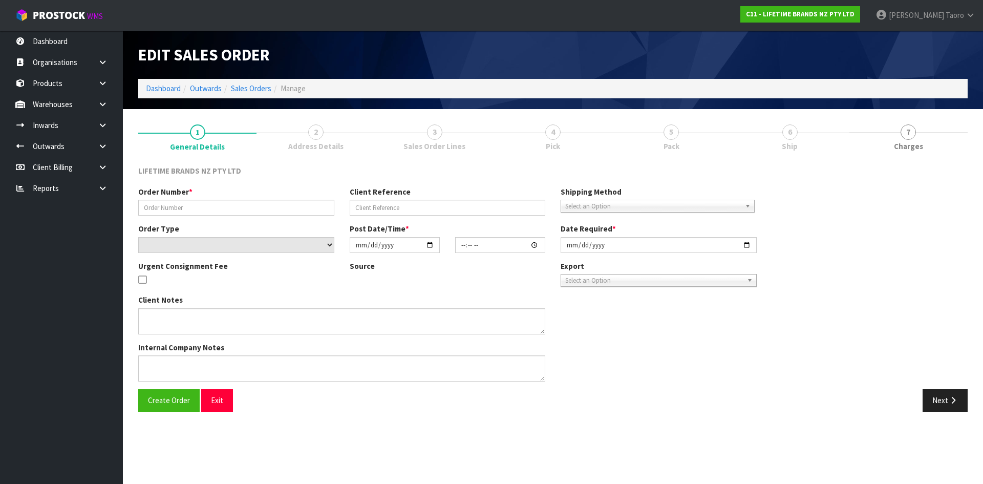
type input "2025-08-13"
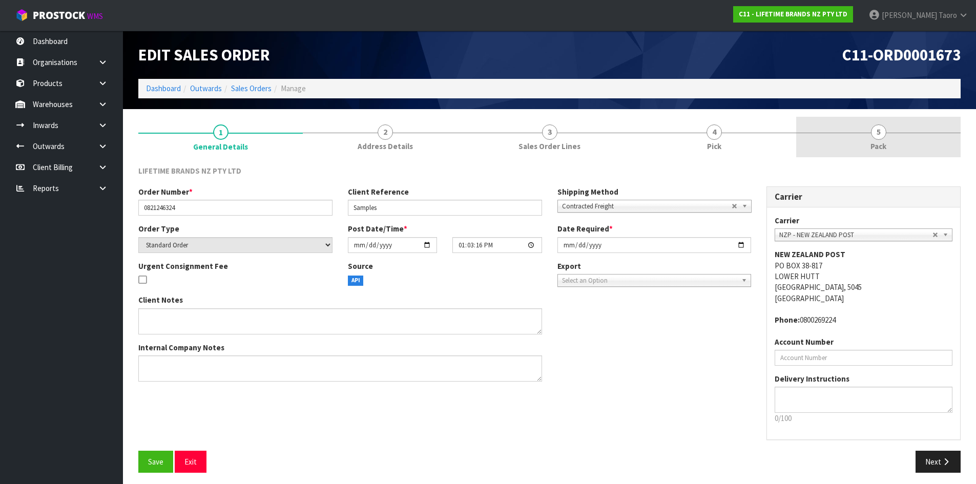
drag, startPoint x: 858, startPoint y: 137, endPoint x: 863, endPoint y: 129, distance: 9.6
click at [860, 134] on link "5 Pack" at bounding box center [878, 137] width 164 height 40
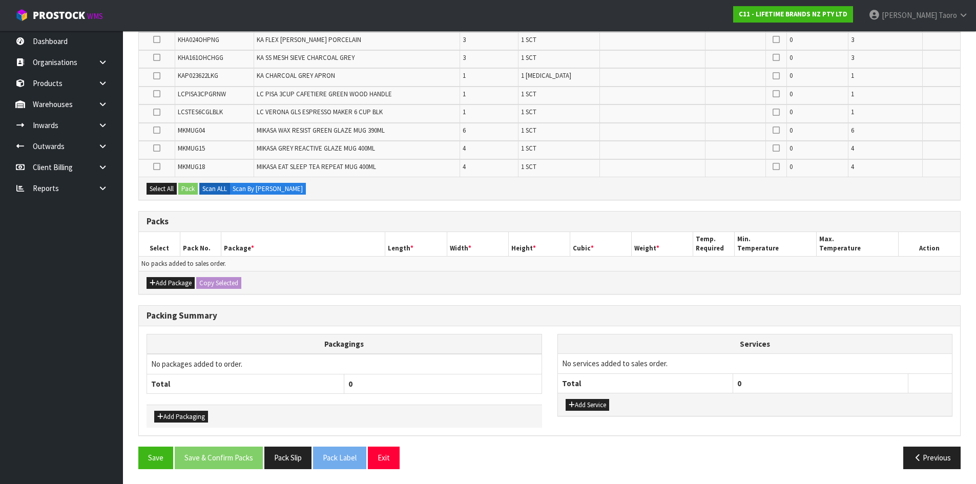
scroll to position [225, 0]
click at [171, 285] on button "Add Package" at bounding box center [170, 283] width 48 height 12
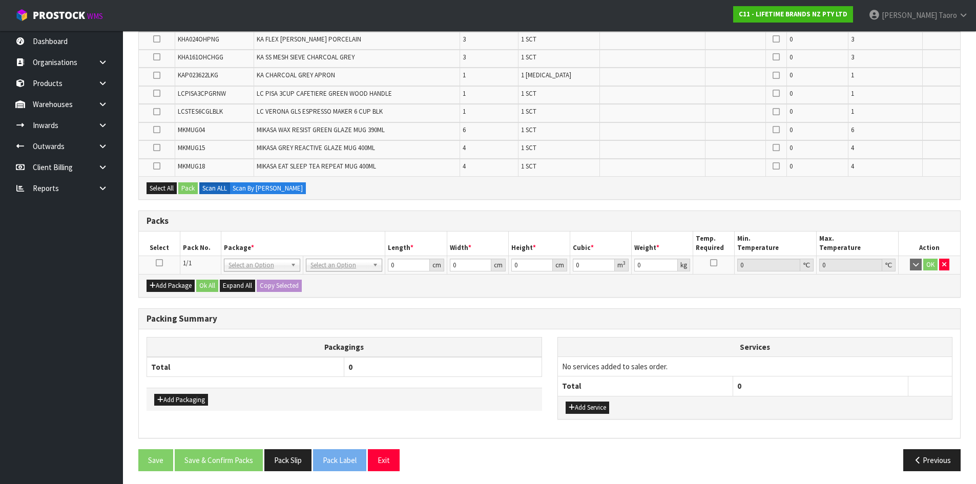
click at [160, 263] on icon at bounding box center [159, 263] width 7 height 1
click at [336, 216] on h3 "Packs" at bounding box center [549, 221] width 806 height 10
click at [828, 315] on h3 "Packing Summary" at bounding box center [549, 319] width 806 height 10
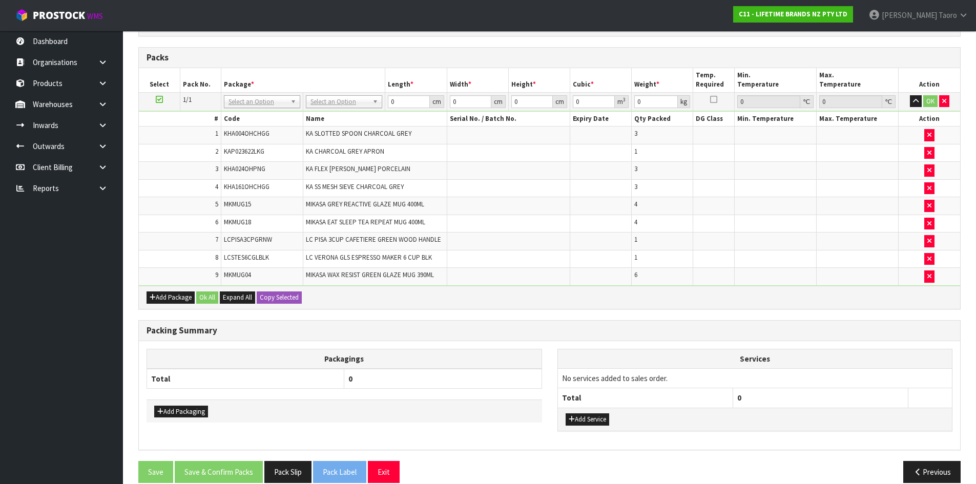
scroll to position [0, 0]
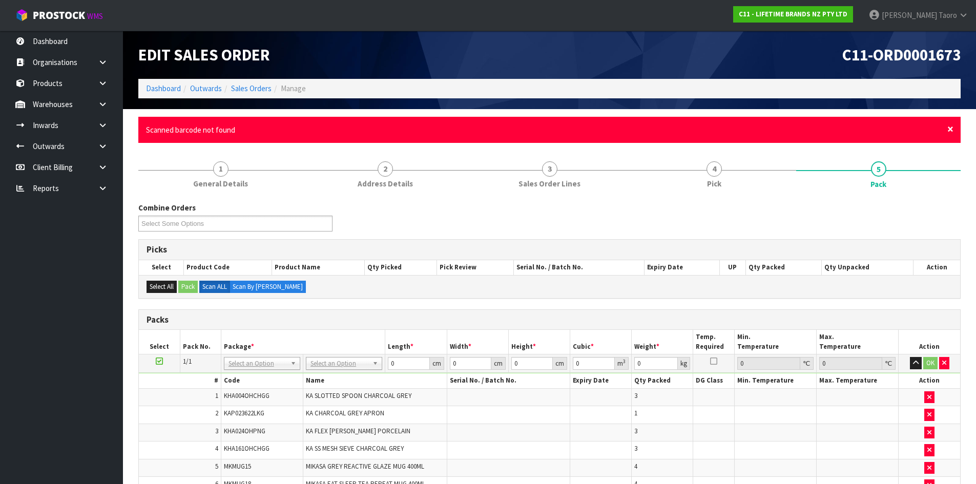
click at [949, 129] on span "×" at bounding box center [950, 129] width 6 height 14
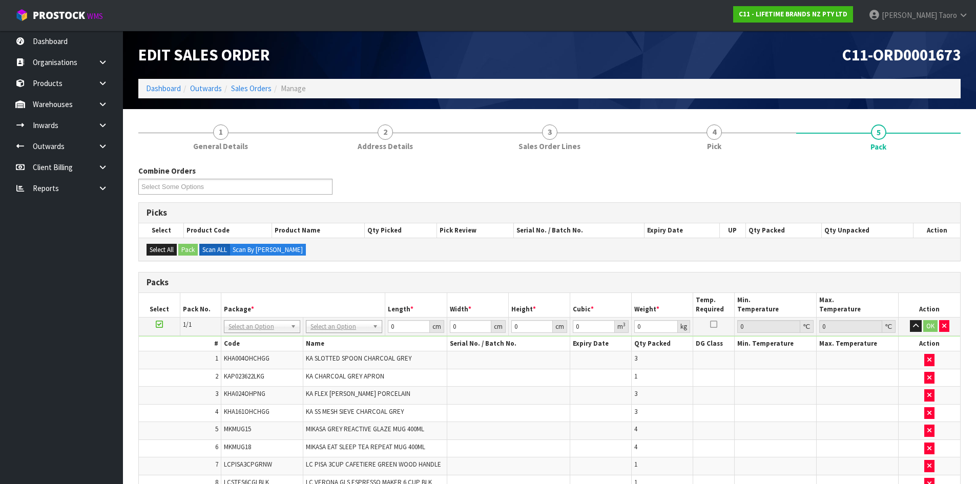
click at [950, 196] on div "Combine Orders C11-ORD0001617 C11-ORD0001618 C11-ORD0001624 C11-ORD0001626 C11-…" at bounding box center [549, 183] width 837 height 37
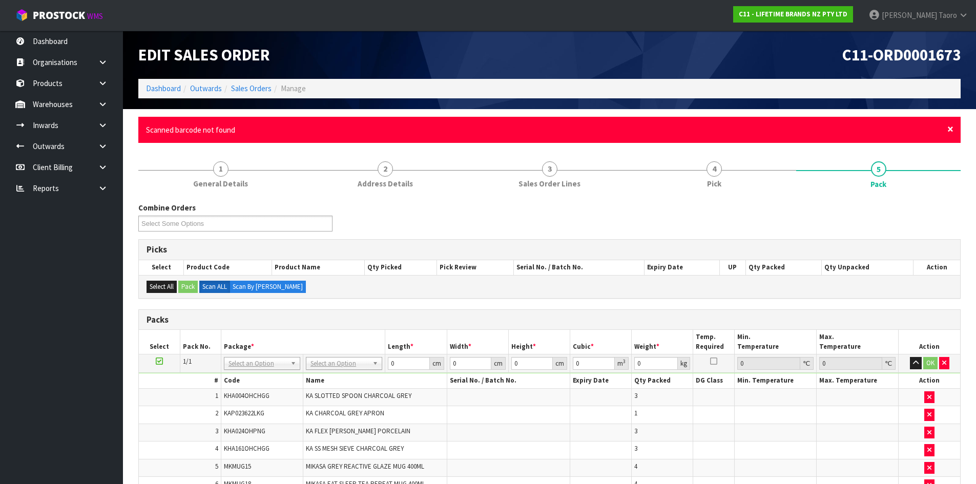
click at [951, 130] on span "×" at bounding box center [950, 129] width 6 height 14
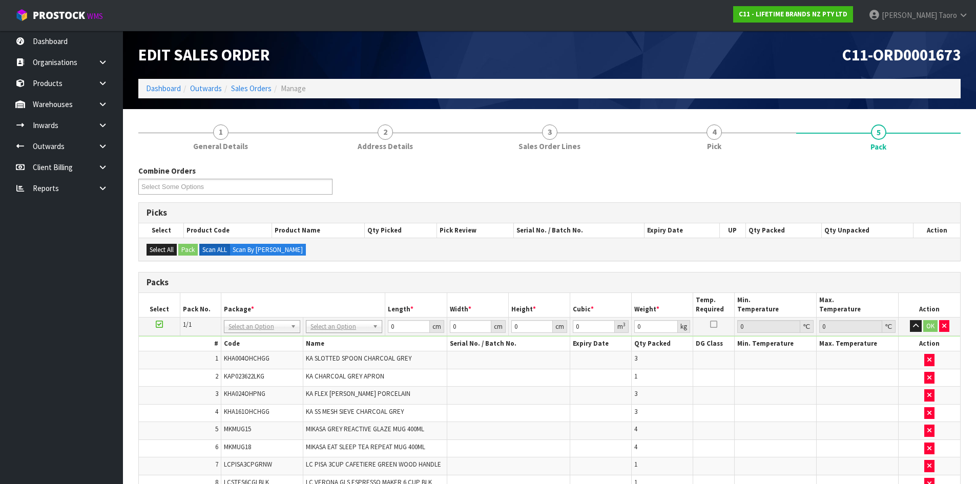
click at [895, 205] on div "Picks" at bounding box center [549, 213] width 821 height 20
click at [367, 340] on input "text" at bounding box center [343, 340] width 71 height 13
type input "CTN7"
type input "45.5"
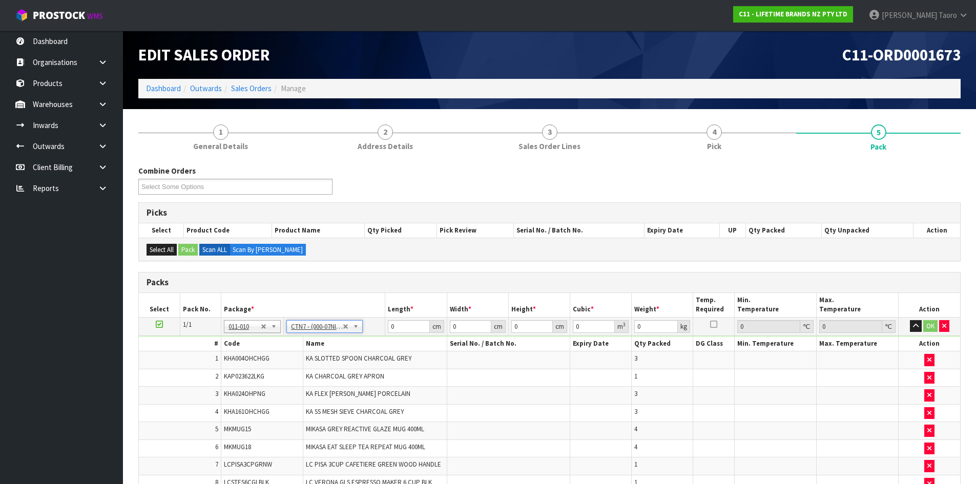
type input "35"
type input "0.072459"
type input "7.306"
click at [410, 322] on input "45.5" at bounding box center [408, 326] width 41 height 13
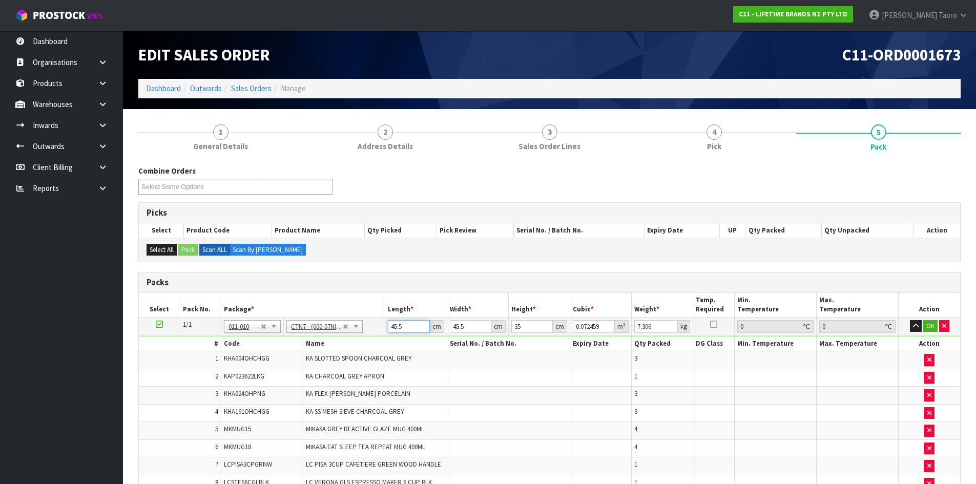
click at [410, 322] on input "45.5" at bounding box center [408, 326] width 41 height 13
type input "4"
type input "0.00637"
type input "47"
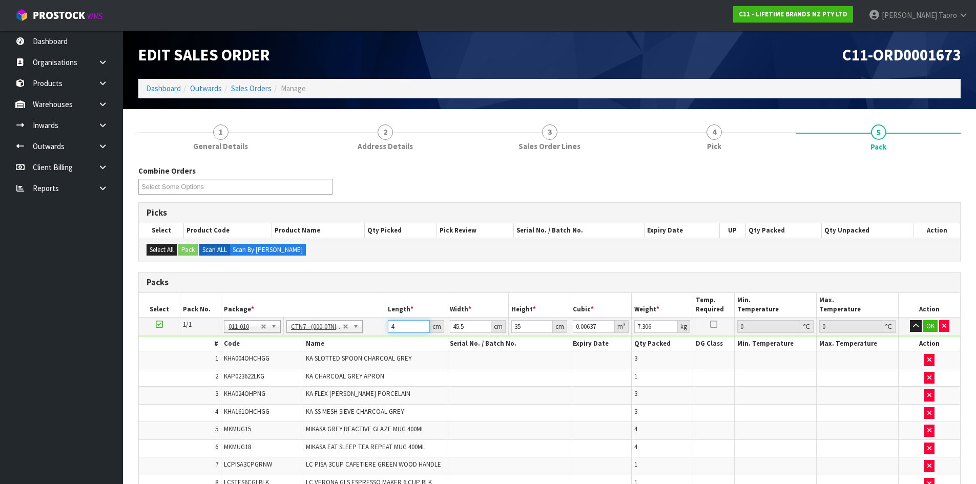
type input "0.074847"
type input "47"
type input "4"
type input "0.00658"
type input "47"
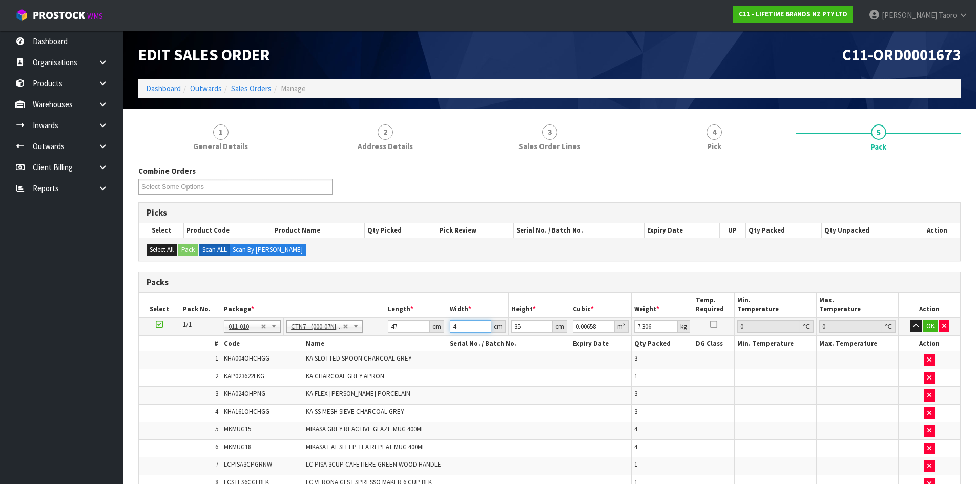
type input "0.077315"
type input "47"
type input "2"
type input "0.004418"
type input "25"
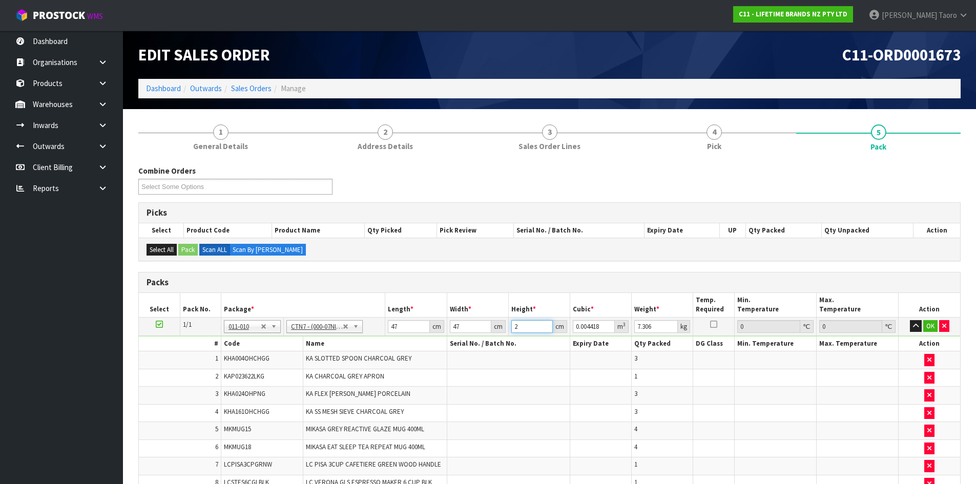
type input "0.055225"
type input "25"
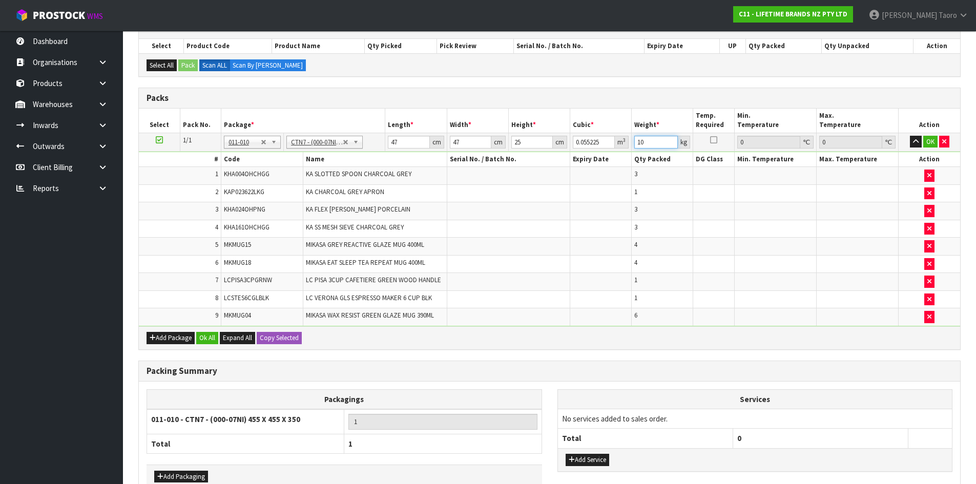
scroll to position [245, 0]
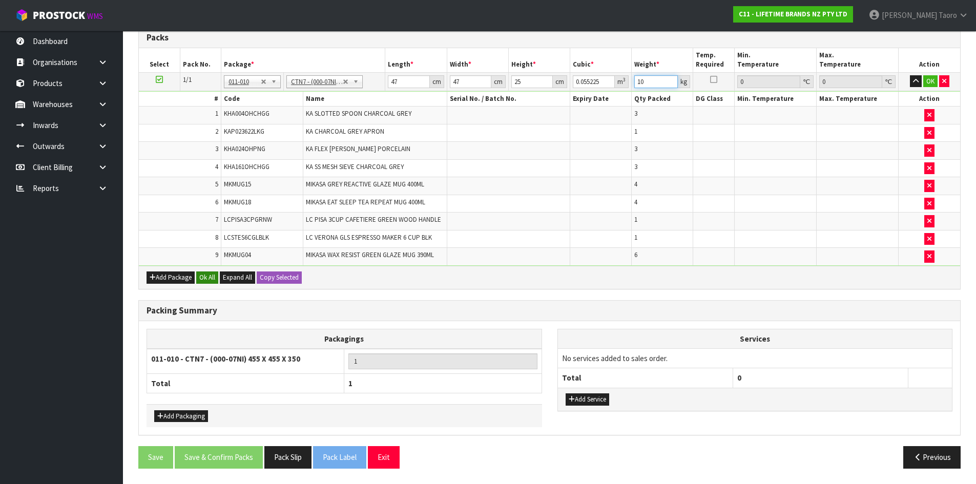
type input "10"
click at [211, 278] on button "Ok All" at bounding box center [207, 277] width 22 height 12
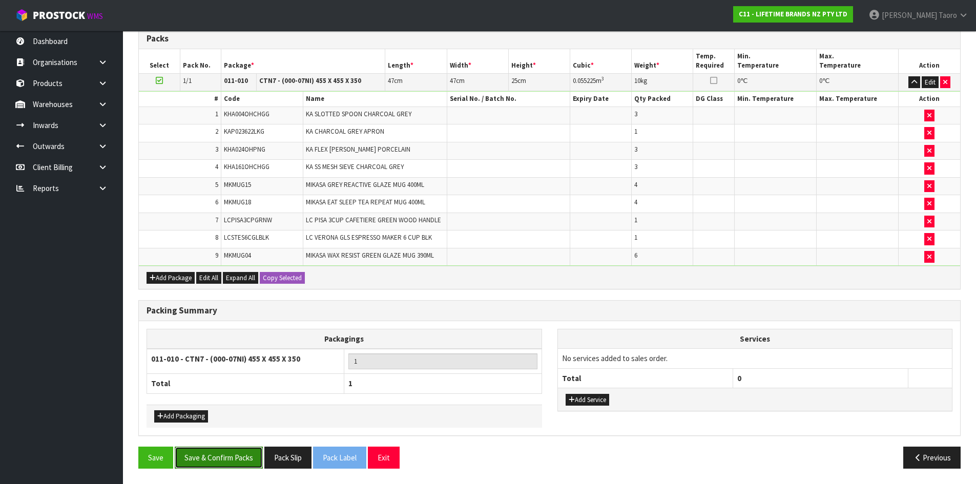
click at [246, 456] on button "Save & Confirm Packs" at bounding box center [219, 458] width 88 height 22
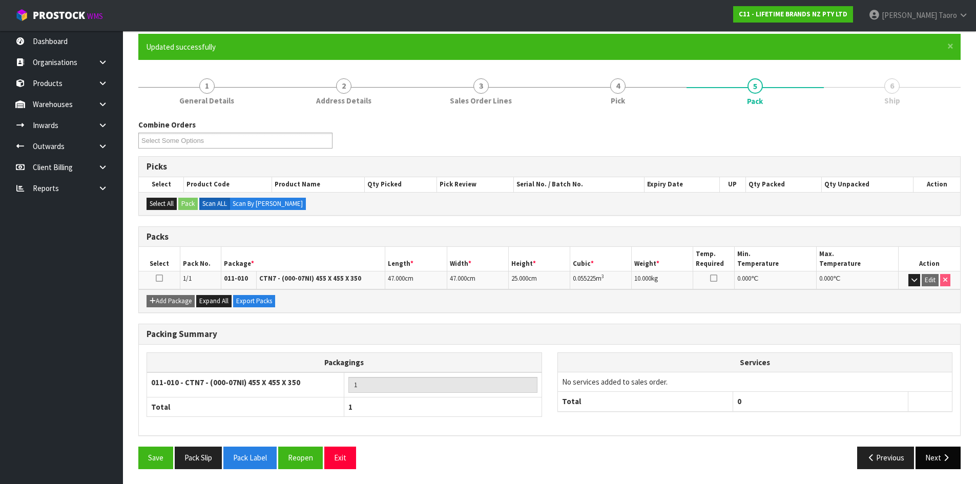
scroll to position [83, 0]
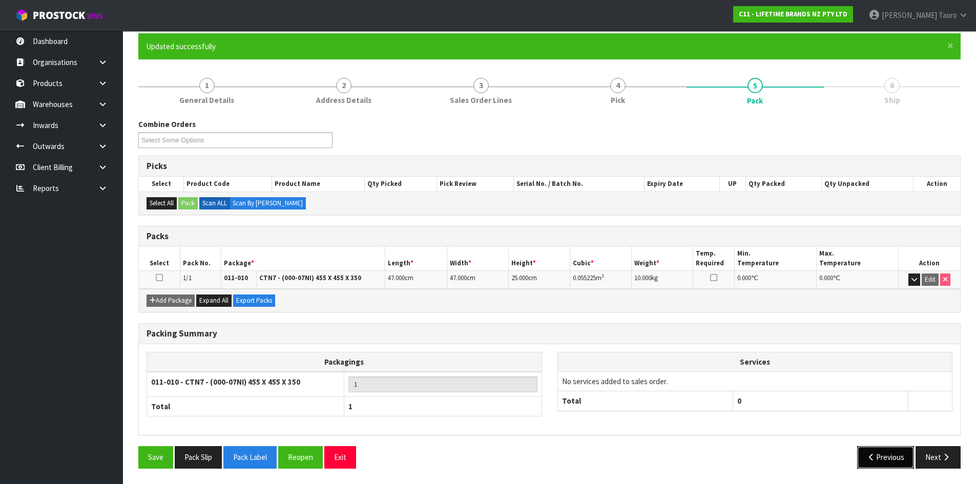
drag, startPoint x: 902, startPoint y: 454, endPoint x: 920, endPoint y: 454, distance: 18.4
click at [903, 454] on button "Previous" at bounding box center [885, 457] width 57 height 22
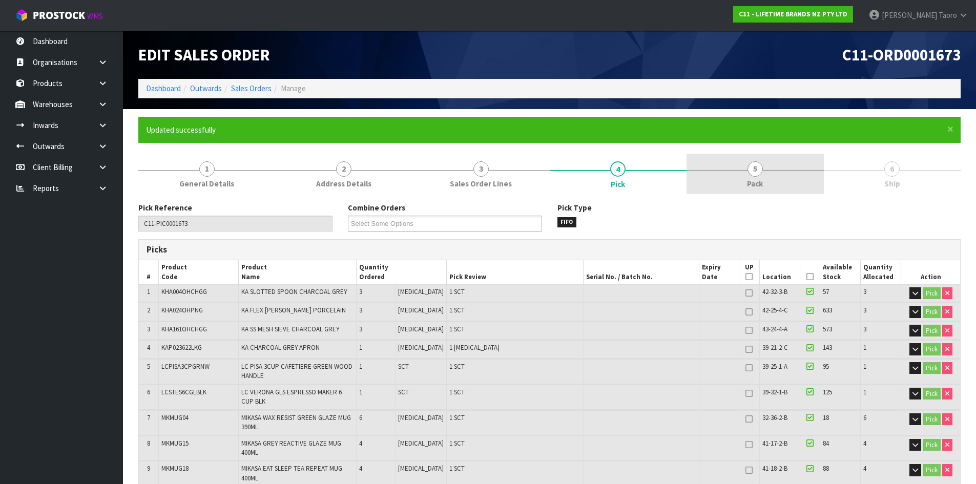
click at [793, 189] on link "5 Pack" at bounding box center [754, 174] width 137 height 40
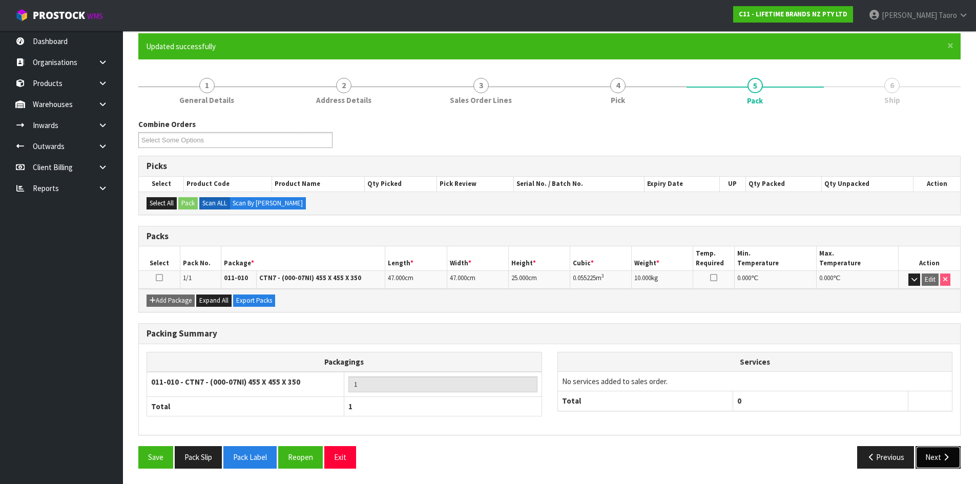
click at [945, 450] on button "Next" at bounding box center [937, 457] width 45 height 22
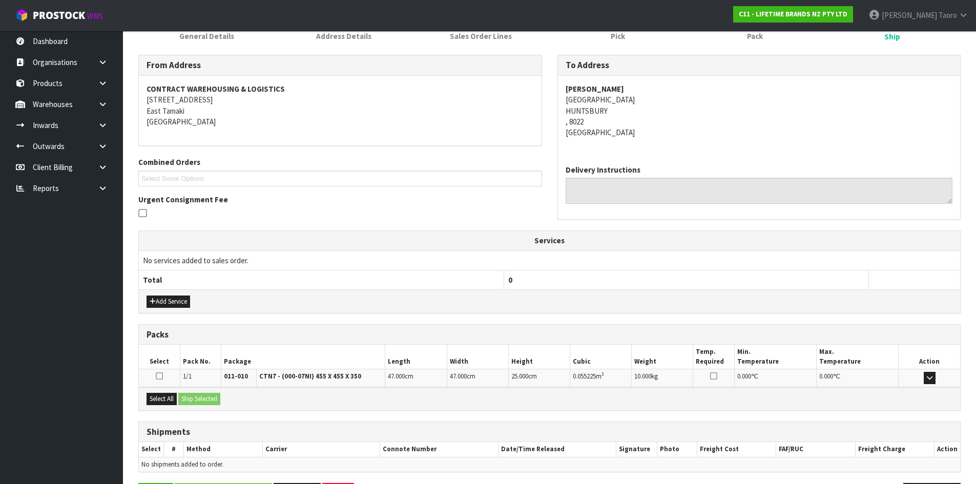
scroll to position [184, 0]
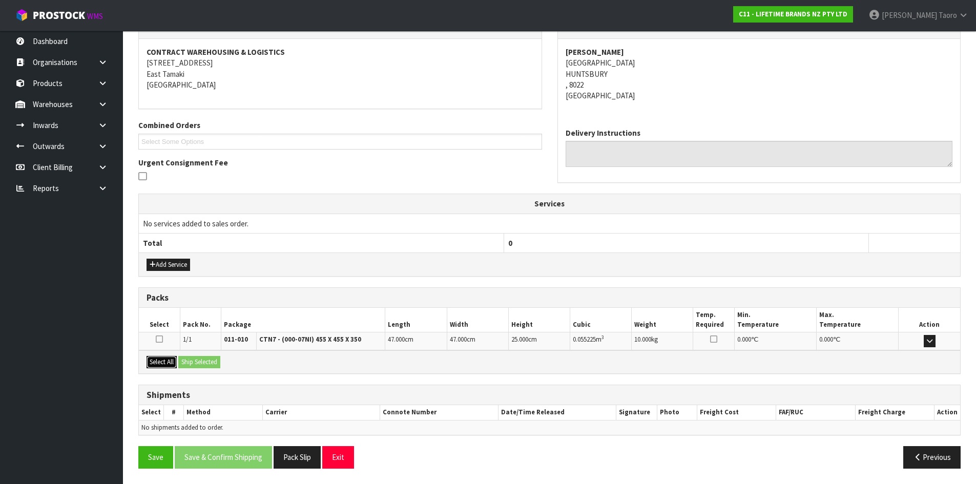
click at [177, 364] on button "Select All" at bounding box center [161, 362] width 30 height 12
click at [190, 363] on button "Ship Selected" at bounding box center [199, 362] width 42 height 12
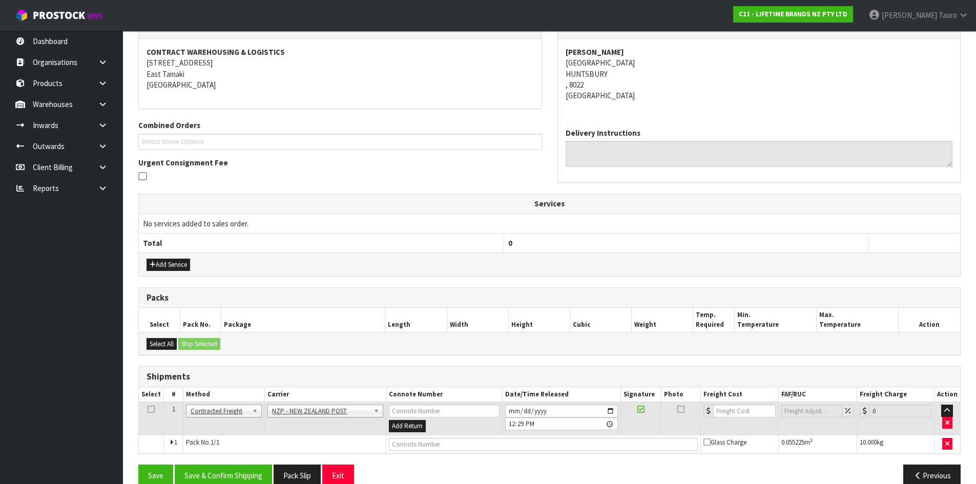
click at [259, 464] on div "From Address CONTRACT WAREHOUSING & LOGISTICS 17 Allens Road East Tamaki Auckla…" at bounding box center [549, 256] width 822 height 476
click at [261, 470] on button "Save & Confirm Shipping" at bounding box center [223, 476] width 97 height 22
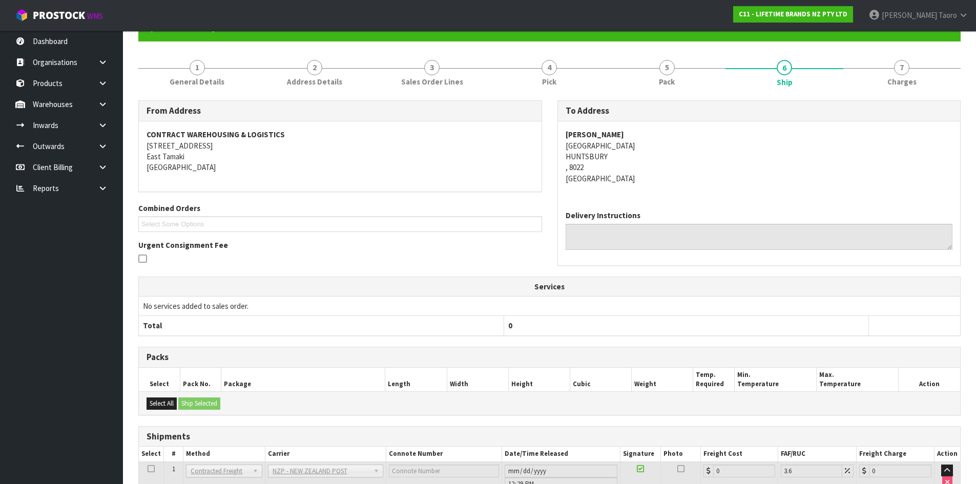
scroll to position [188, 0]
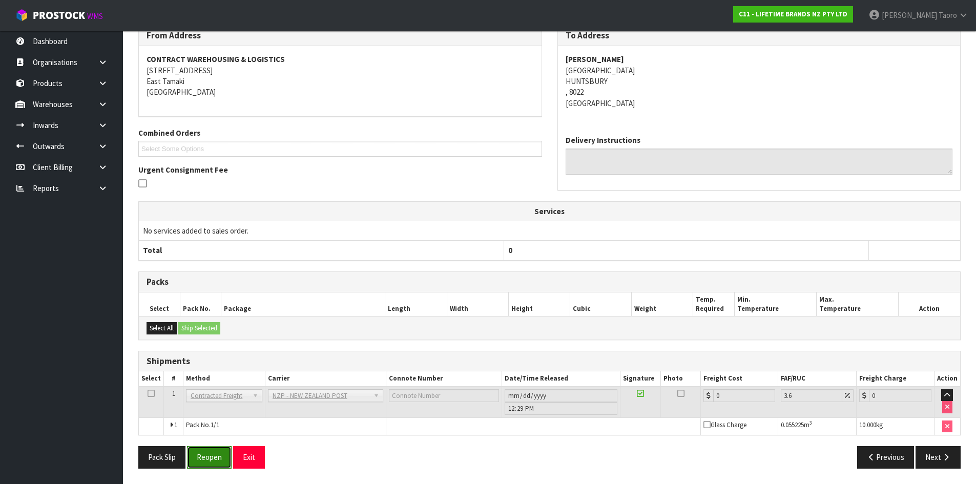
click at [215, 458] on button "Reopen" at bounding box center [209, 457] width 45 height 22
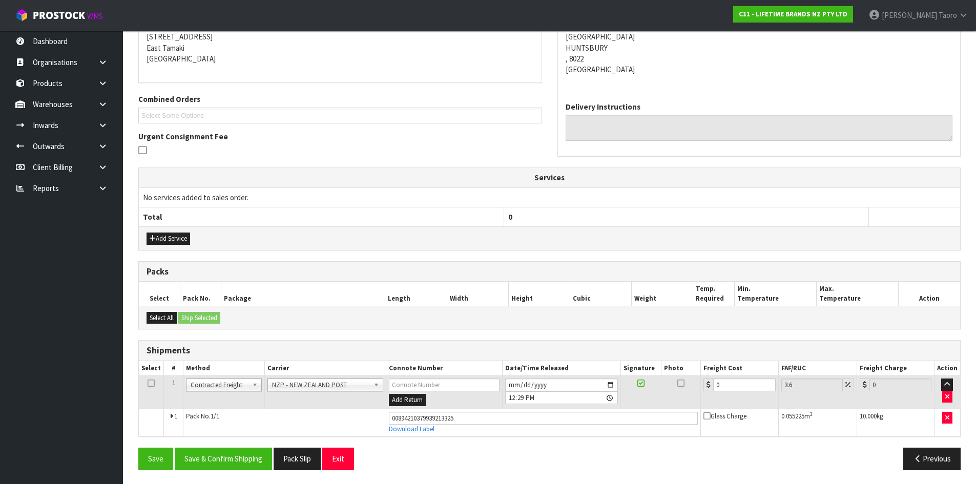
scroll to position [212, 0]
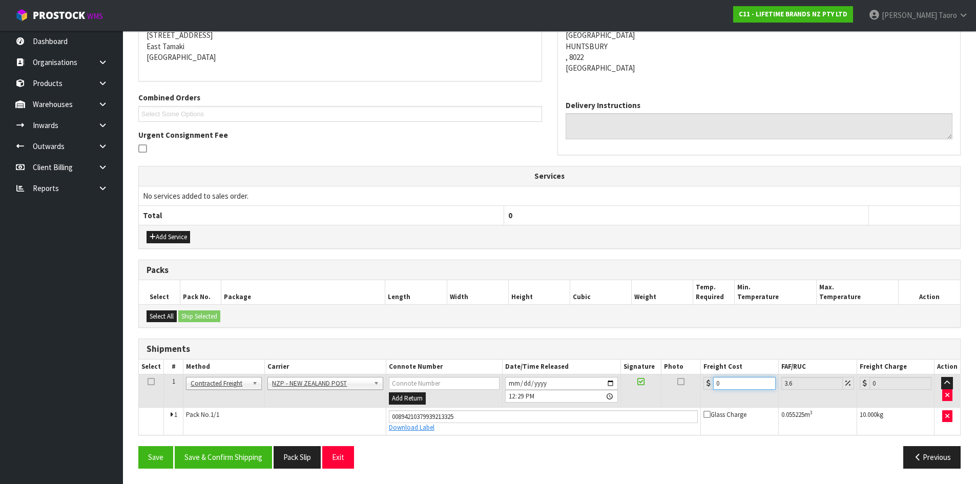
click at [732, 387] on input "0" at bounding box center [744, 383] width 62 height 13
type input "1"
type input "1.04"
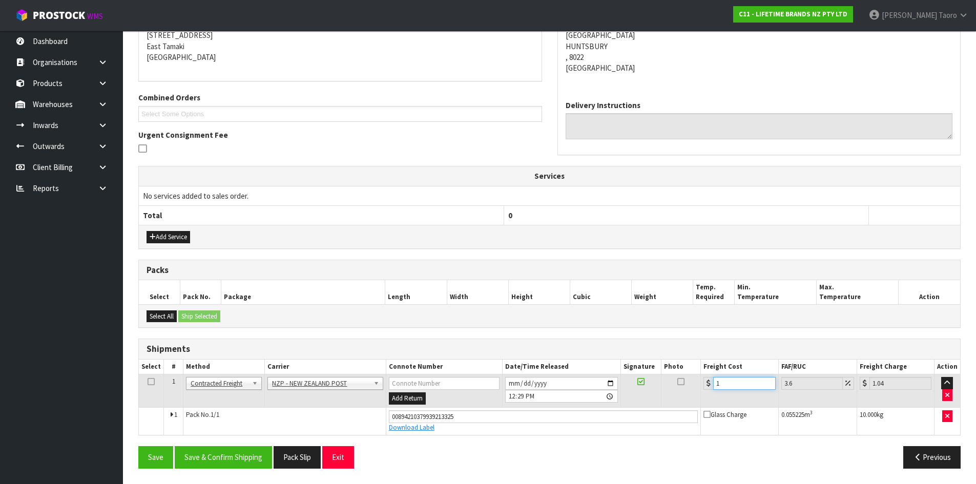
type input "13"
type input "13.47"
type input "13.2"
type input "13.68"
type input "13.287"
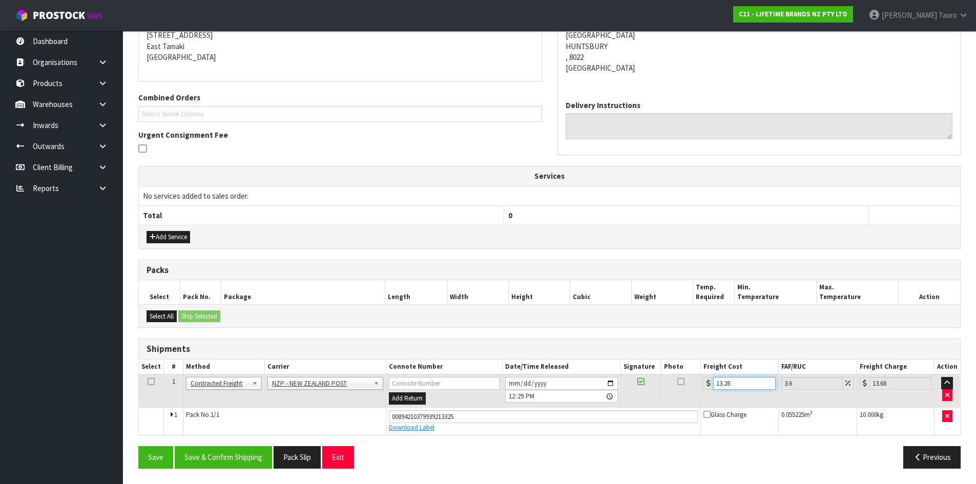
type input "13.77"
type input "13.28"
type input "13.76"
type input "13.2"
type input "13.68"
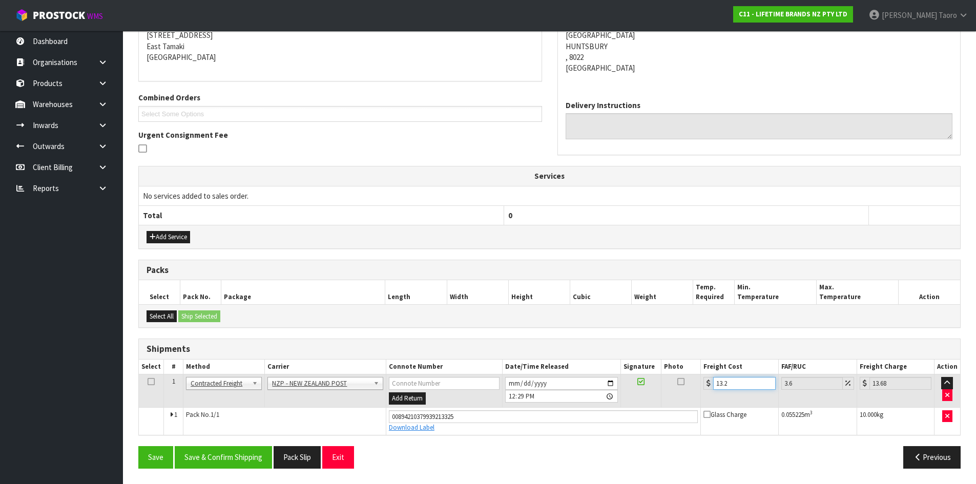
type input "13.27"
type input "13.75"
type input "13.27"
click at [248, 459] on button "Save & Confirm Shipping" at bounding box center [223, 457] width 97 height 22
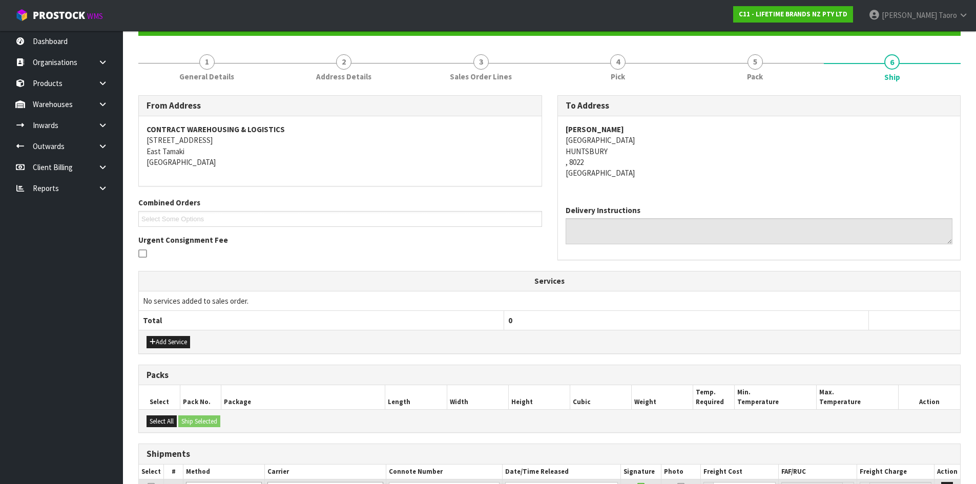
scroll to position [184, 0]
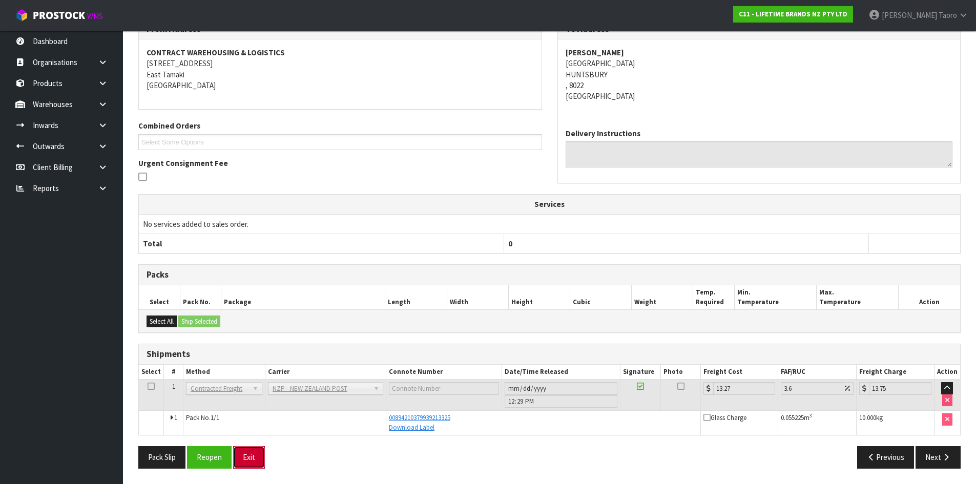
click at [248, 458] on button "Exit" at bounding box center [249, 457] width 32 height 22
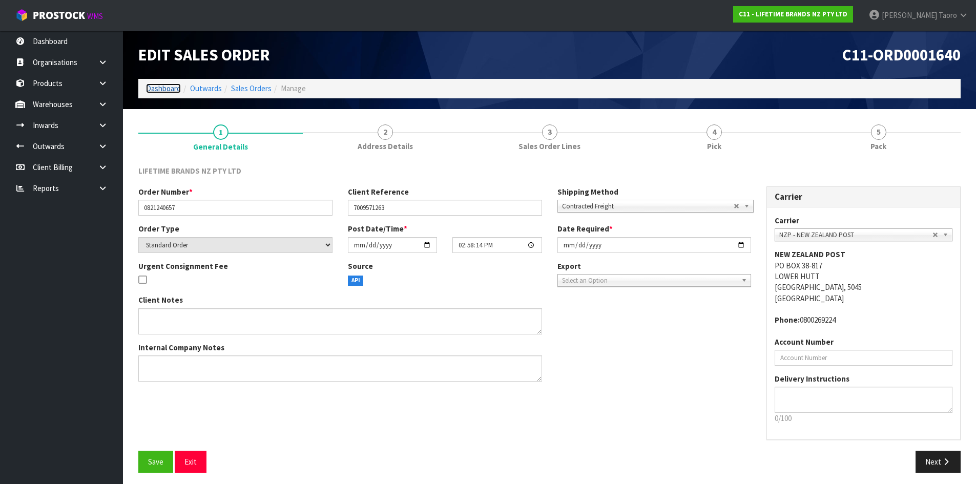
click at [159, 88] on link "Dashboard" at bounding box center [163, 88] width 35 height 10
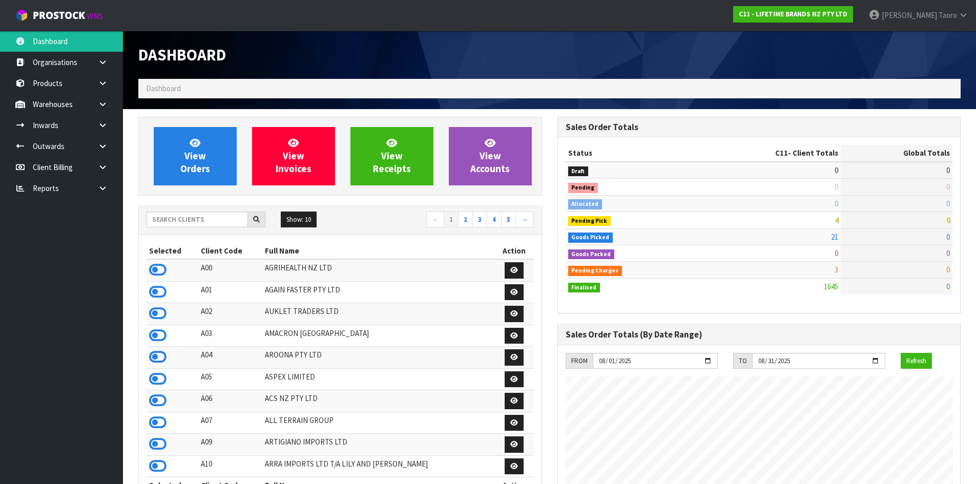
scroll to position [776, 418]
click at [207, 222] on input "text" at bounding box center [196, 220] width 101 height 16
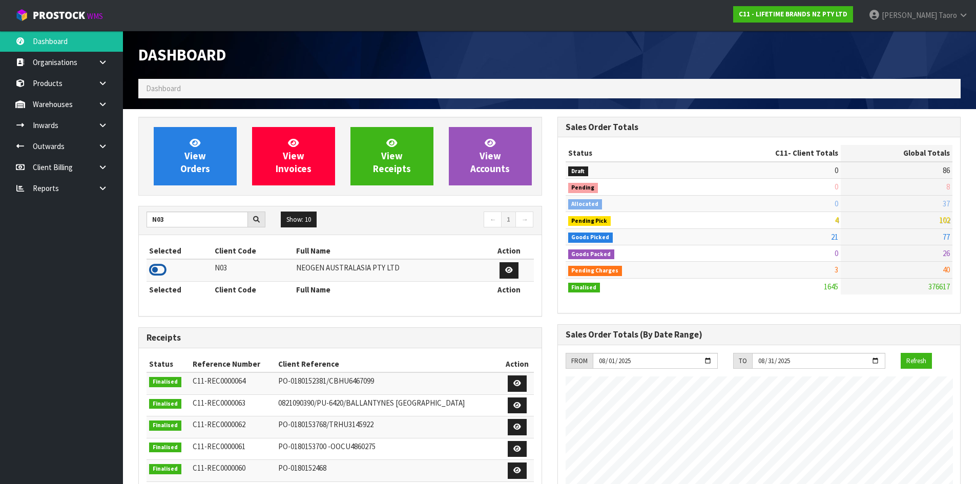
click at [157, 270] on icon at bounding box center [157, 269] width 17 height 15
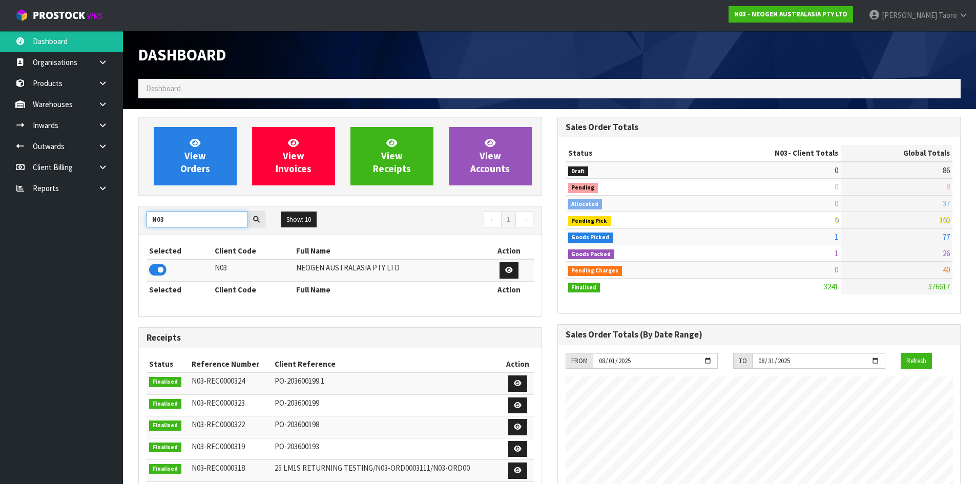
click at [198, 219] on input "N03" at bounding box center [196, 220] width 101 height 16
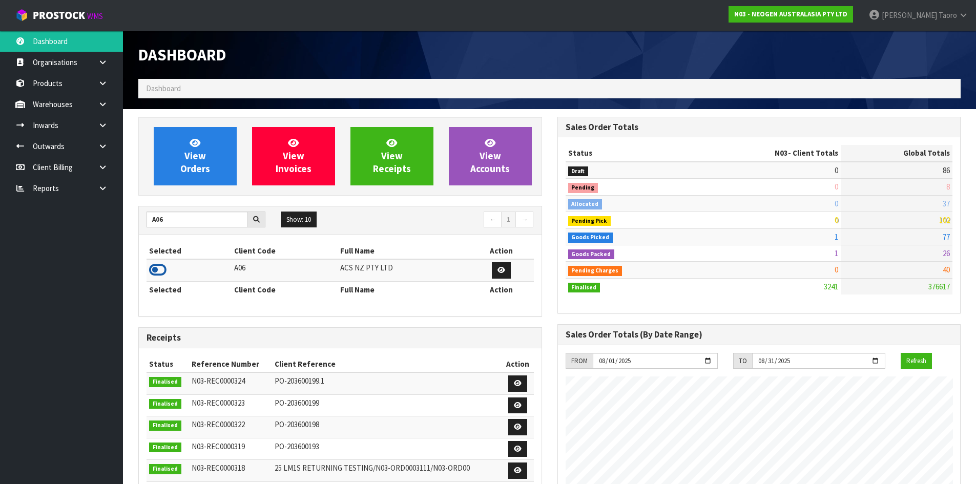
click at [158, 271] on icon at bounding box center [157, 269] width 17 height 15
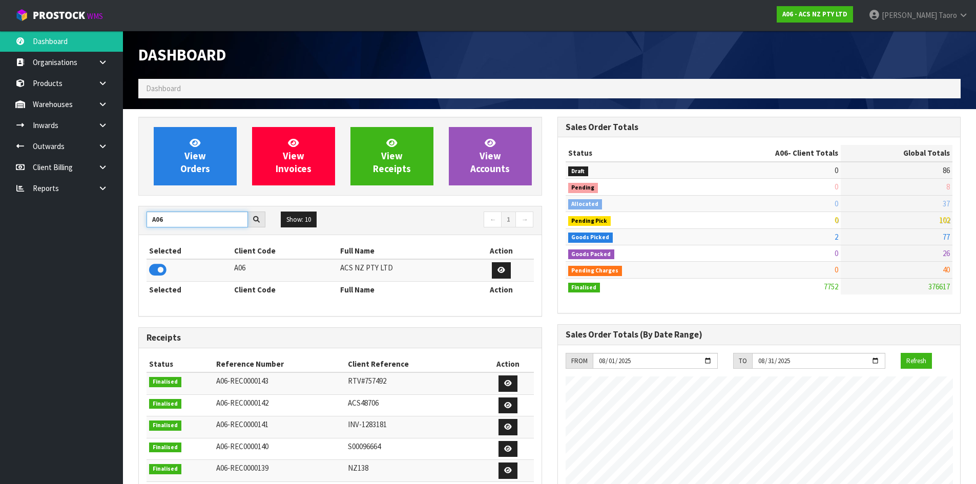
click at [179, 220] on input "A06" at bounding box center [196, 220] width 101 height 16
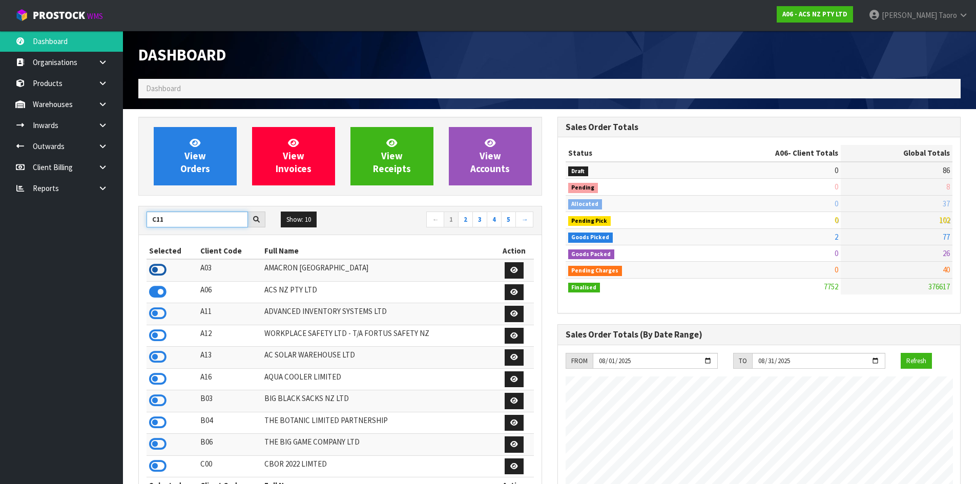
type input "C11"
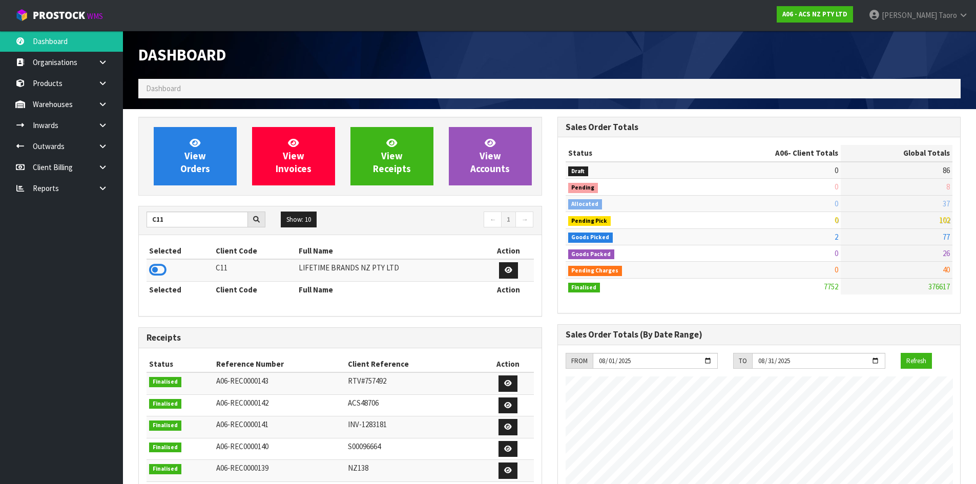
click at [156, 270] on icon at bounding box center [157, 269] width 17 height 15
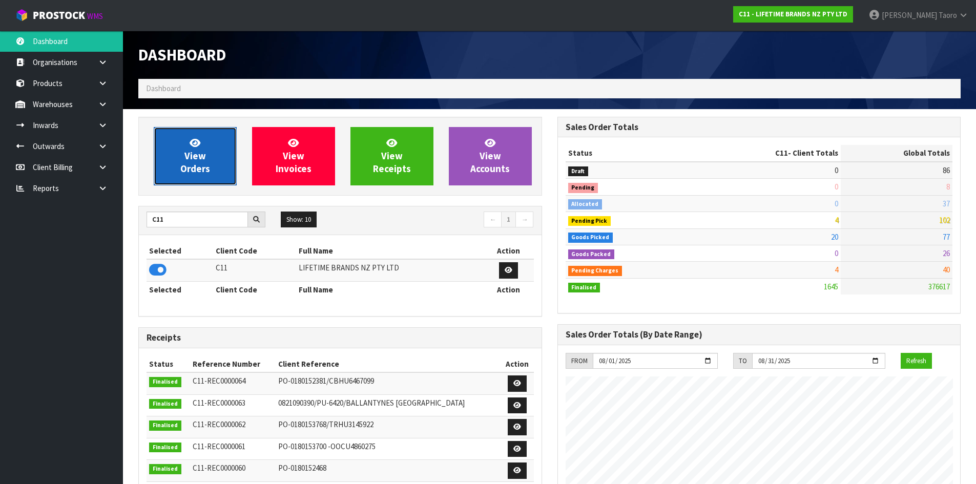
click at [197, 136] on link "View Orders" at bounding box center [195, 156] width 83 height 58
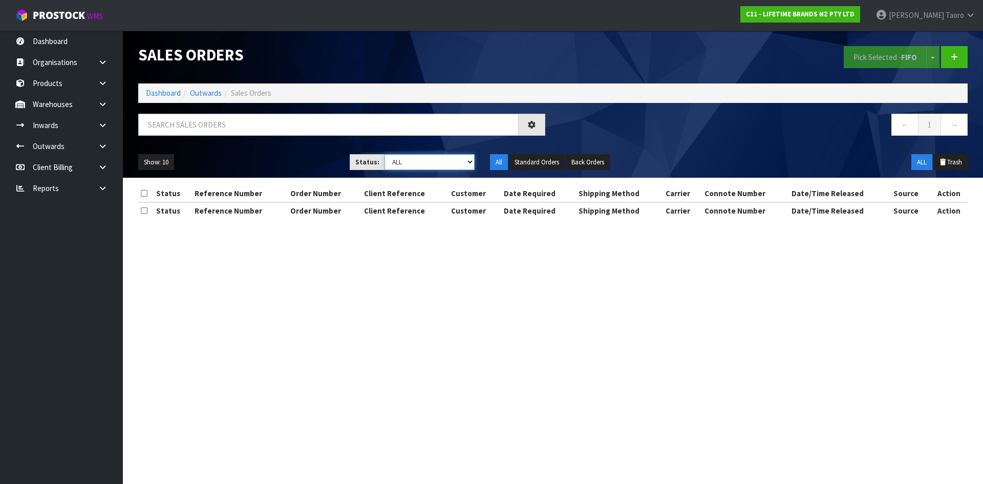
click at [400, 161] on select "Draft Pending Allocated Pending Pick Goods Picked Goods Packed Pending Charges …" at bounding box center [430, 162] width 91 height 16
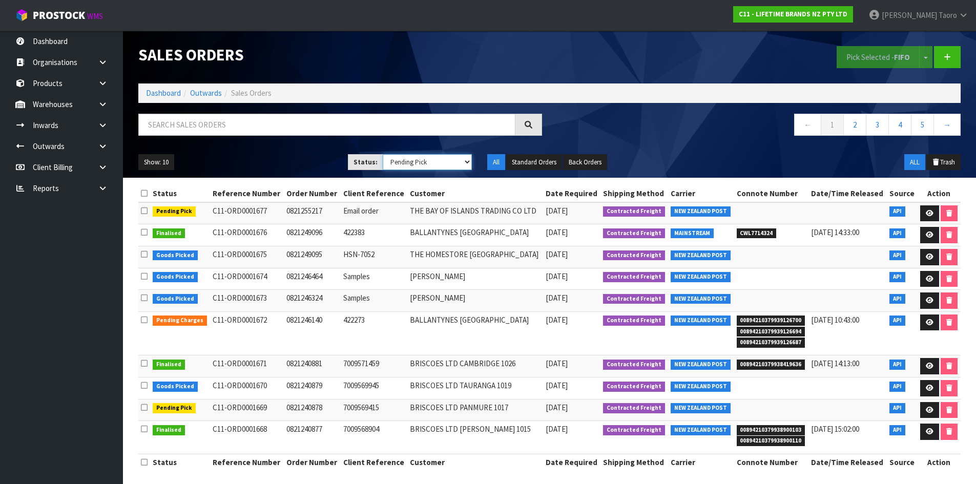
click at [383, 154] on select "Draft Pending Allocated Pending Pick Goods Picked Goods Packed Pending Charges …" at bounding box center [427, 162] width 89 height 16
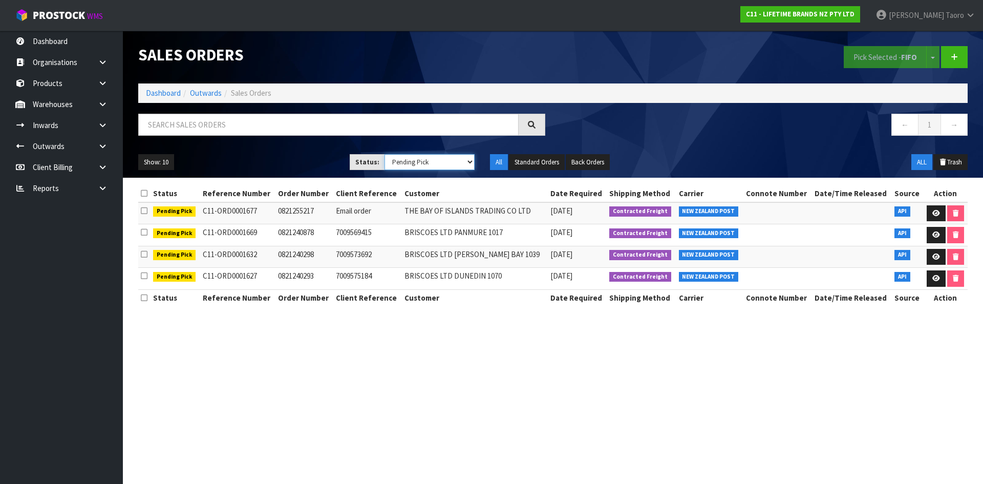
drag, startPoint x: 423, startPoint y: 161, endPoint x: 431, endPoint y: 167, distance: 9.9
click at [424, 161] on select "Draft Pending Allocated Pending Pick Goods Picked Goods Packed Pending Charges …" at bounding box center [430, 162] width 91 height 16
select select "string:4"
click at [385, 154] on select "Draft Pending Allocated Pending Pick Goods Picked Goods Packed Pending Charges …" at bounding box center [430, 162] width 91 height 16
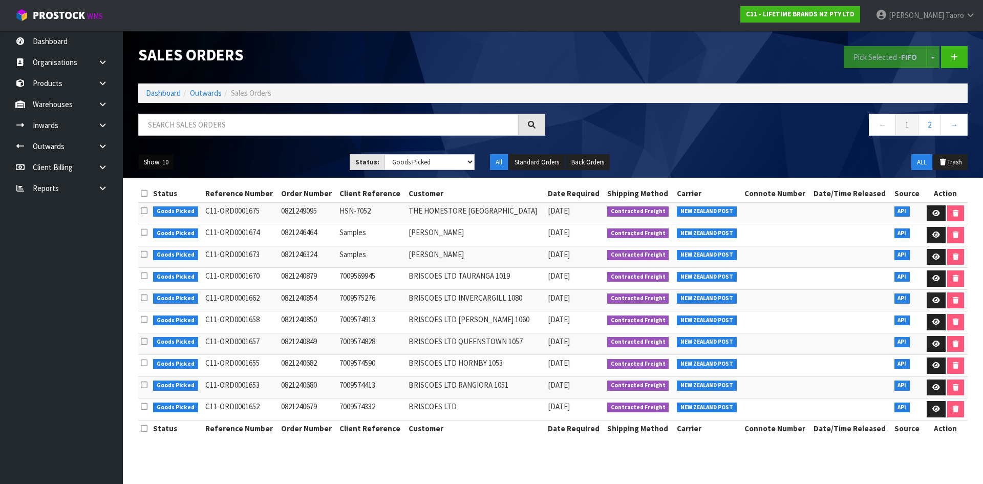
click at [168, 164] on button "Show: 10" at bounding box center [156, 162] width 36 height 16
click at [164, 213] on link "25" at bounding box center [179, 209] width 81 height 14
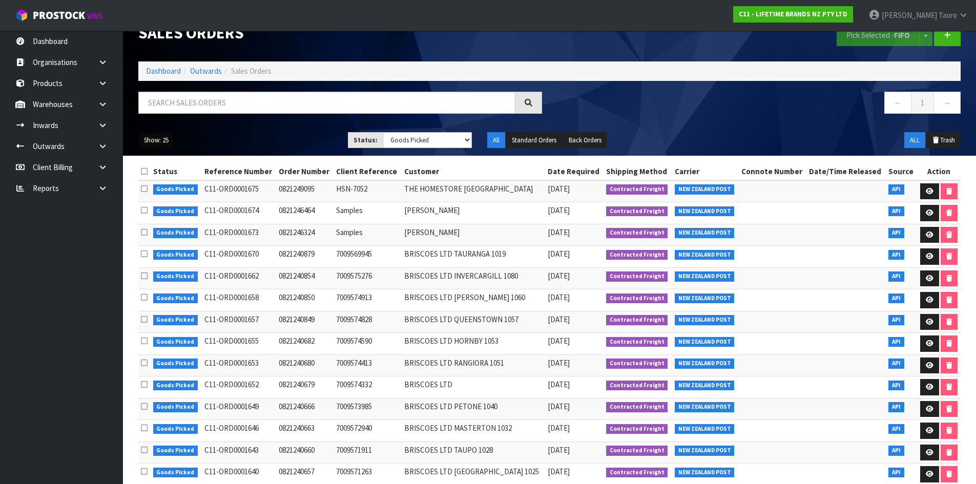
scroll to position [188, 0]
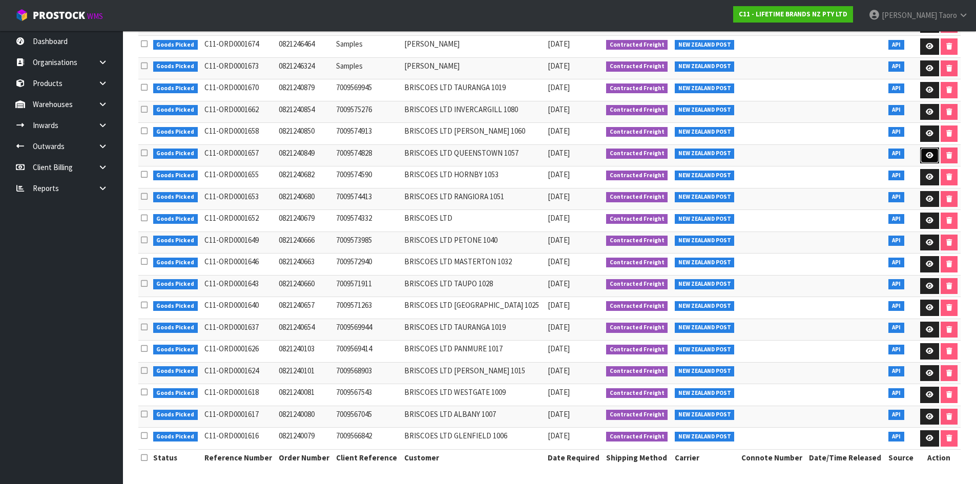
click at [926, 154] on icon at bounding box center [930, 155] width 8 height 7
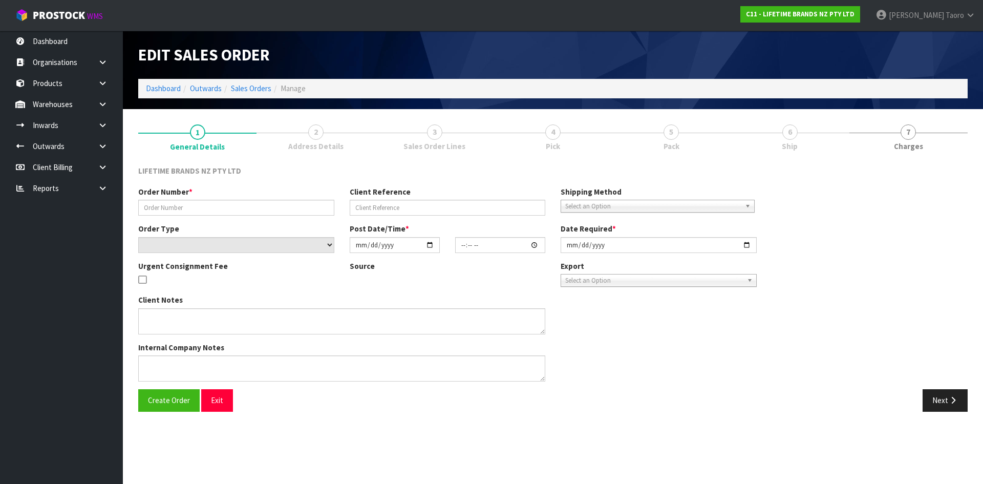
type input "0821240849"
type input "7009574828"
select select "number:0"
type input "2025-08-11"
type input "15:38:12.000"
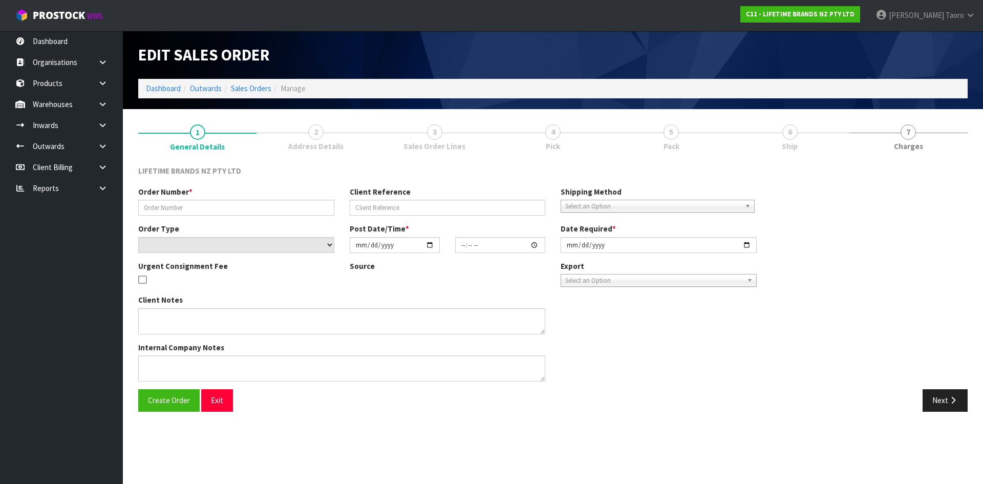
type input "2025-08-11"
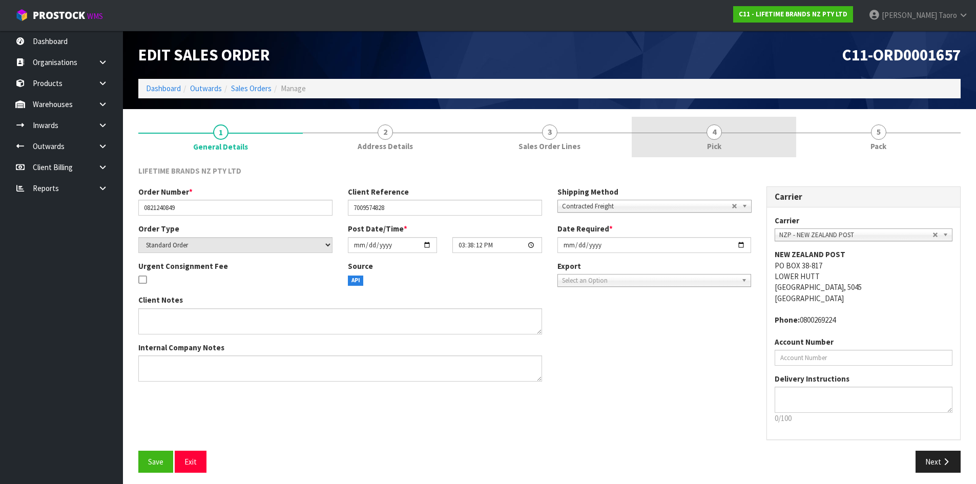
click at [696, 136] on link "4 Pick" at bounding box center [714, 137] width 164 height 40
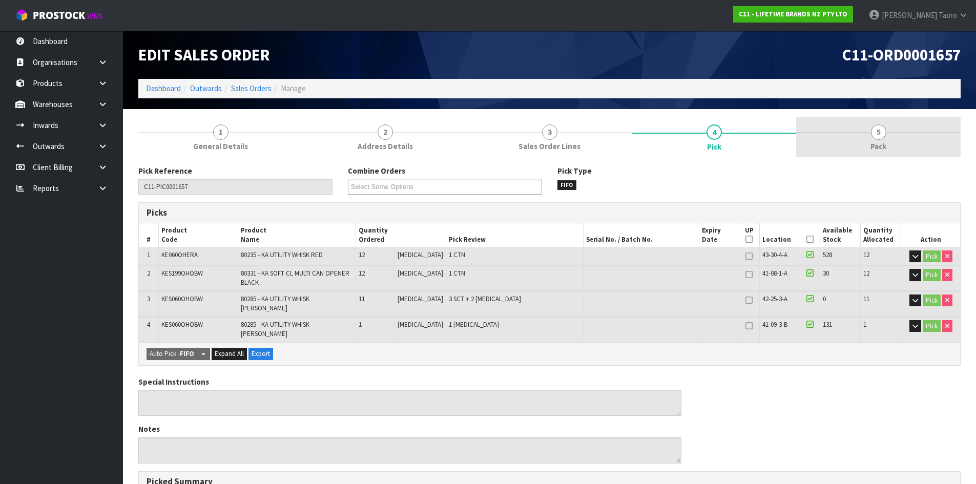
click at [839, 132] on link "5 Pack" at bounding box center [878, 137] width 164 height 40
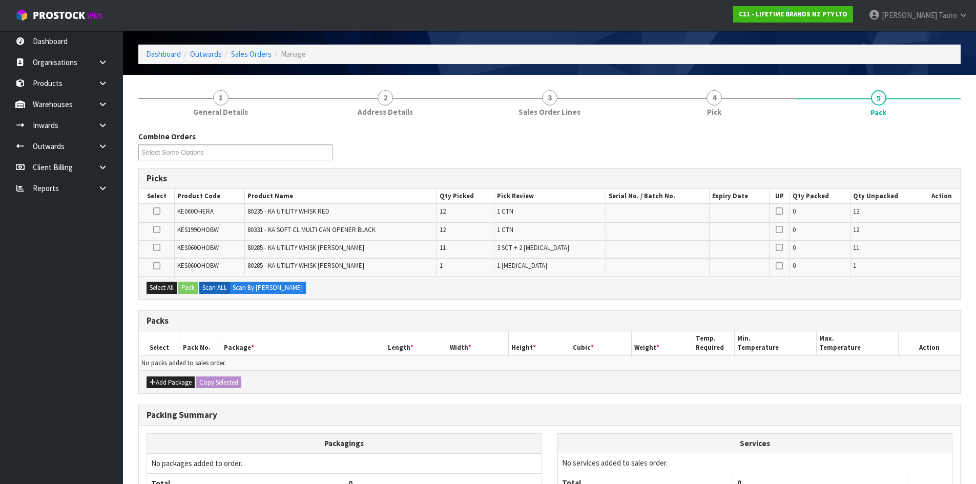
scroll to position [51, 0]
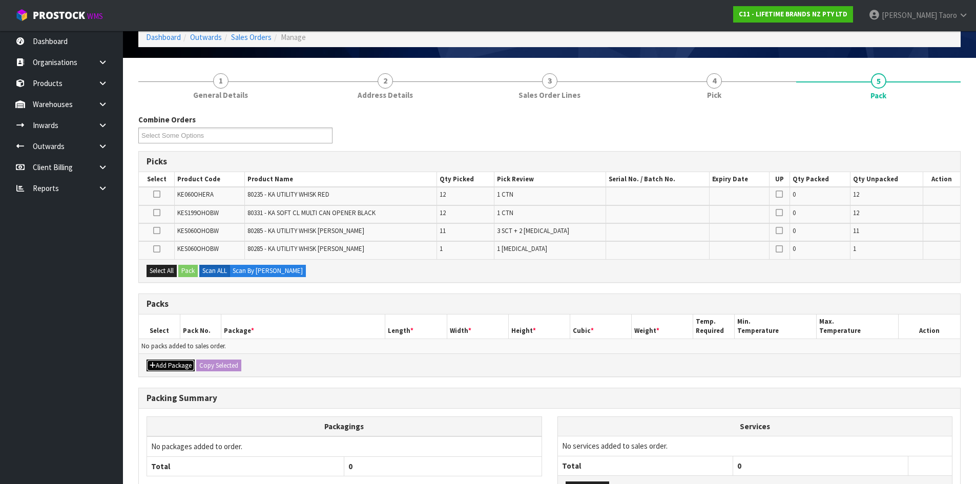
click at [160, 364] on button "Add Package" at bounding box center [170, 366] width 48 height 12
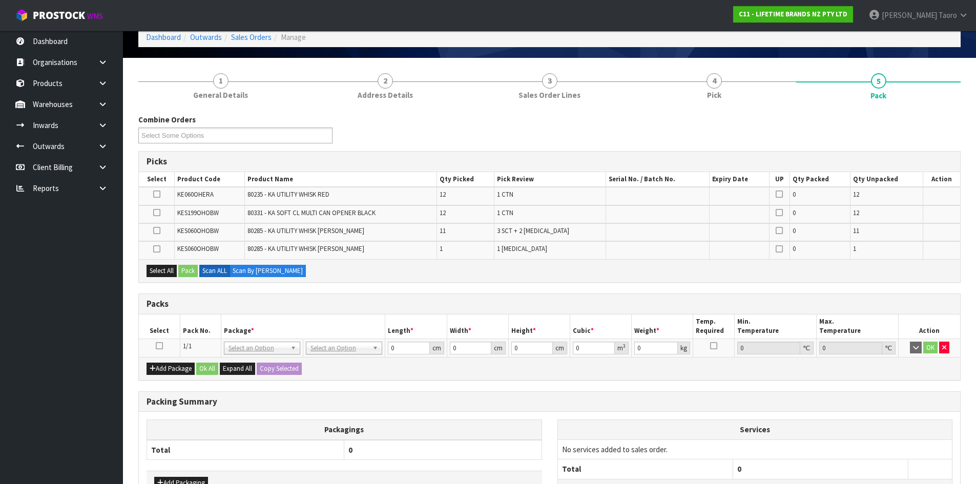
click at [160, 346] on icon at bounding box center [159, 346] width 7 height 1
click at [176, 323] on th "Select" at bounding box center [159, 327] width 41 height 24
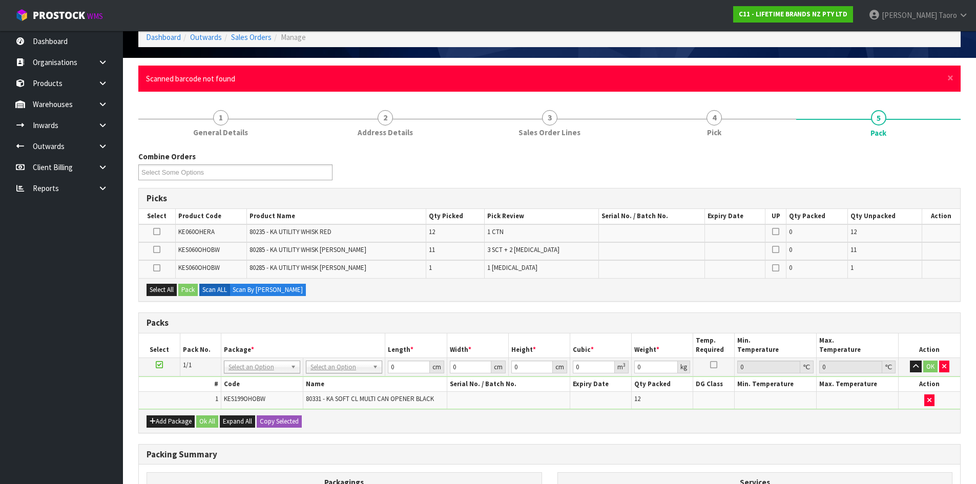
scroll to position [0, 0]
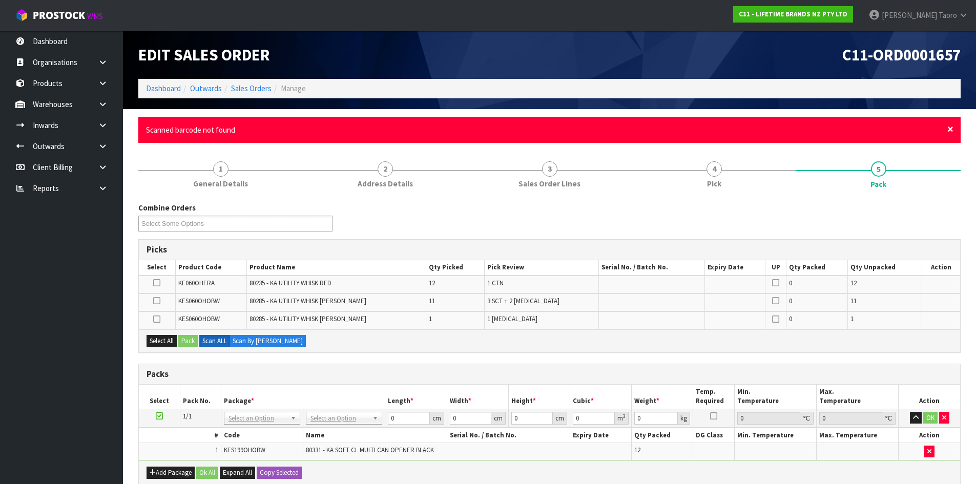
click at [948, 129] on span "×" at bounding box center [950, 129] width 6 height 14
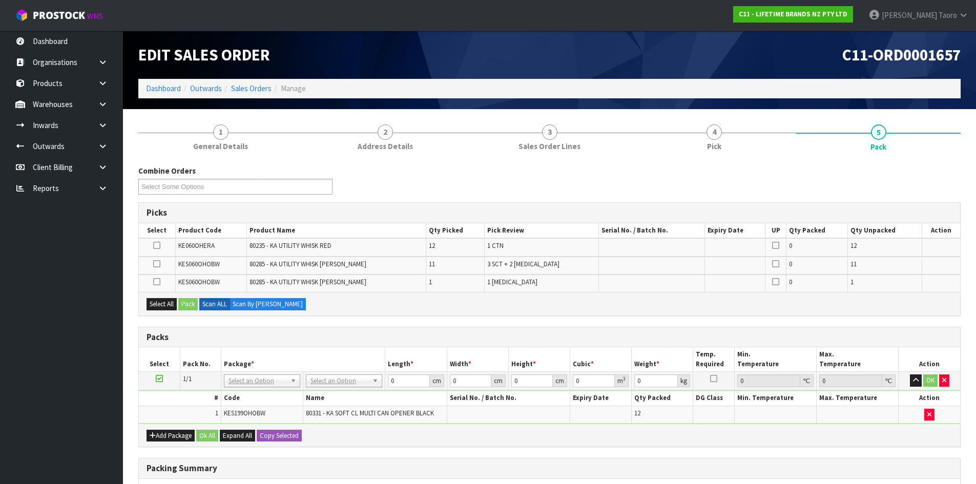
click at [940, 197] on div "Combine Orders C11-ORD0001616 C11-ORD0001617 C11-ORD0001618 C11-ORD0001624 C11-…" at bounding box center [549, 183] width 837 height 37
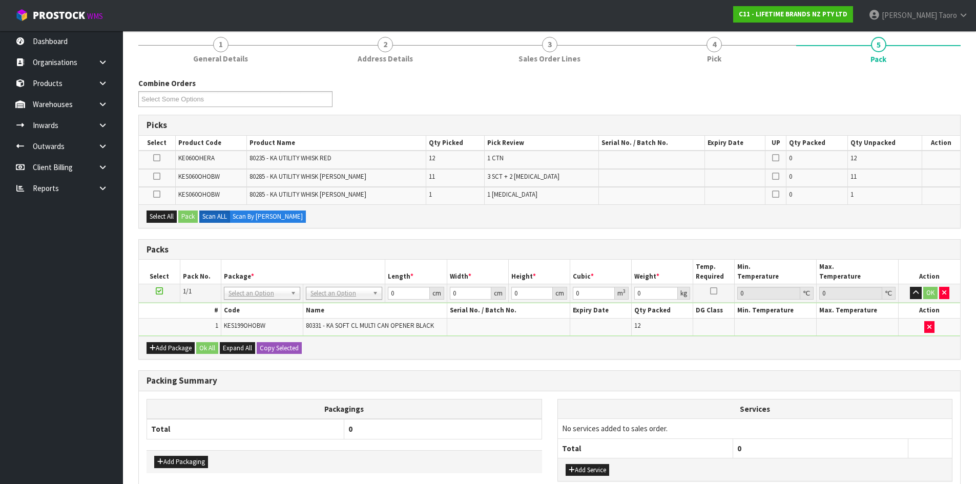
scroll to position [153, 0]
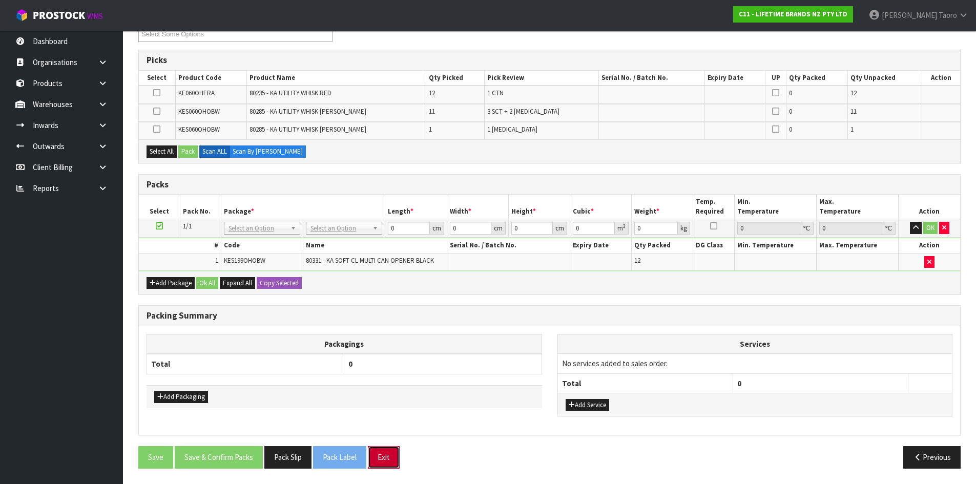
click at [382, 463] on button "Exit" at bounding box center [384, 457] width 32 height 22
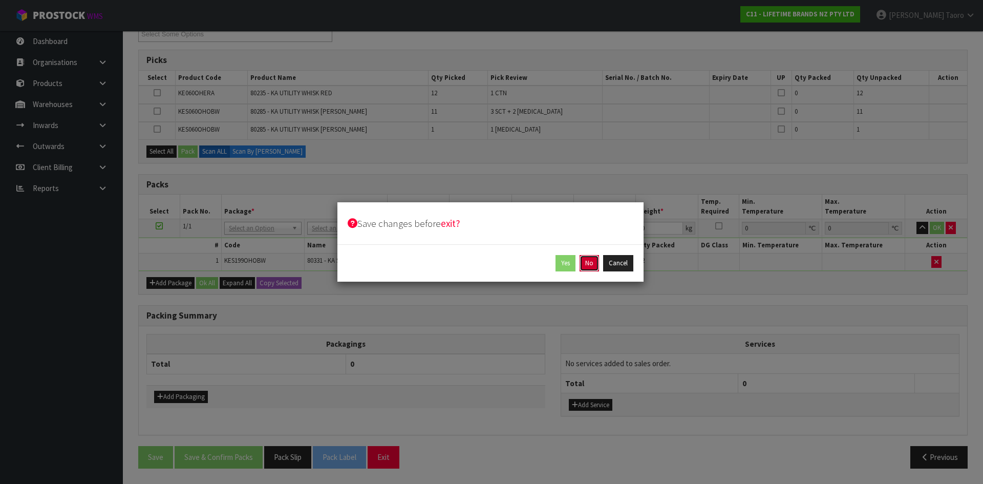
click at [589, 265] on button "No" at bounding box center [589, 263] width 19 height 16
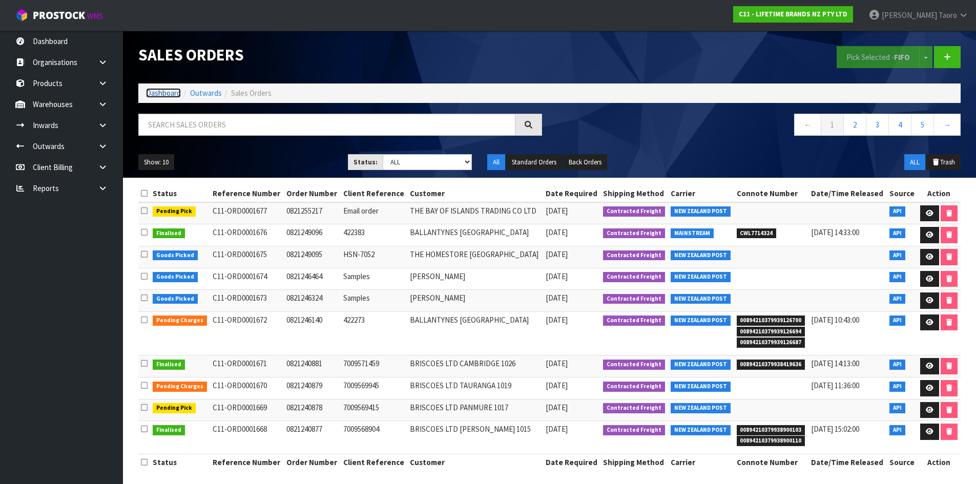
drag, startPoint x: 0, startPoint y: 0, endPoint x: 165, endPoint y: 91, distance: 188.7
click at [165, 91] on link "Dashboard" at bounding box center [163, 93] width 35 height 10
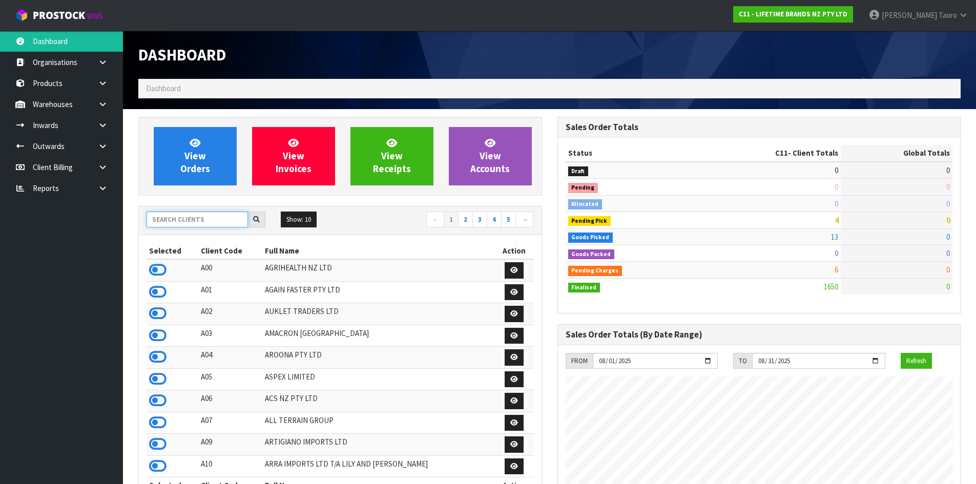
click at [175, 219] on input "text" at bounding box center [196, 220] width 101 height 16
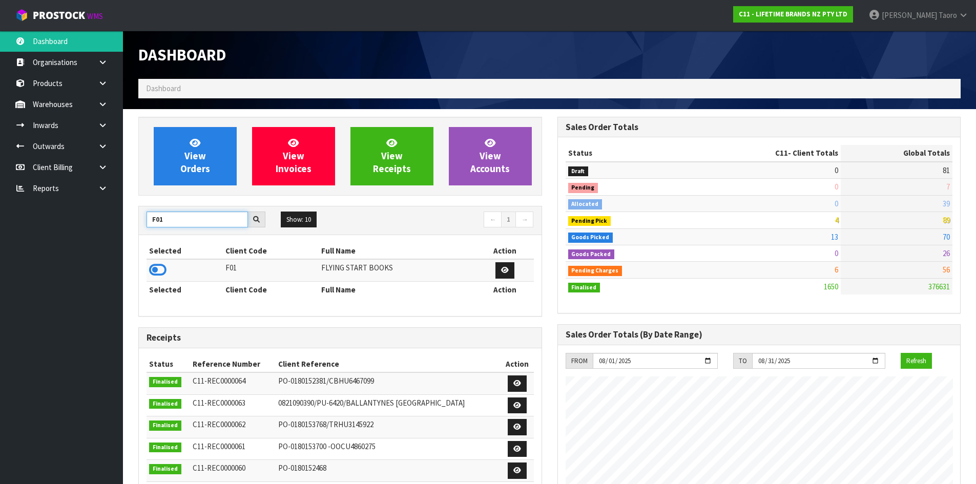
type input "F01"
click at [142, 263] on div "Selected Client Code Full Name Action F01 FLYING START BOOKS Selected Client Co…" at bounding box center [340, 275] width 403 height 81
click at [161, 267] on icon at bounding box center [157, 269] width 17 height 15
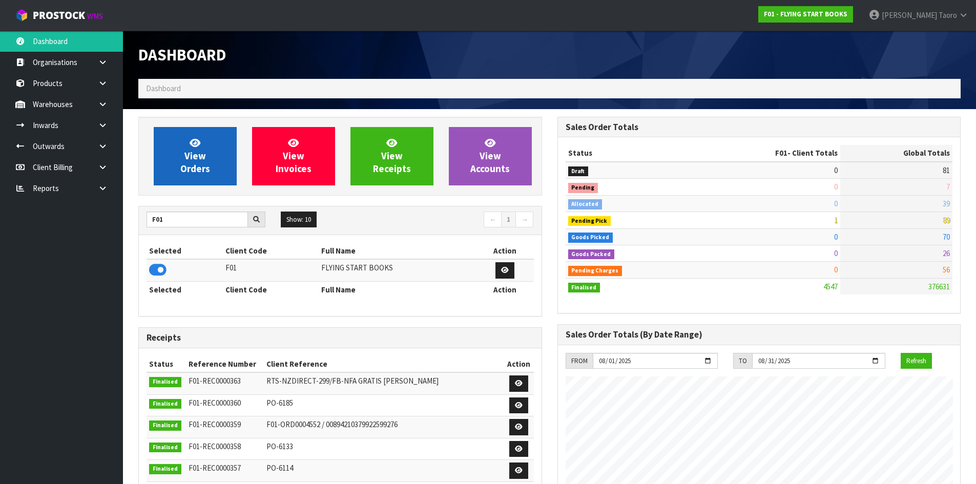
scroll to position [677, 418]
click at [206, 169] on span "View Orders" at bounding box center [195, 156] width 30 height 38
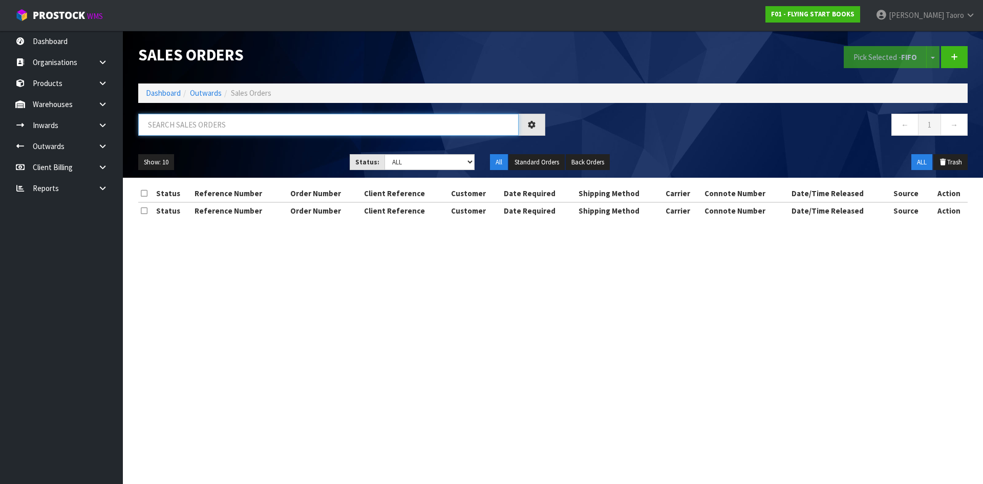
click at [222, 129] on input "text" at bounding box center [328, 125] width 381 height 22
type input "JOB-0407655"
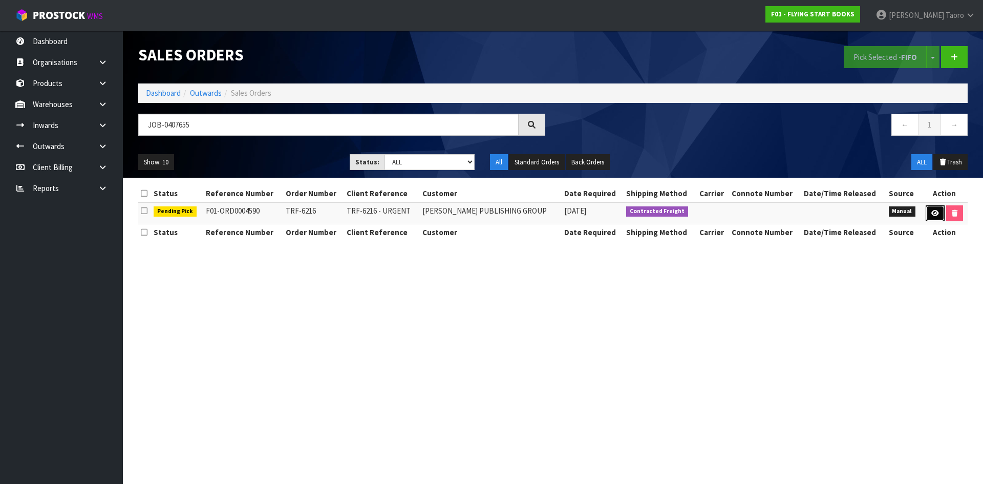
click at [937, 211] on link at bounding box center [935, 213] width 19 height 16
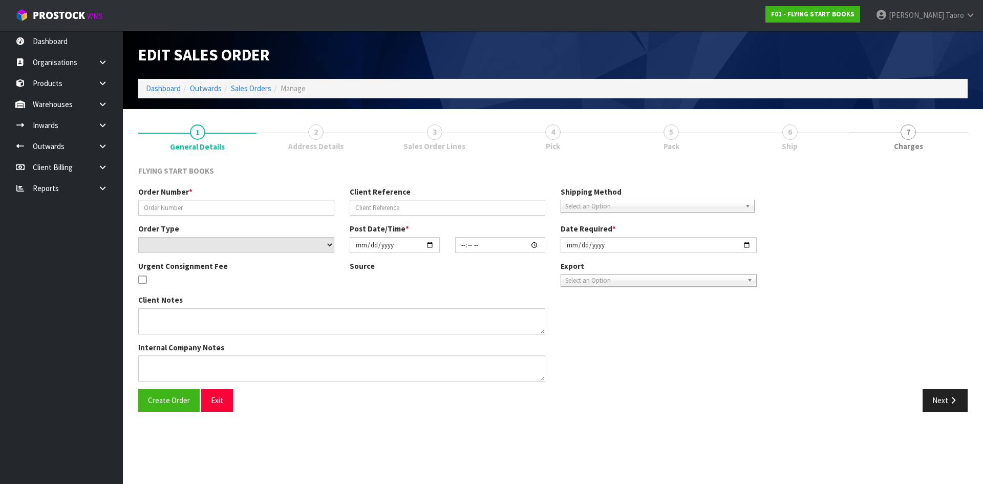
type input "TRF-6216"
type input "TRF-6216 - URGENT"
select select "number:0"
type input "[DATE]"
type input "10:41:00.000"
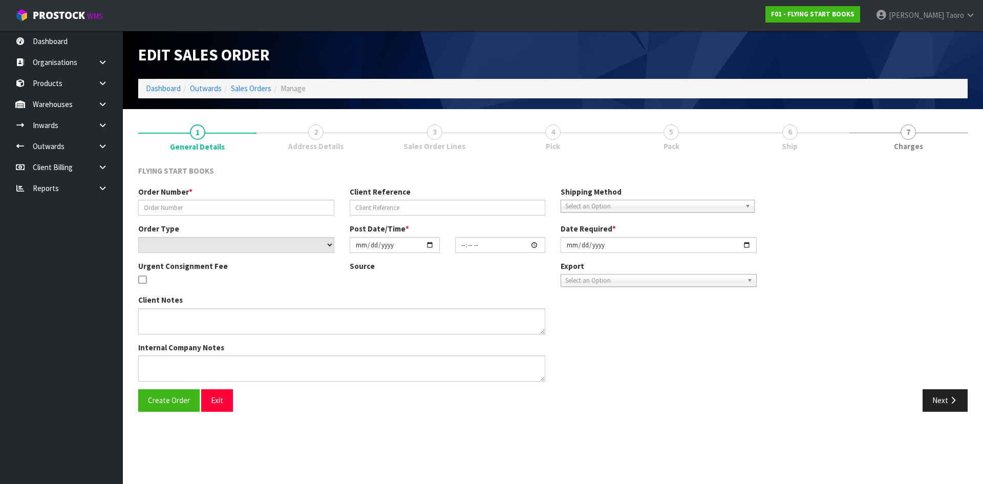
type input "[DATE]"
type textarea "PLEASE FIND ATTACHED AN URGENT AIR SHIPMENT FOR [PERSON_NAME]."
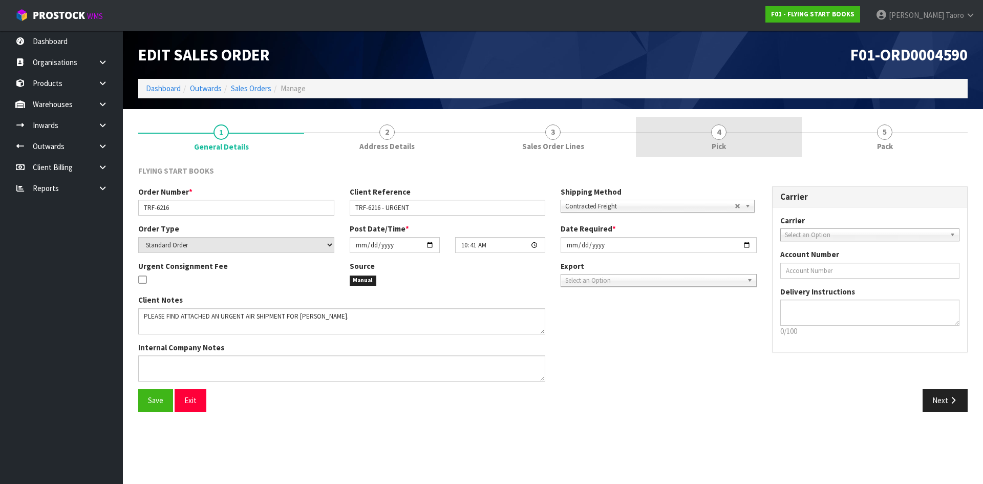
click at [750, 138] on link "4 Pick" at bounding box center [719, 137] width 166 height 40
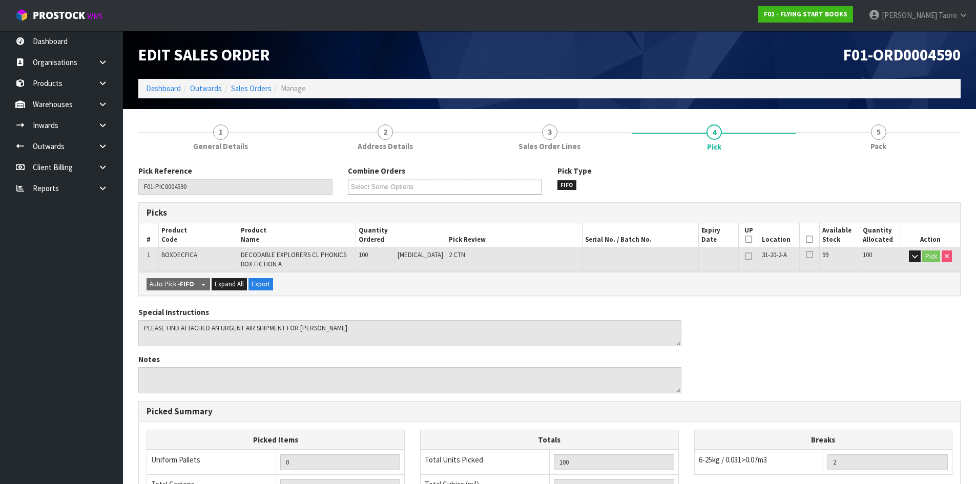
click at [808, 239] on icon at bounding box center [809, 239] width 7 height 1
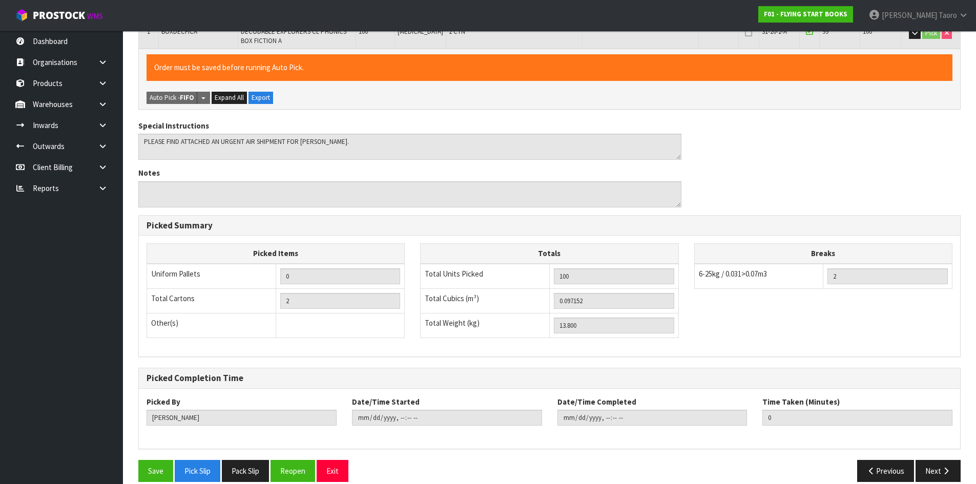
scroll to position [237, 0]
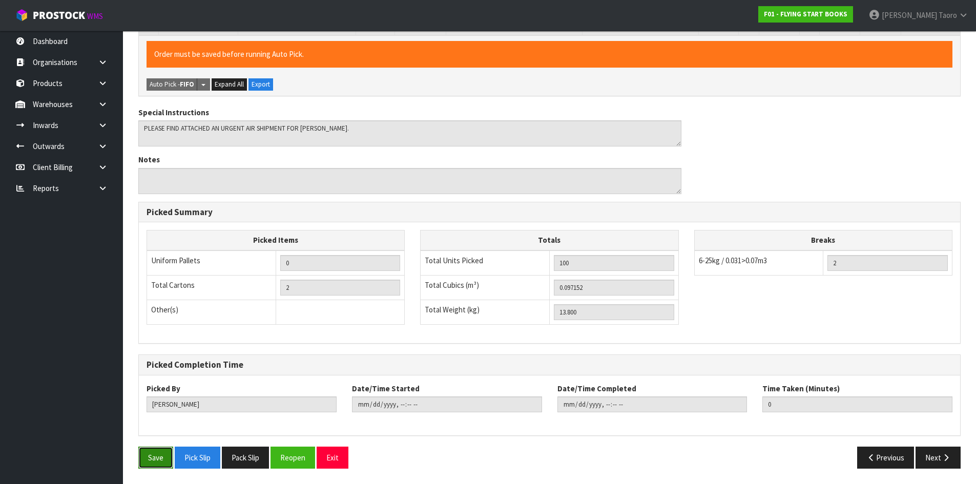
click at [154, 458] on button "Save" at bounding box center [155, 458] width 35 height 22
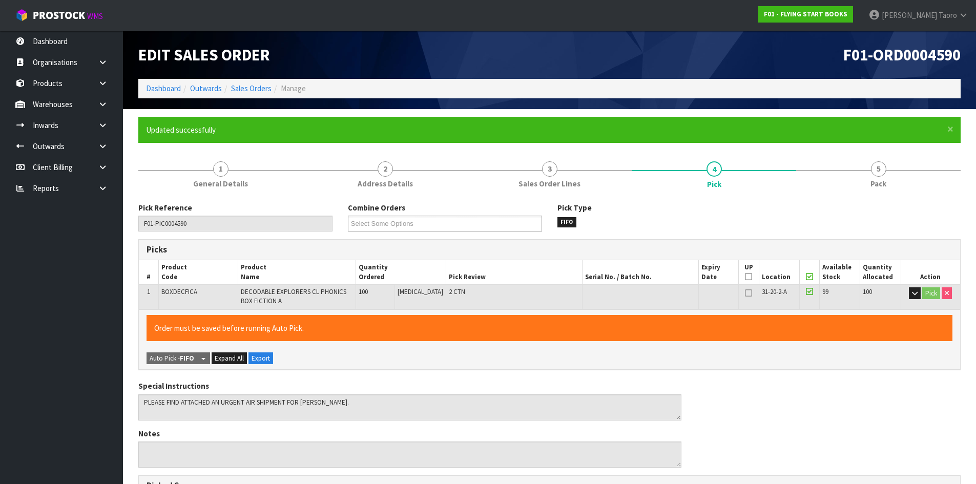
type input "[PERSON_NAME]"
type input "[DATE]T12:38:28"
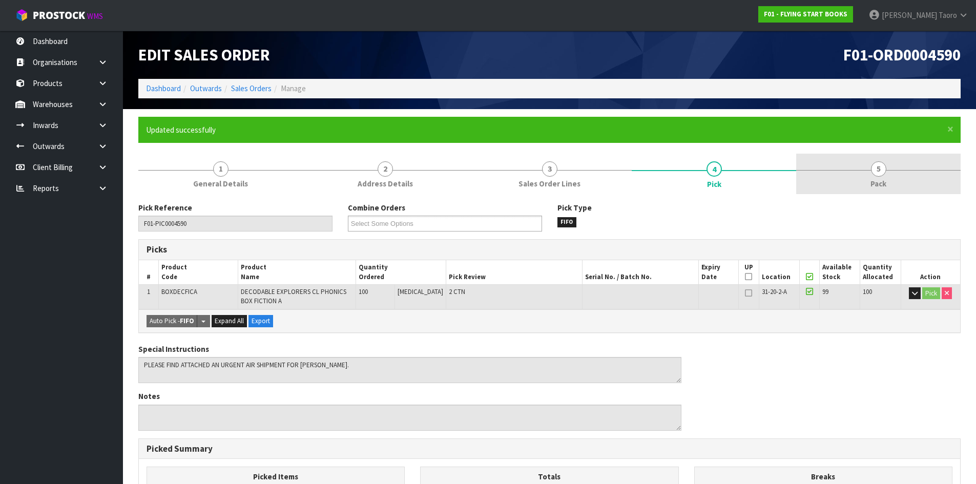
click at [890, 184] on link "5 Pack" at bounding box center [878, 174] width 164 height 40
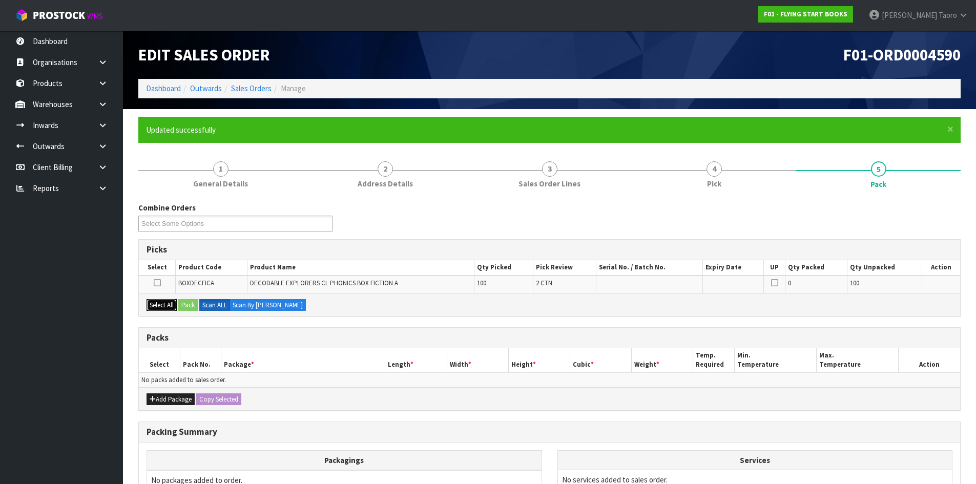
drag, startPoint x: 162, startPoint y: 303, endPoint x: 188, endPoint y: 308, distance: 26.7
click at [165, 303] on button "Select All" at bounding box center [161, 305] width 30 height 12
click at [196, 304] on button "Pack" at bounding box center [187, 305] width 19 height 12
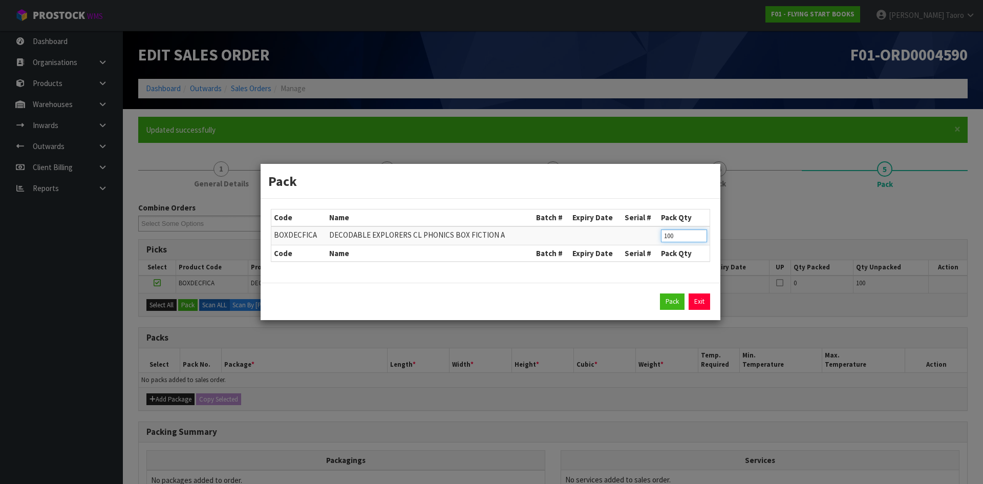
drag, startPoint x: 682, startPoint y: 227, endPoint x: 660, endPoint y: 237, distance: 24.5
click at [660, 237] on td "100" at bounding box center [684, 235] width 51 height 19
type input "50"
click button "Pack" at bounding box center [672, 302] width 25 height 16
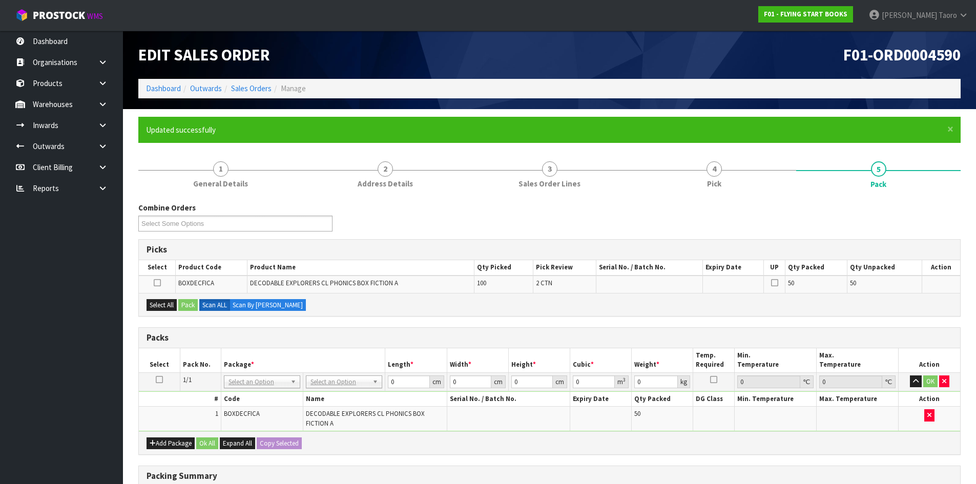
click at [163, 298] on div "Select All Pack Scan ALL Scan By [PERSON_NAME]" at bounding box center [549, 304] width 821 height 23
click at [171, 303] on button "Select All" at bounding box center [161, 305] width 30 height 12
click at [187, 303] on button "Pack" at bounding box center [187, 305] width 19 height 12
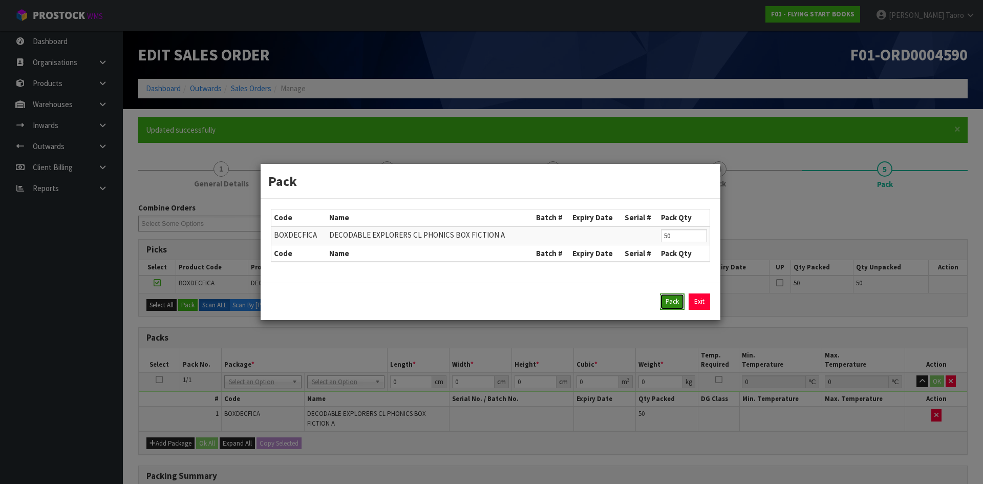
click at [666, 303] on button "Pack" at bounding box center [672, 302] width 25 height 16
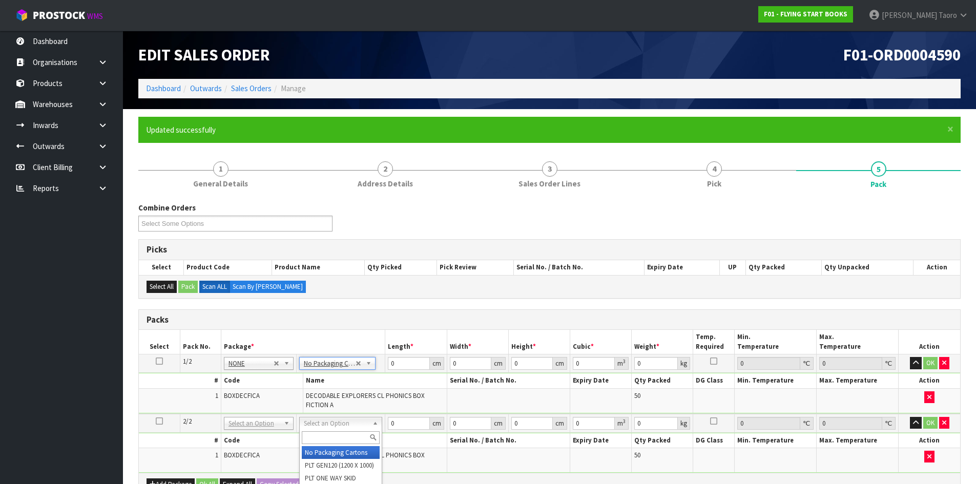
type input "2"
drag, startPoint x: 159, startPoint y: 361, endPoint x: 264, endPoint y: 374, distance: 105.9
click at [159, 361] on icon at bounding box center [159, 361] width 7 height 1
click at [405, 362] on input "0" at bounding box center [408, 363] width 41 height 13
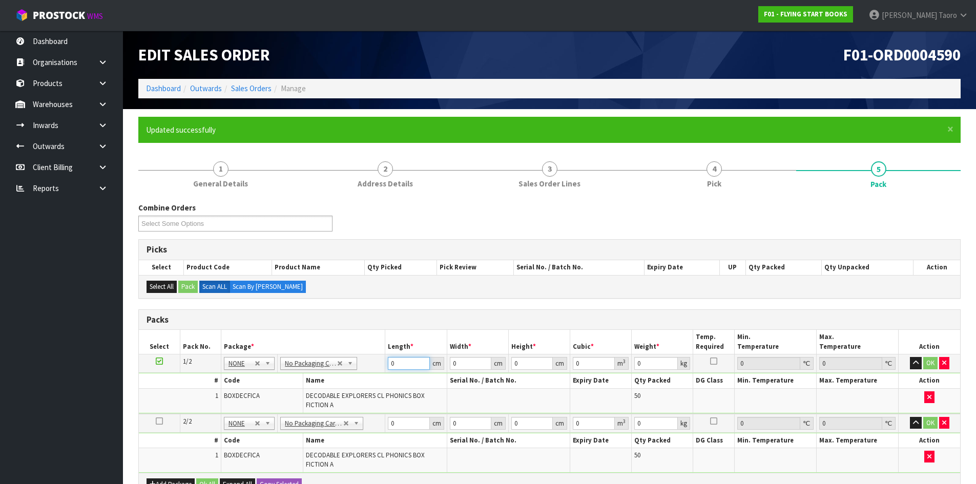
click at [405, 362] on input "0" at bounding box center [408, 363] width 41 height 13
type input "47"
type input "32"
type input "3"
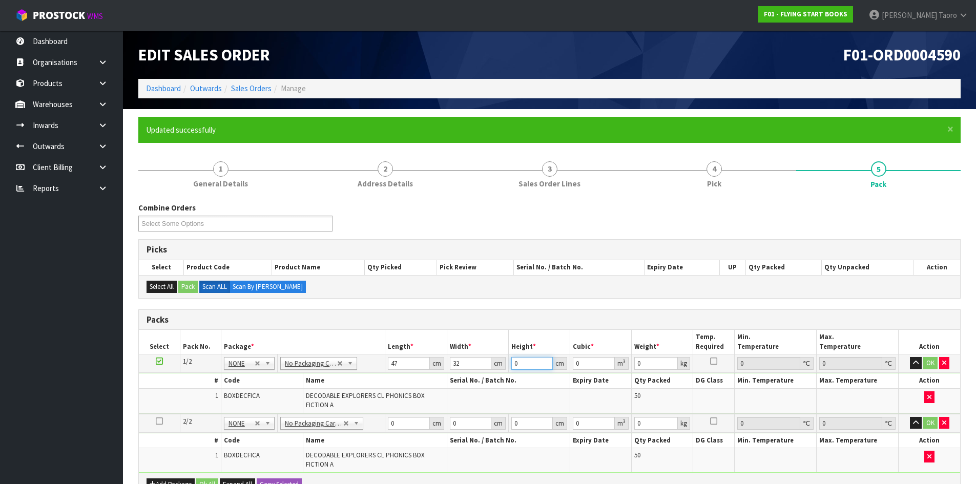
type input "0.004512"
type input "33"
type input "0.049632"
type input "33"
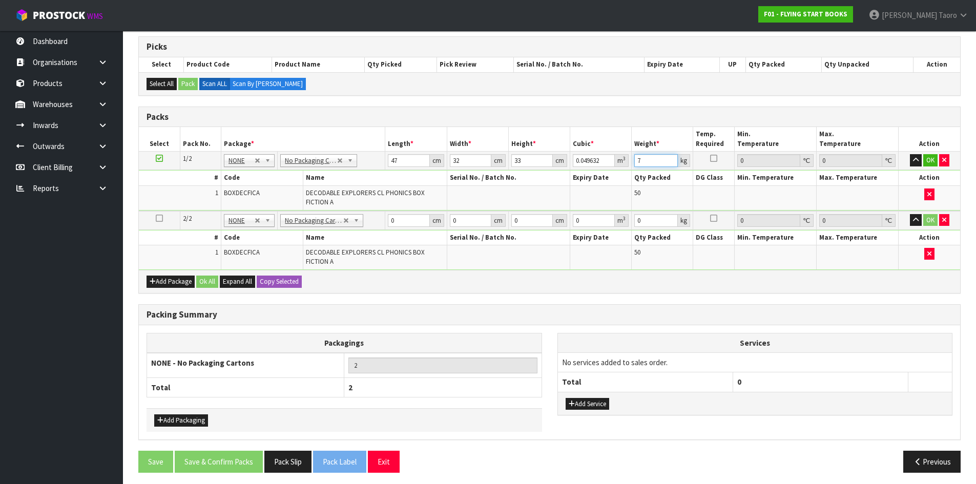
scroll to position [207, 0]
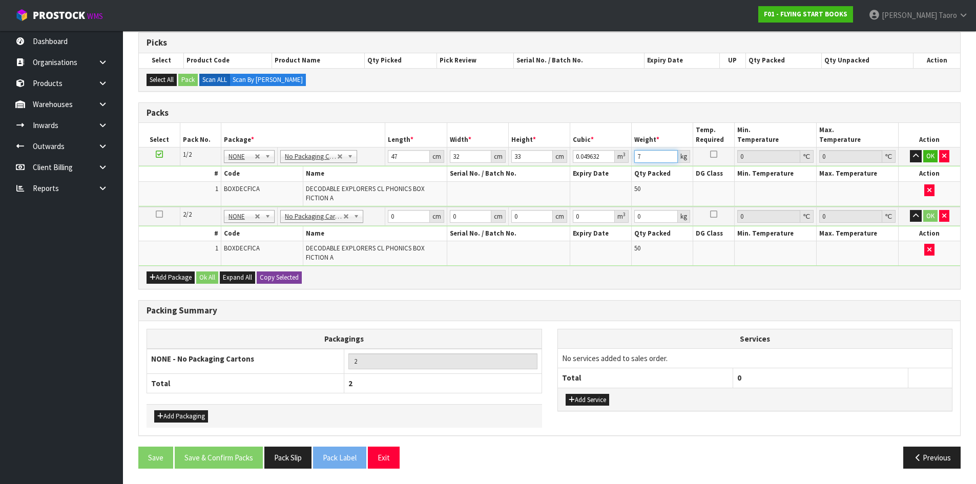
type input "7"
click at [287, 277] on button "Copy Selected" at bounding box center [279, 277] width 45 height 12
click at [287, 277] on button "Confirm Copy Selected" at bounding box center [291, 277] width 68 height 12
type input "47"
type input "32"
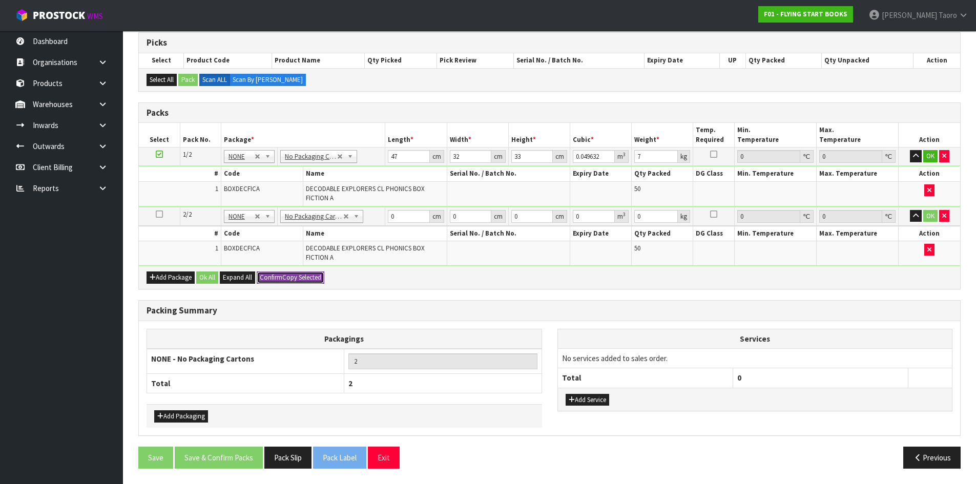
type input "33"
type input "0.049632"
type input "7"
click at [212, 276] on button "Ok All" at bounding box center [207, 277] width 22 height 12
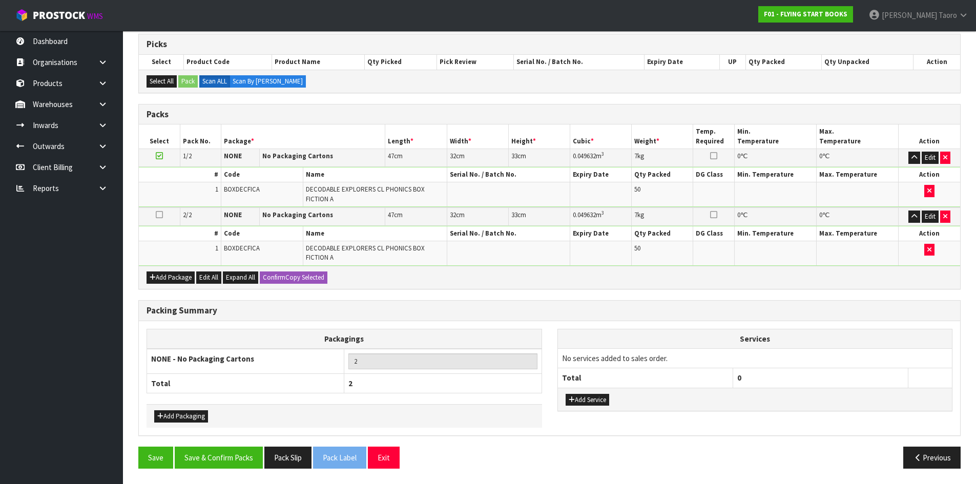
scroll to position [205, 0]
click at [230, 458] on button "Save & Confirm Packs" at bounding box center [219, 458] width 88 height 22
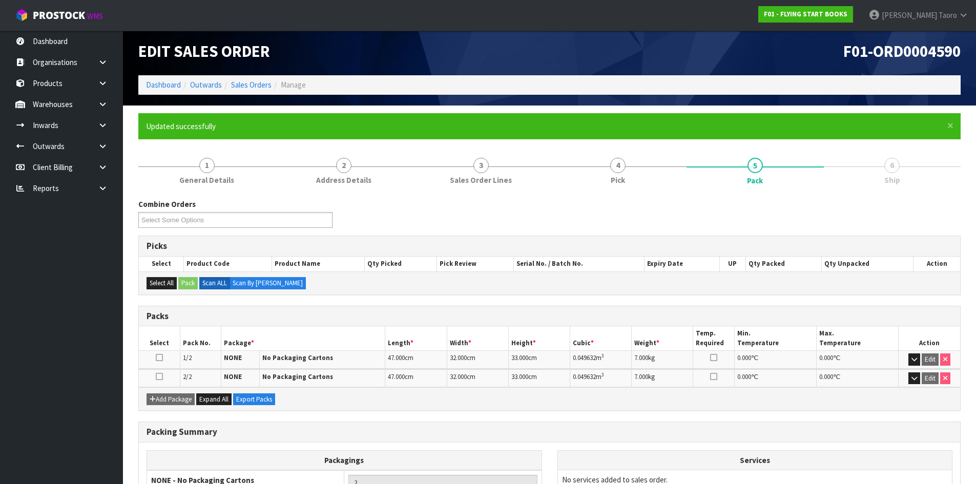
scroll to position [102, 0]
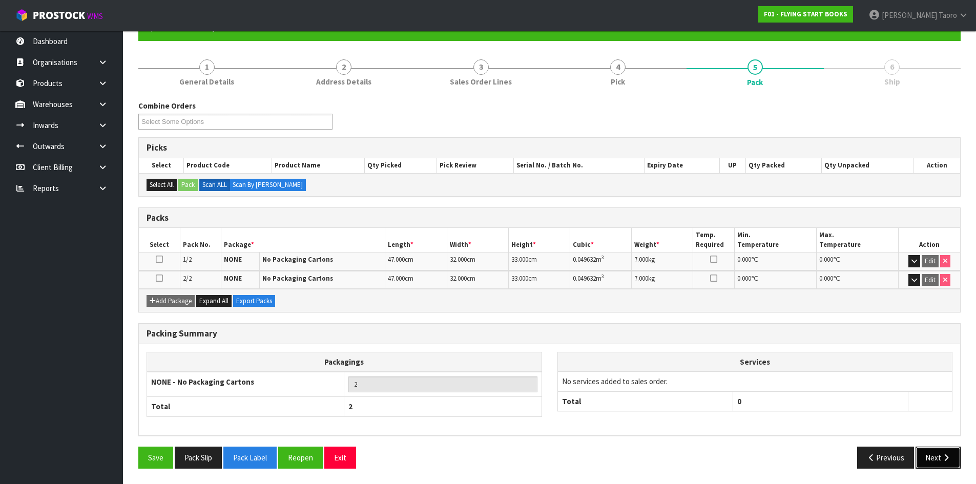
click at [947, 459] on icon "button" at bounding box center [946, 458] width 10 height 8
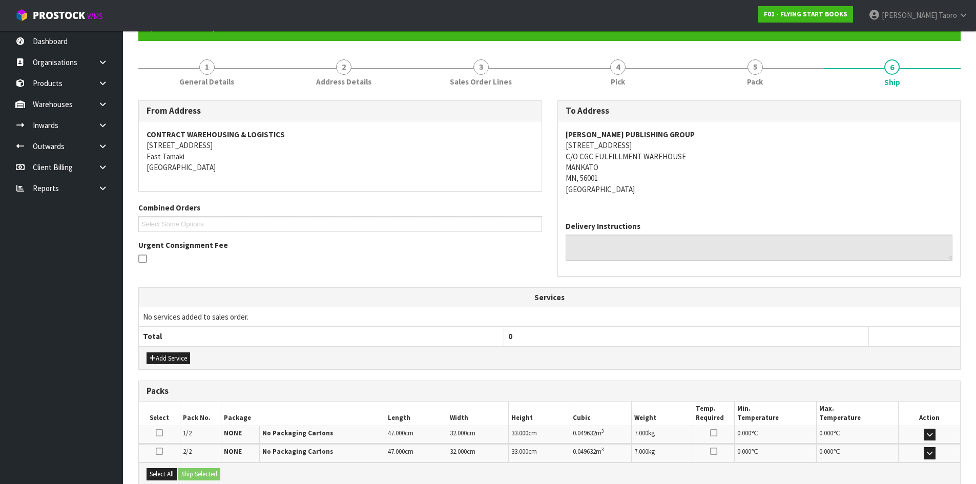
scroll to position [214, 0]
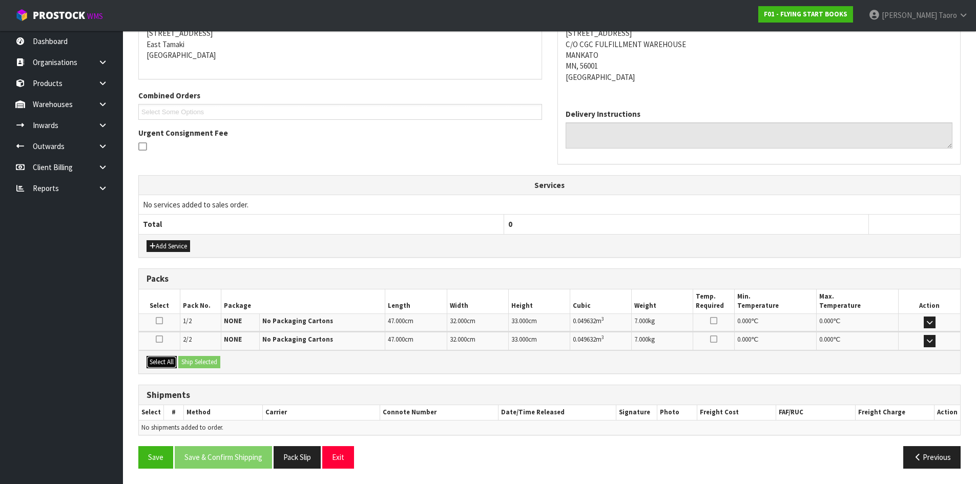
drag, startPoint x: 150, startPoint y: 363, endPoint x: 172, endPoint y: 365, distance: 21.6
click at [158, 364] on button "Select All" at bounding box center [161, 362] width 30 height 12
click at [194, 366] on button "Ship Selected" at bounding box center [199, 362] width 42 height 12
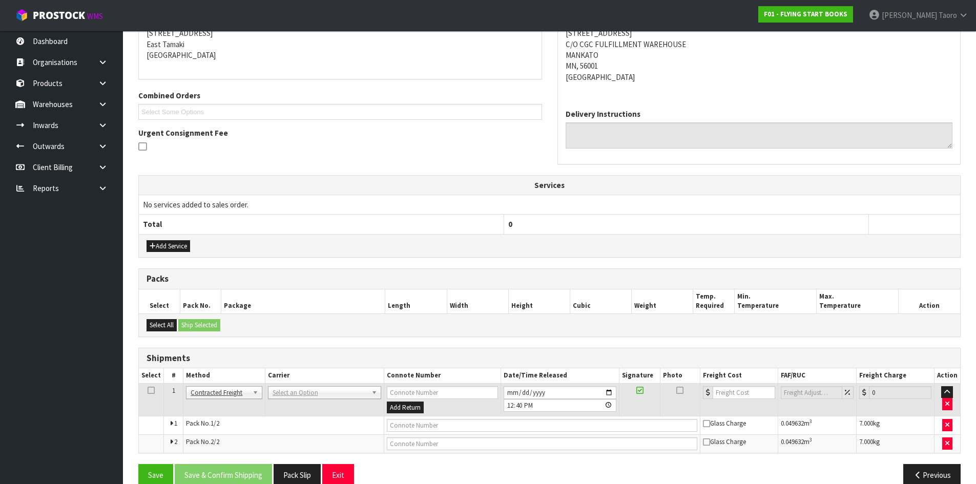
drag, startPoint x: 277, startPoint y: 395, endPoint x: 281, endPoint y: 399, distance: 5.4
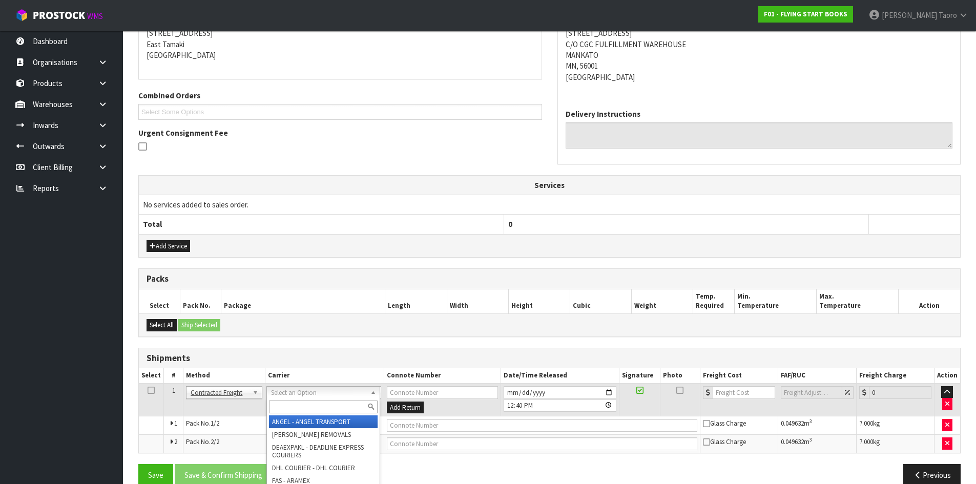
click at [284, 405] on input "text" at bounding box center [323, 407] width 109 height 13
type input "NZP"
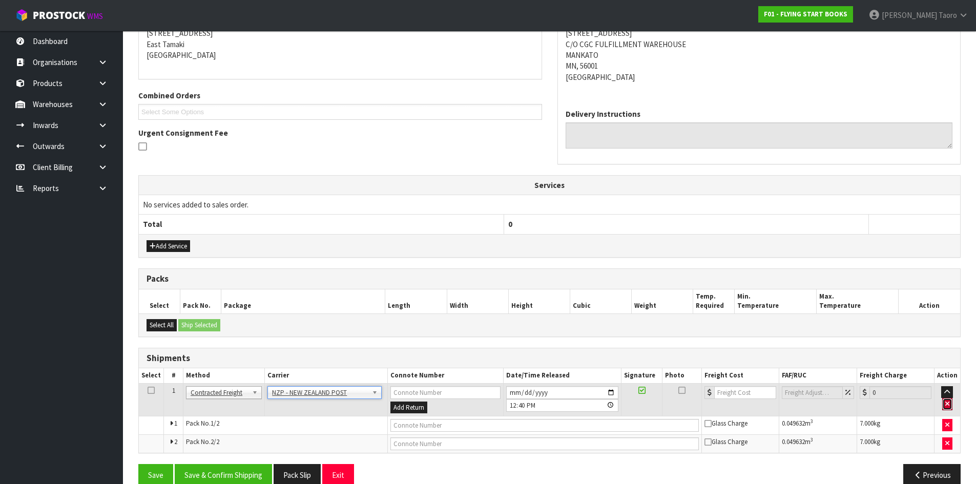
drag, startPoint x: 945, startPoint y: 405, endPoint x: 935, endPoint y: 399, distance: 11.7
click at [945, 405] on button "button" at bounding box center [947, 404] width 10 height 12
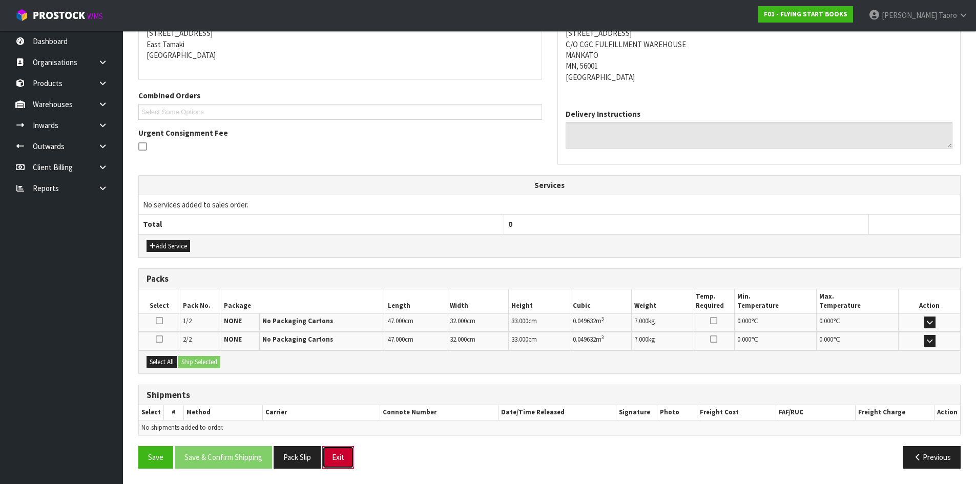
click at [346, 460] on button "Exit" at bounding box center [338, 457] width 32 height 22
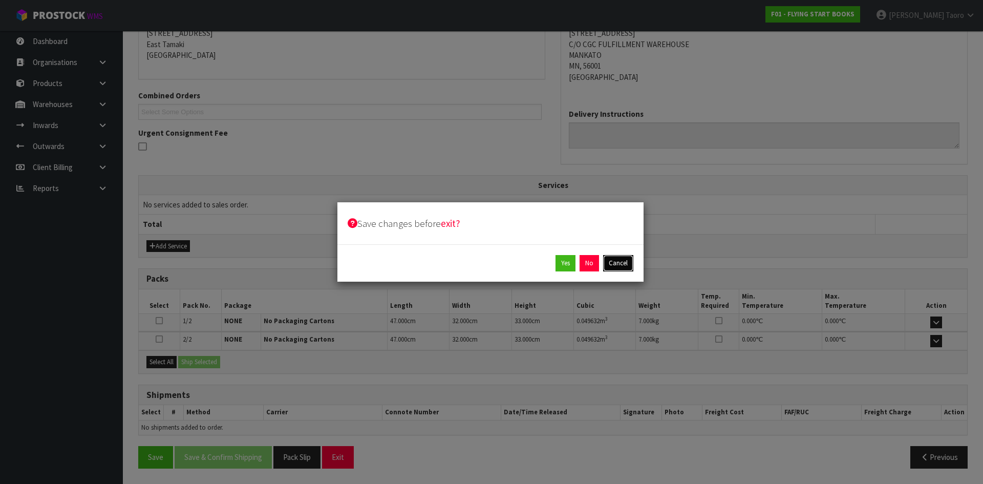
click at [617, 261] on button "Cancel" at bounding box center [618, 263] width 30 height 16
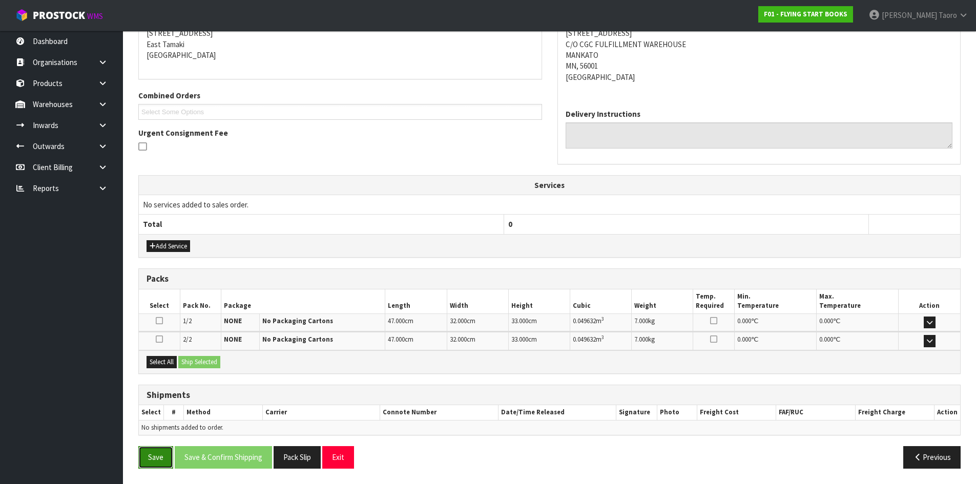
click at [157, 458] on button "Save" at bounding box center [155, 457] width 35 height 22
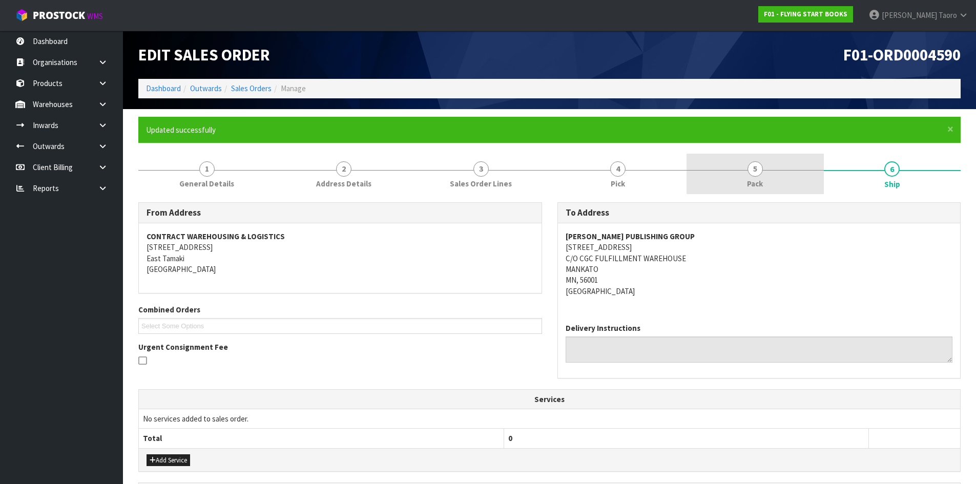
click at [773, 158] on link "5 Pack" at bounding box center [754, 174] width 137 height 40
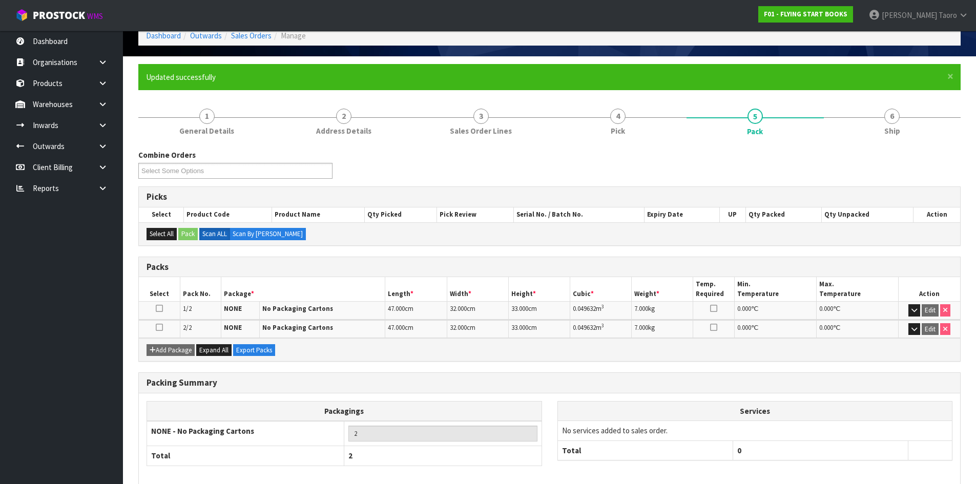
scroll to position [102, 0]
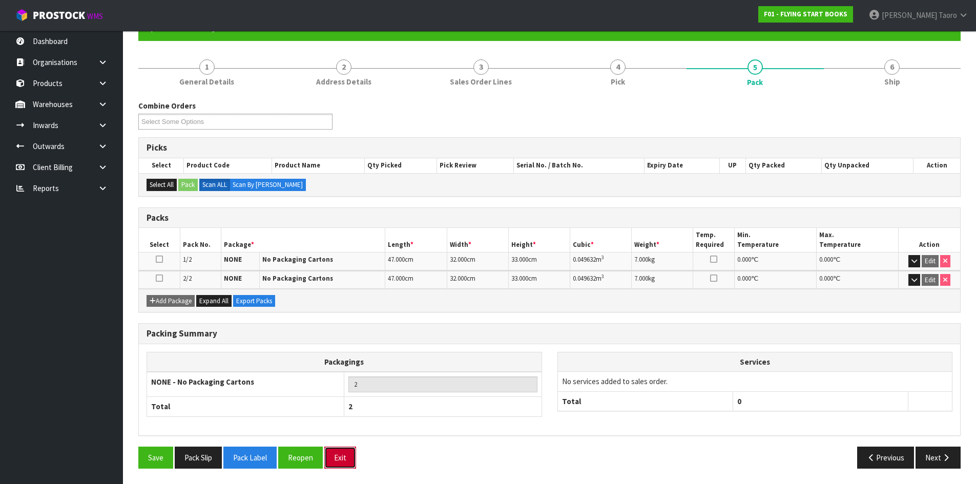
click at [335, 454] on button "Exit" at bounding box center [340, 458] width 32 height 22
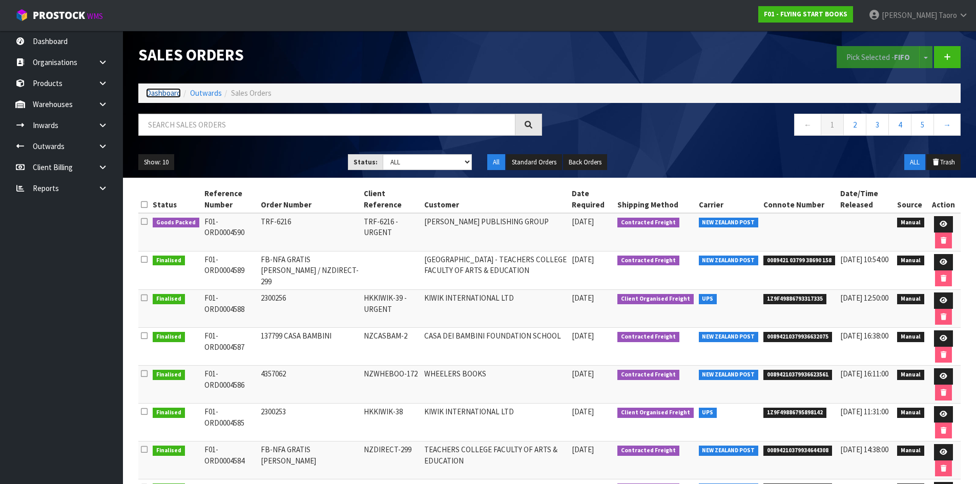
click at [172, 92] on link "Dashboard" at bounding box center [163, 93] width 35 height 10
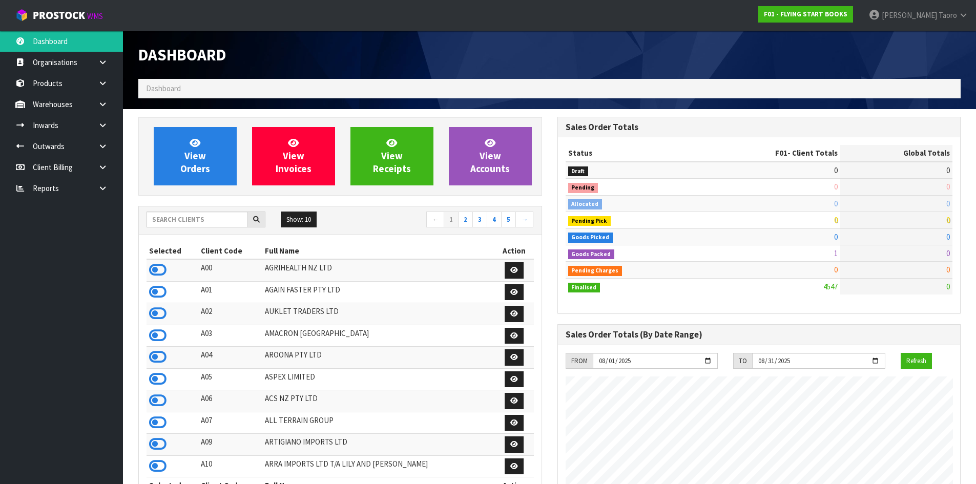
scroll to position [677, 418]
click at [190, 218] on input "text" at bounding box center [196, 220] width 101 height 16
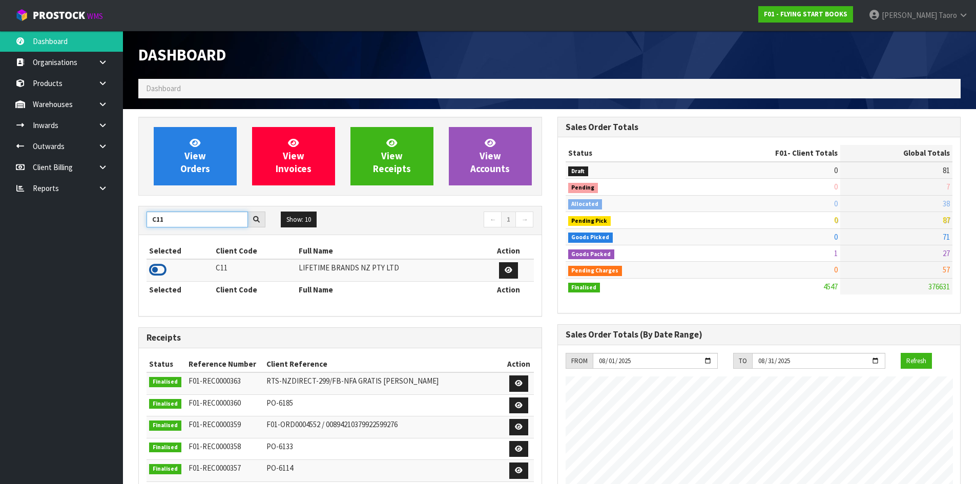
type input "C11"
click at [160, 266] on icon at bounding box center [157, 269] width 17 height 15
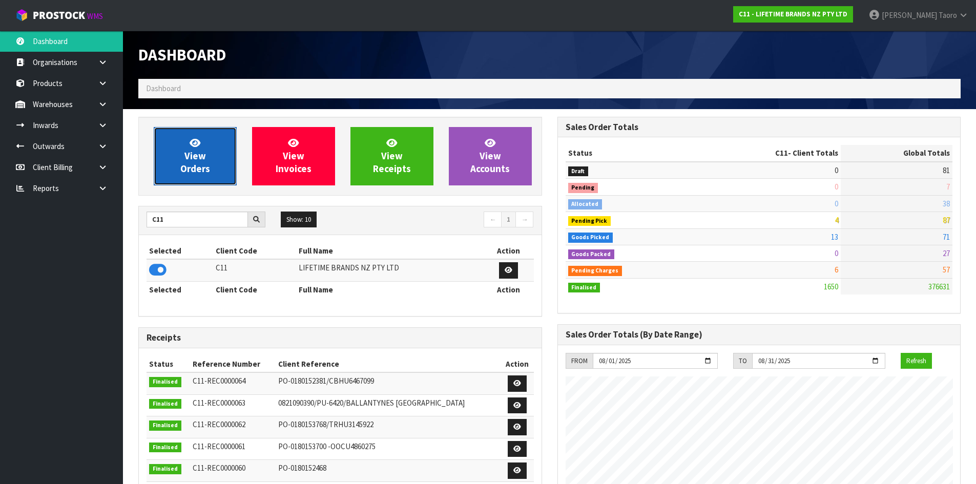
scroll to position [776, 418]
click at [185, 147] on link "View Orders" at bounding box center [195, 156] width 83 height 58
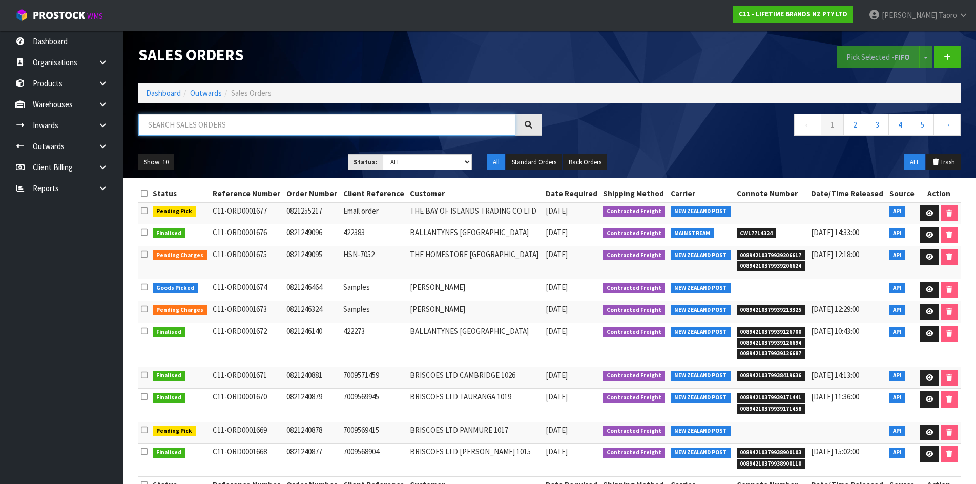
click at [208, 125] on input "text" at bounding box center [326, 125] width 377 height 22
type input "JOB-0407391"
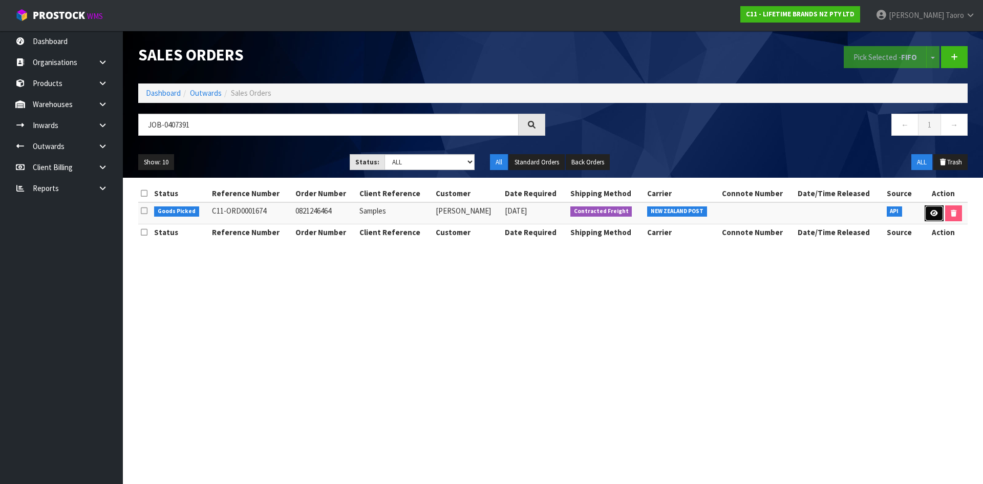
click at [933, 215] on icon at bounding box center [935, 213] width 8 height 7
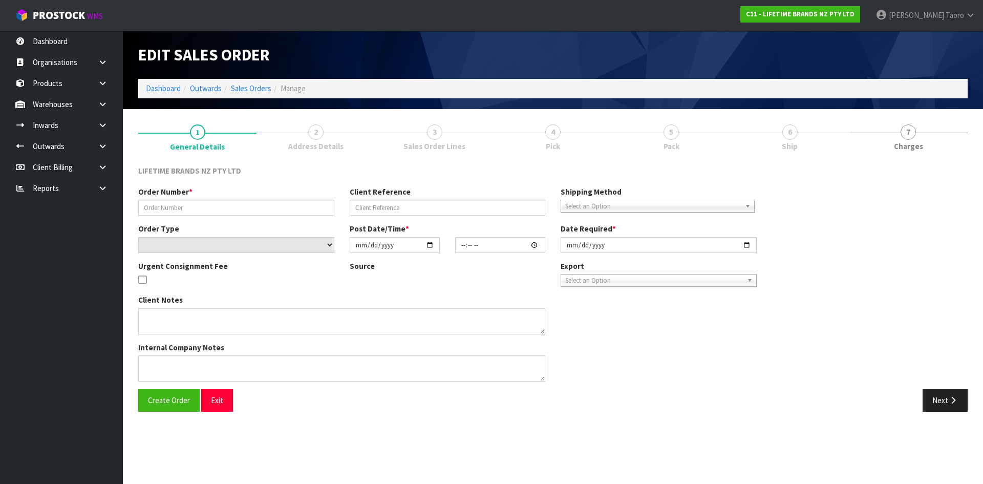
type input "0821246464"
type input "Samples"
select select "number:0"
type input "[DATE]"
type input "13:48:20.000"
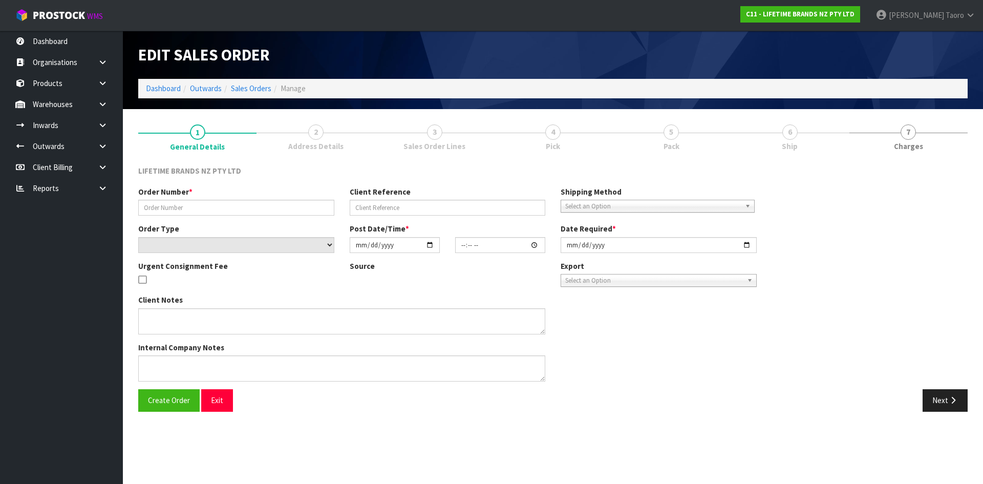
type input "[DATE]"
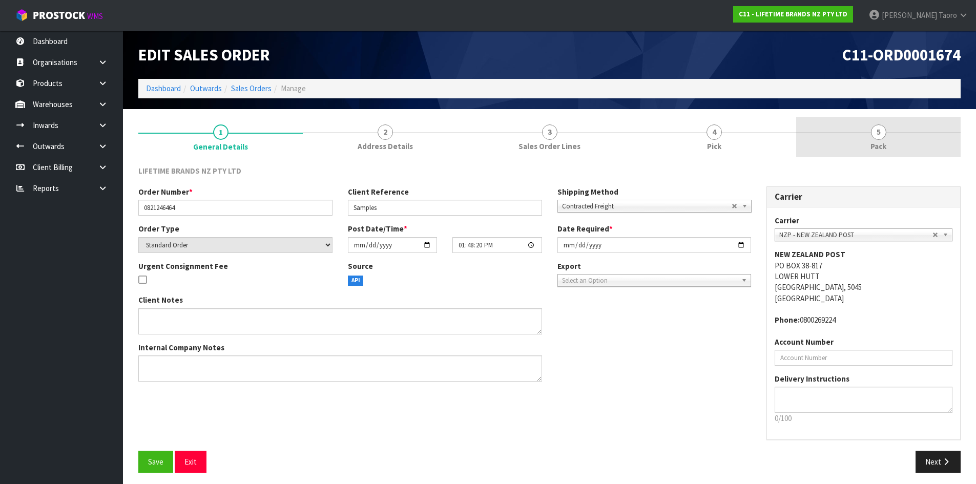
click at [905, 144] on link "5 Pack" at bounding box center [878, 137] width 164 height 40
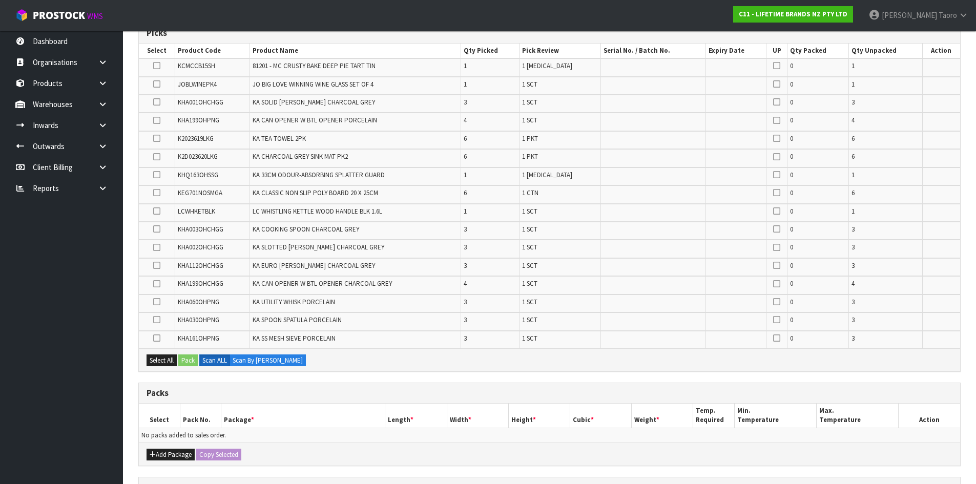
scroll to position [352, 0]
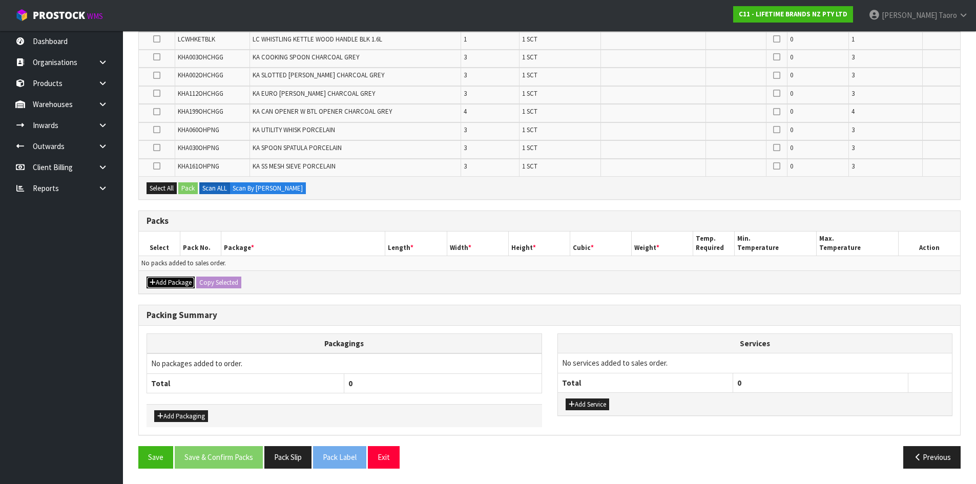
click at [178, 281] on button "Add Package" at bounding box center [170, 283] width 48 height 12
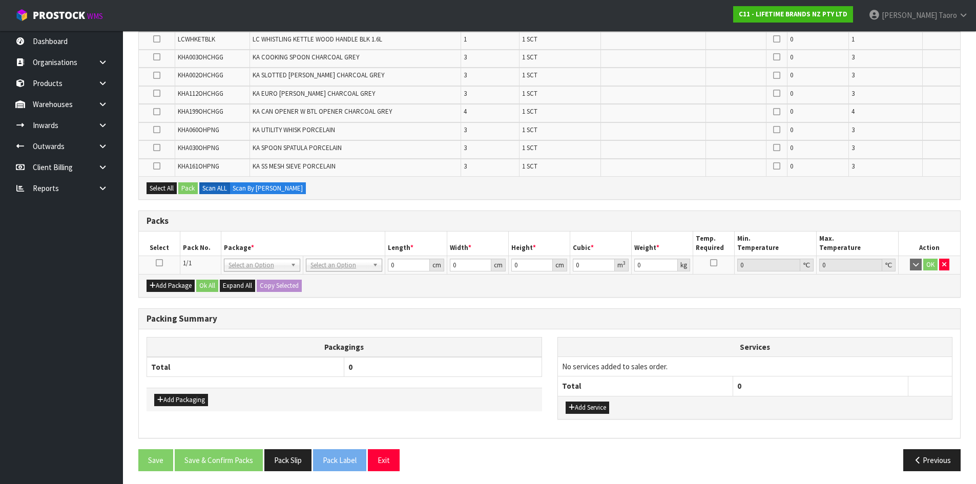
click at [158, 263] on icon at bounding box center [159, 263] width 7 height 1
click at [190, 244] on th "Pack No." at bounding box center [200, 244] width 41 height 24
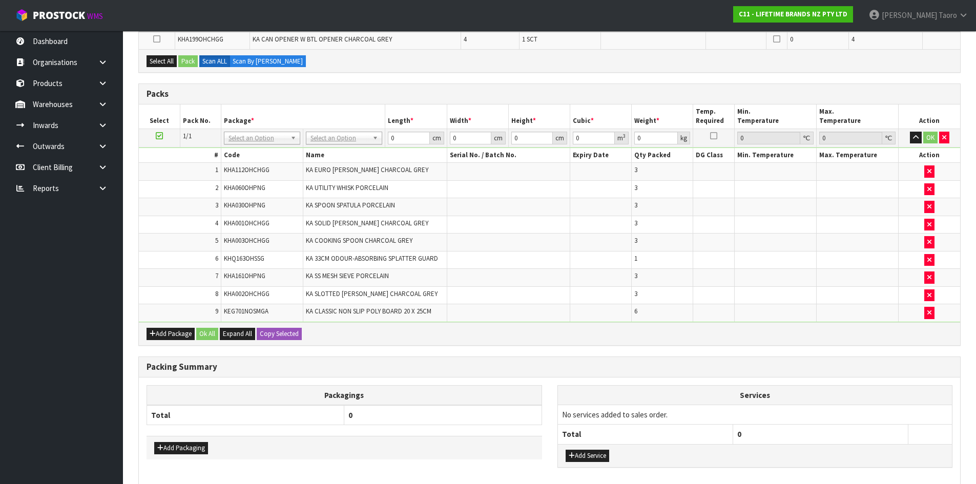
scroll to position [366, 0]
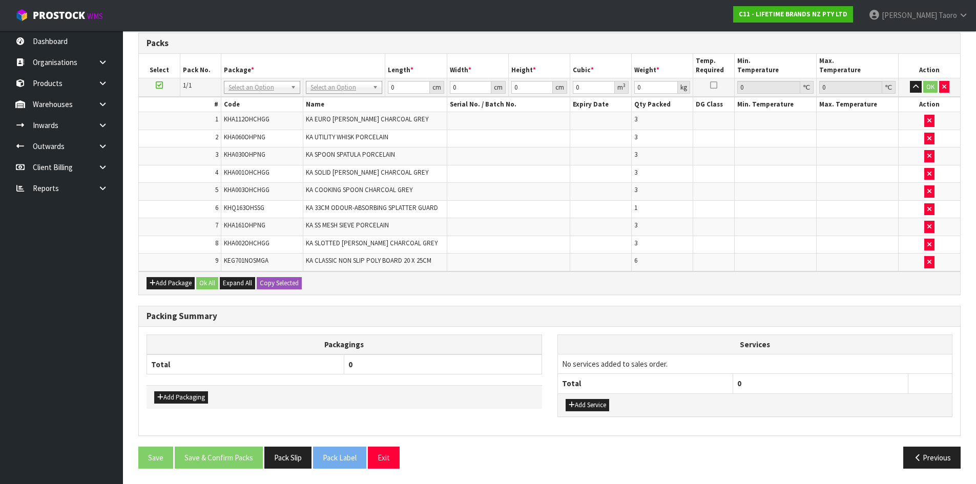
drag, startPoint x: 0, startPoint y: 274, endPoint x: 545, endPoint y: 305, distance: 545.9
click at [543, 304] on div "Combine Orders C11-ORD0001617 C11-ORD0001618 C11-ORD0001626 C11-ORD0001627 C11-…" at bounding box center [549, 138] width 822 height 678
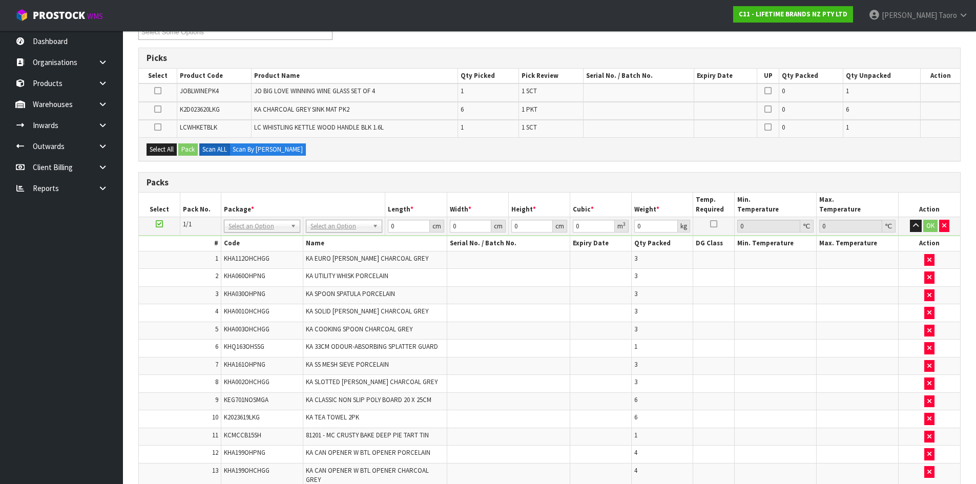
scroll to position [359, 0]
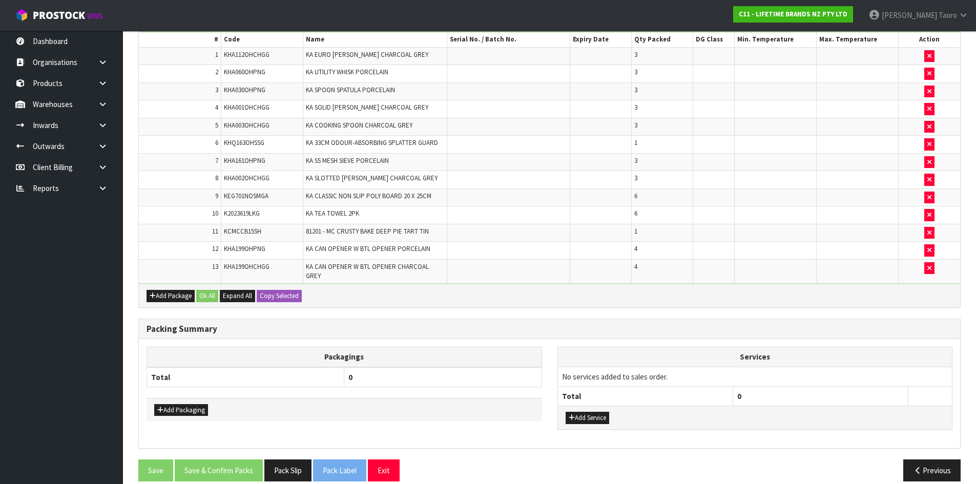
click at [678, 324] on h3 "Packing Summary" at bounding box center [549, 329] width 806 height 10
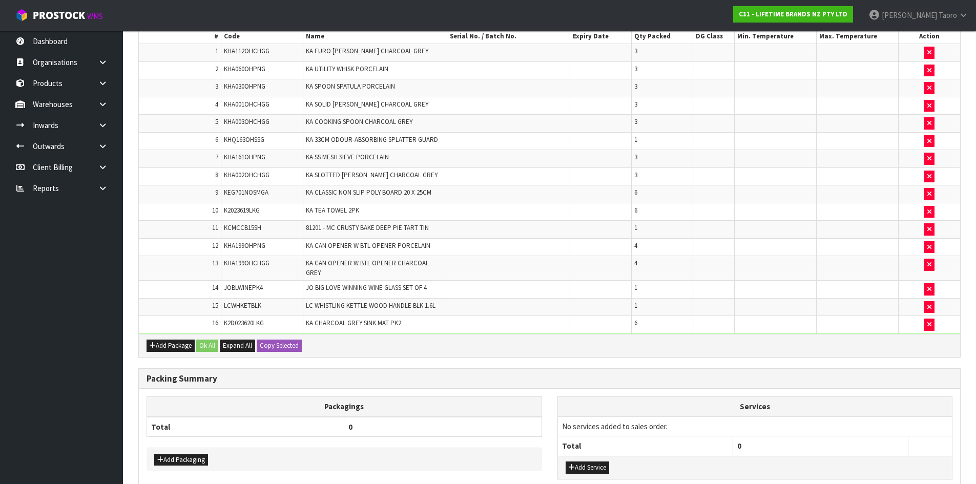
scroll to position [363, 0]
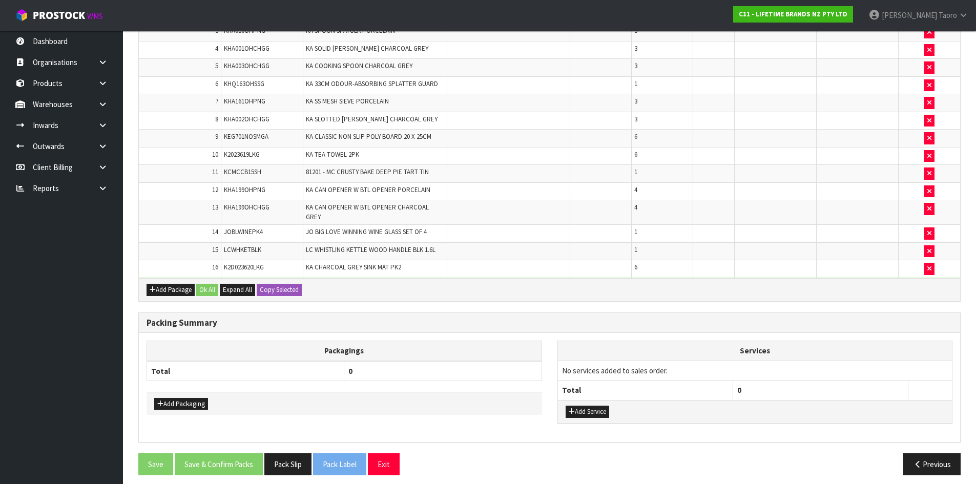
click at [563, 288] on div "Add Package Ok All Expand All Copy Selected" at bounding box center [549, 289] width 821 height 23
